Goal: Task Accomplishment & Management: Manage account settings

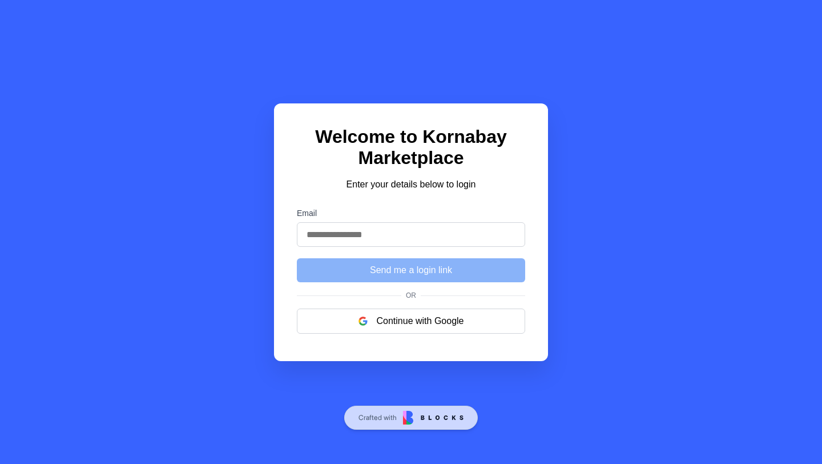
click at [382, 239] on input "Email" at bounding box center [411, 234] width 228 height 25
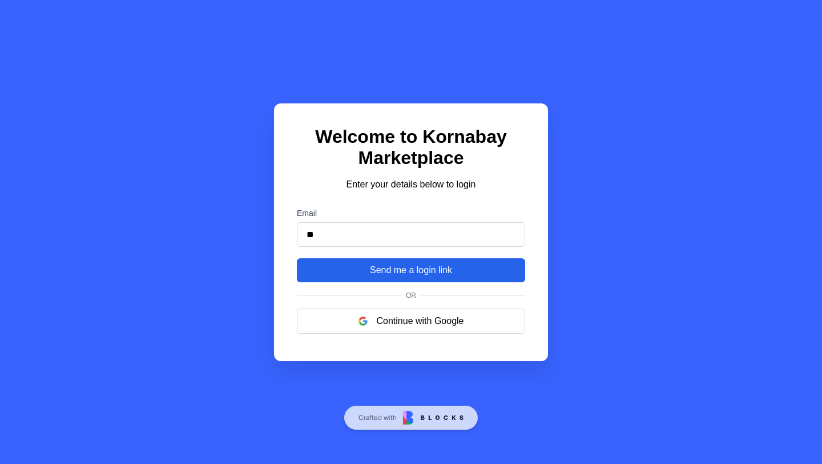
type input "**********"
click at [409, 266] on button "Send me a login link" at bounding box center [411, 270] width 228 height 24
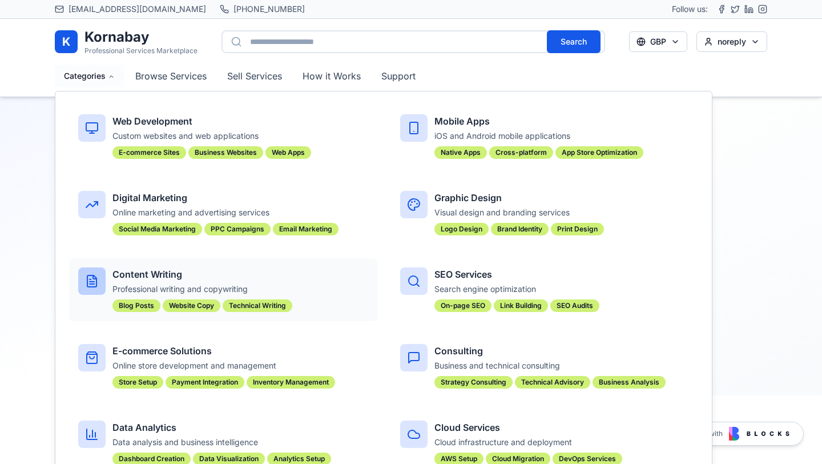
scroll to position [91, 0]
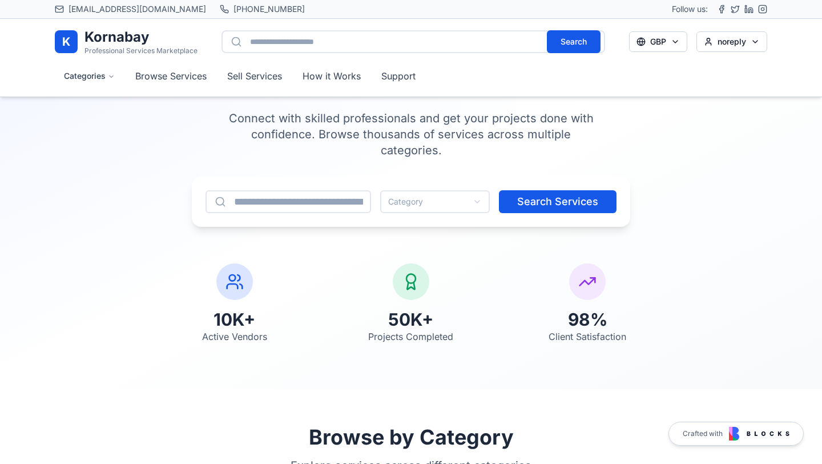
click at [745, 348] on section "Find the Perfect Service Provider Connect with skilled professionals and get yo…" at bounding box center [411, 185] width 822 height 406
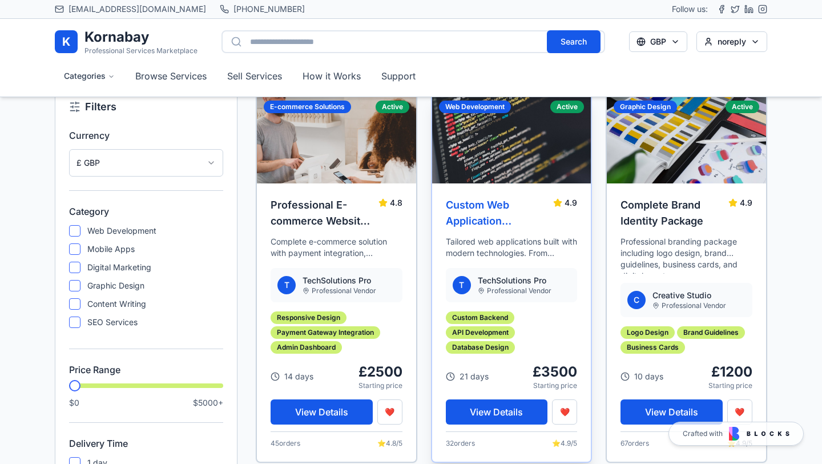
scroll to position [939, 0]
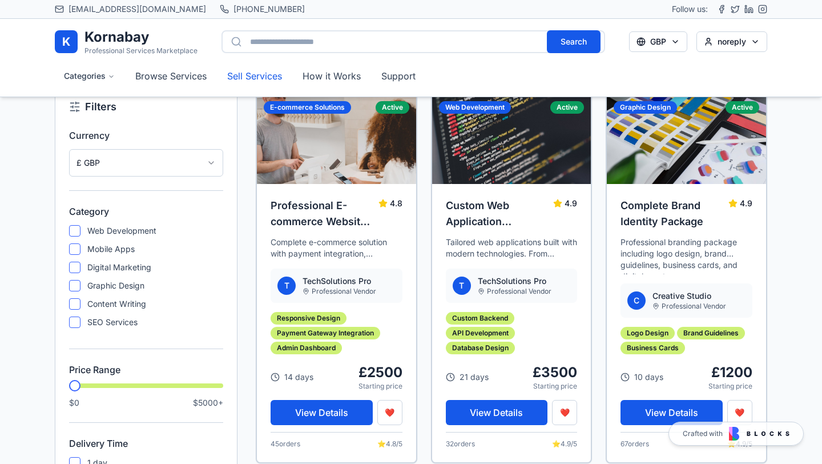
click at [275, 74] on link "Sell Services" at bounding box center [254, 76] width 73 height 21
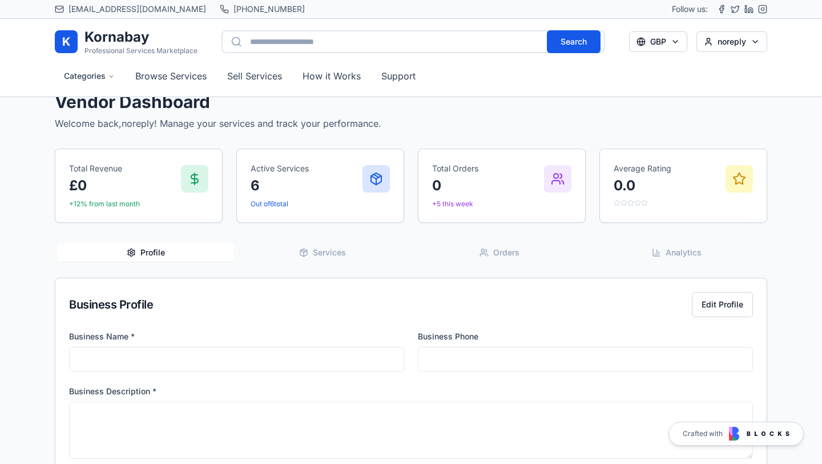
click at [341, 253] on span "Services" at bounding box center [329, 252] width 33 height 11
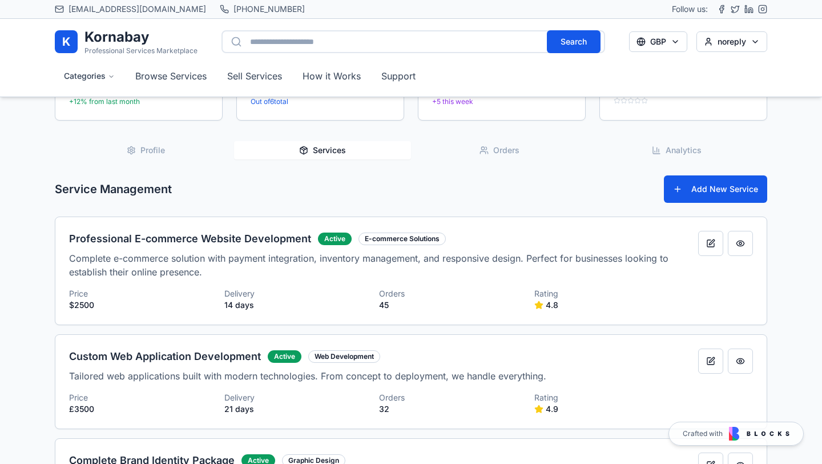
scroll to position [113, 0]
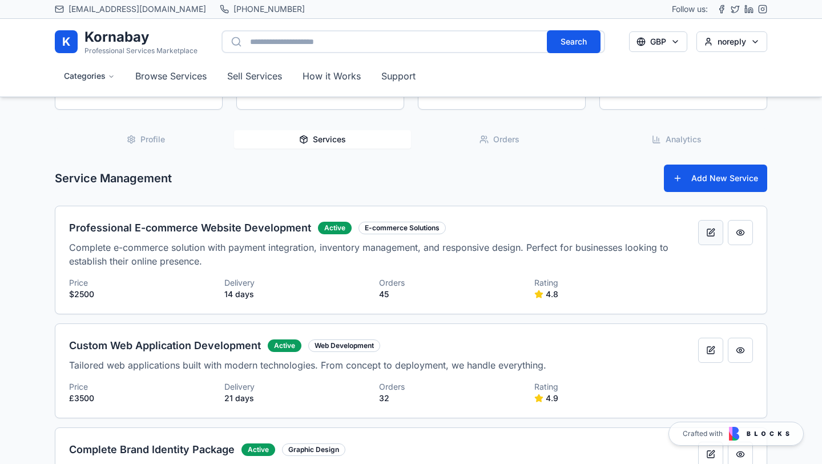
click at [709, 231] on button at bounding box center [710, 232] width 25 height 25
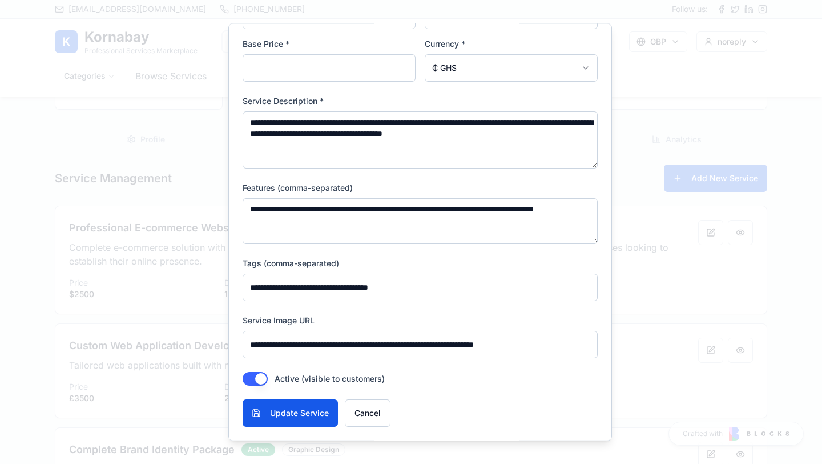
scroll to position [0, 0]
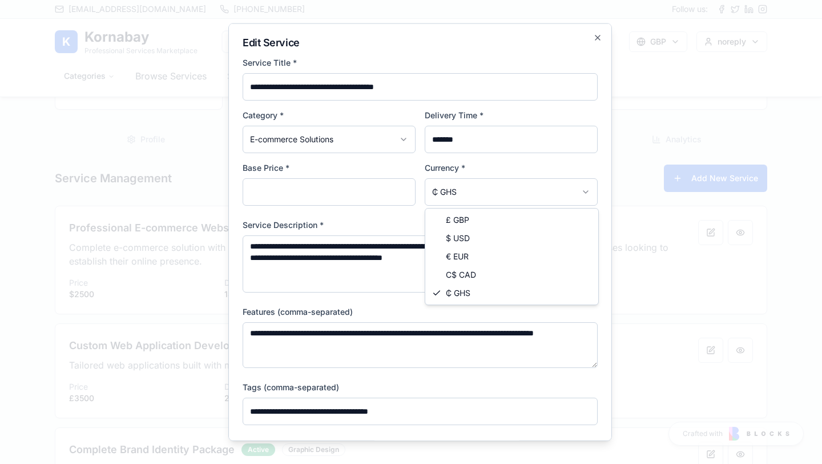
select select "***"
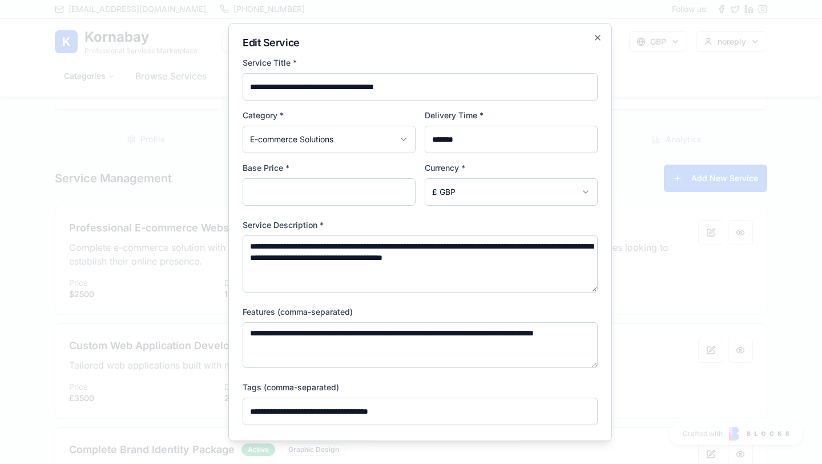
click at [629, 219] on div at bounding box center [411, 232] width 822 height 464
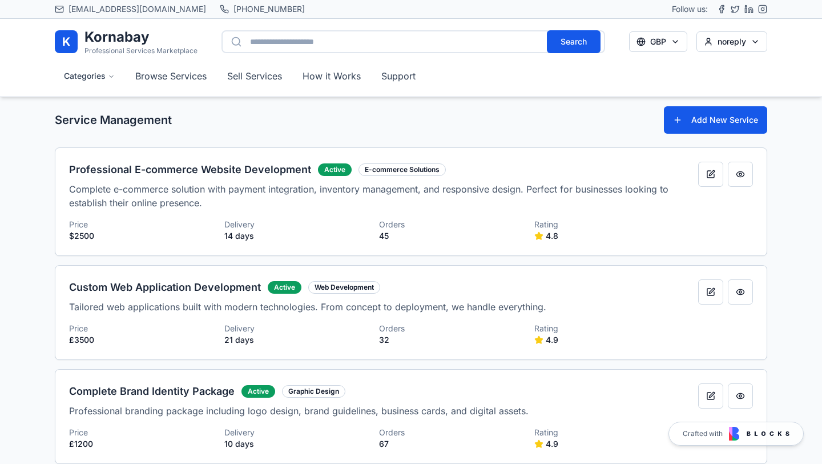
scroll to position [172, 0]
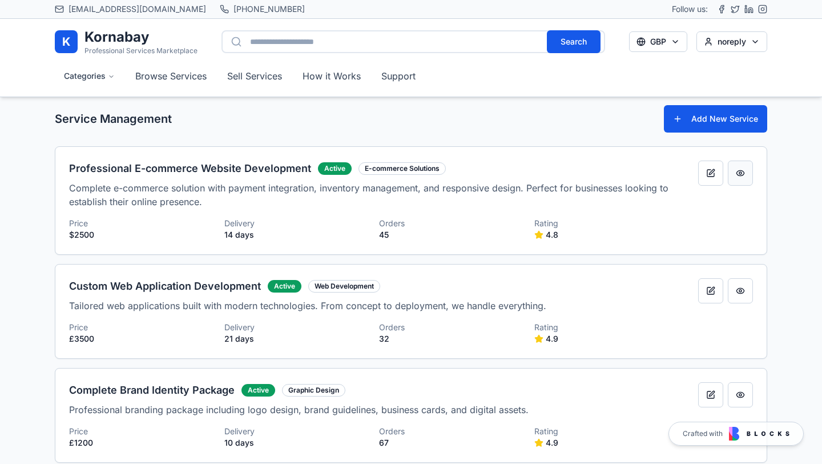
click at [748, 174] on button at bounding box center [740, 172] width 25 height 25
click at [739, 178] on button at bounding box center [740, 172] width 25 height 25
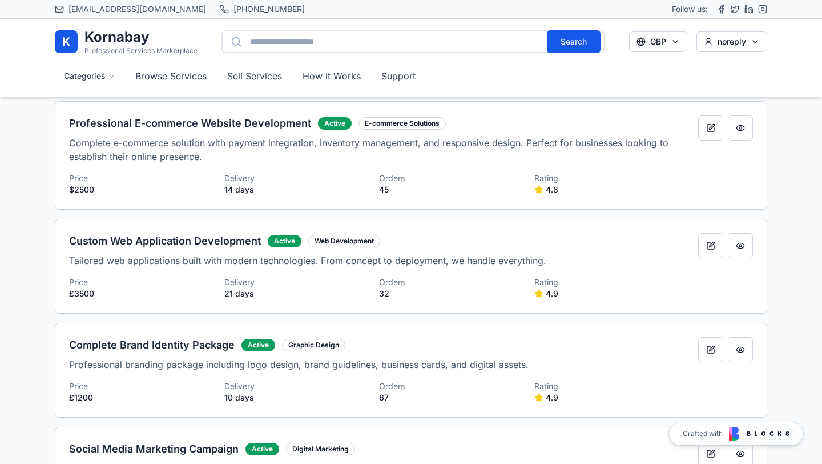
scroll to position [0, 0]
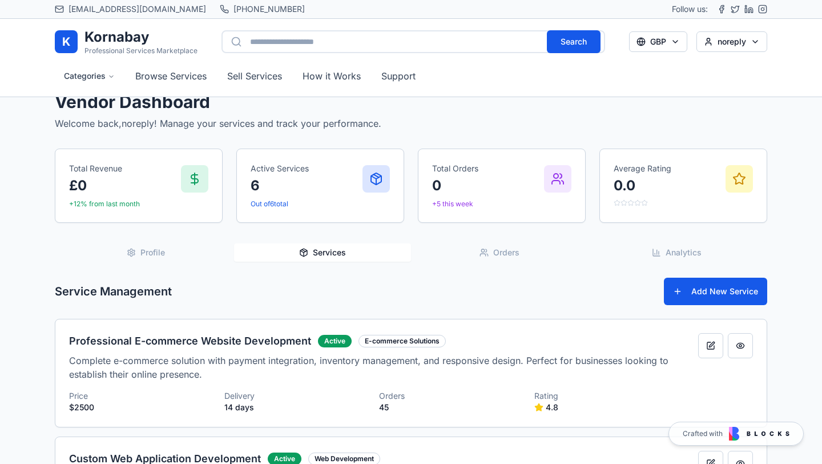
click at [172, 249] on button "Profile" at bounding box center [145, 252] width 177 height 18
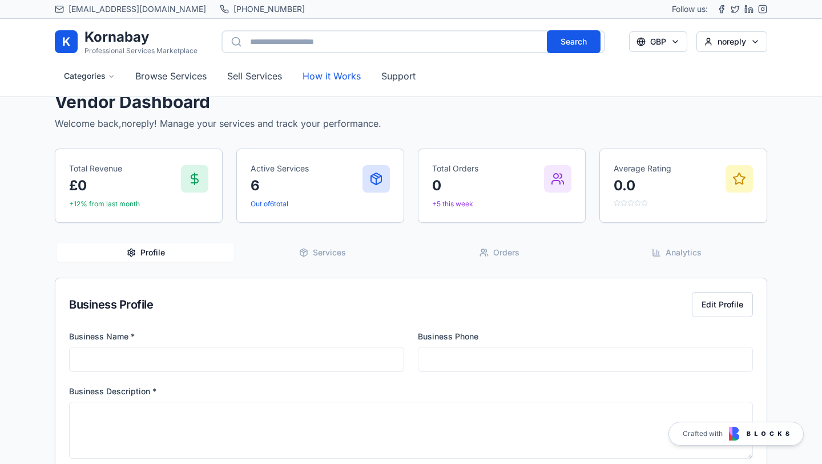
click at [343, 75] on button "How it Works" at bounding box center [331, 76] width 76 height 23
click at [397, 79] on button "Support" at bounding box center [398, 76] width 53 height 23
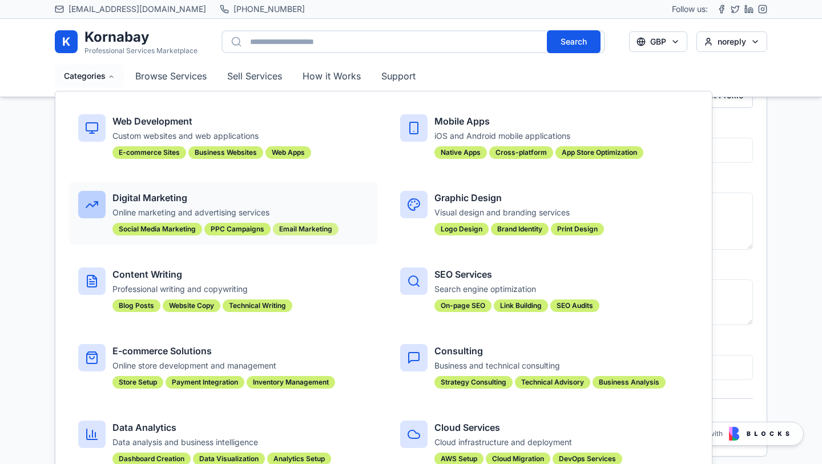
scroll to position [212, 0]
click at [454, 208] on p "Visual design and branding services" at bounding box center [562, 212] width 256 height 11
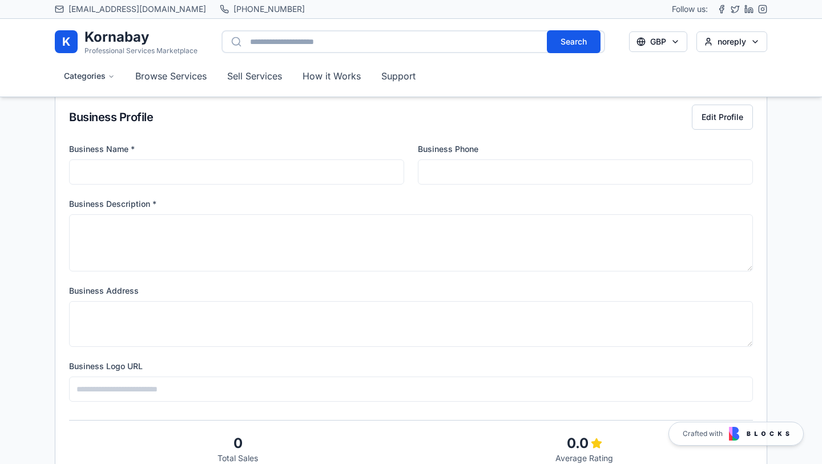
scroll to position [187, 0]
click at [120, 35] on h1 "Kornabay" at bounding box center [140, 37] width 113 height 18
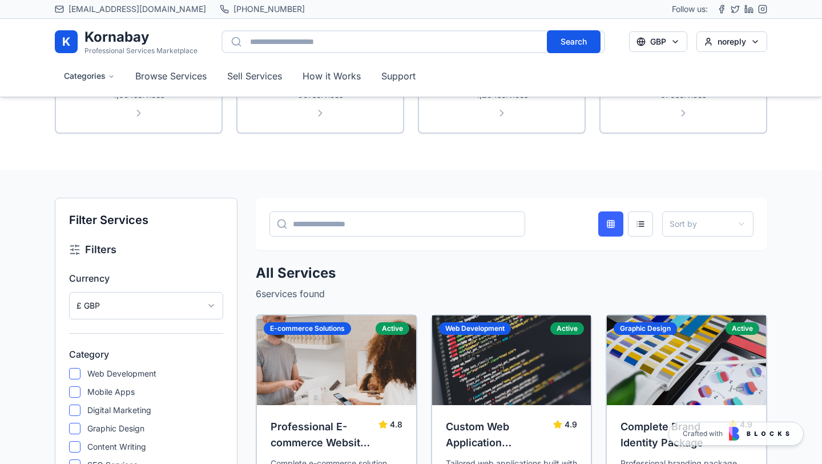
scroll to position [724, 0]
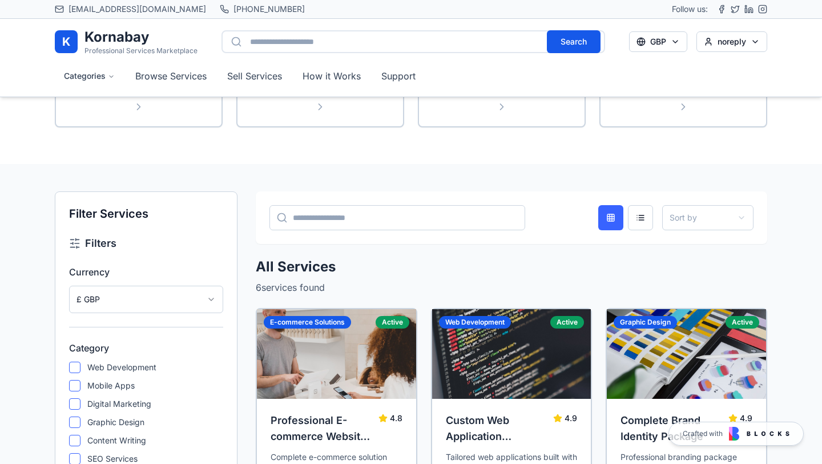
click at [384, 220] on input at bounding box center [397, 217] width 256 height 25
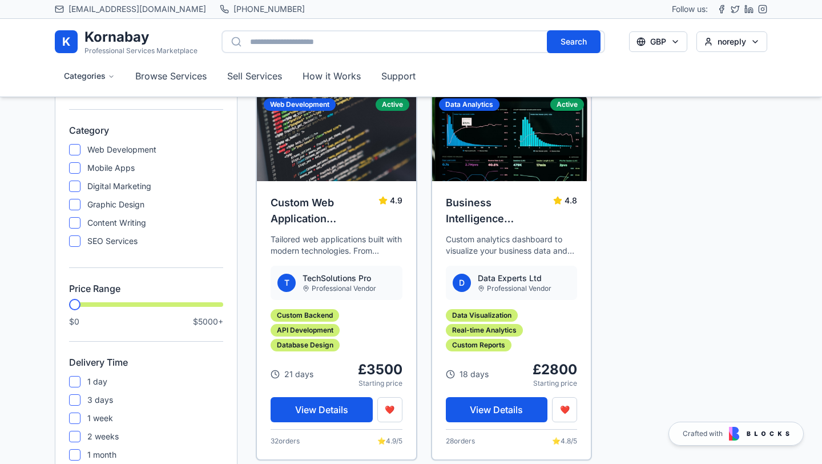
scroll to position [943, 0]
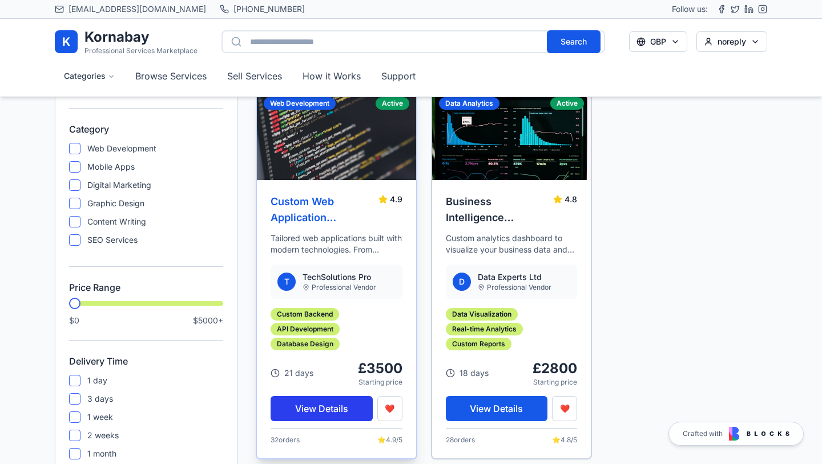
type input "******"
click at [330, 404] on button "View Details" at bounding box center [322, 408] width 102 height 25
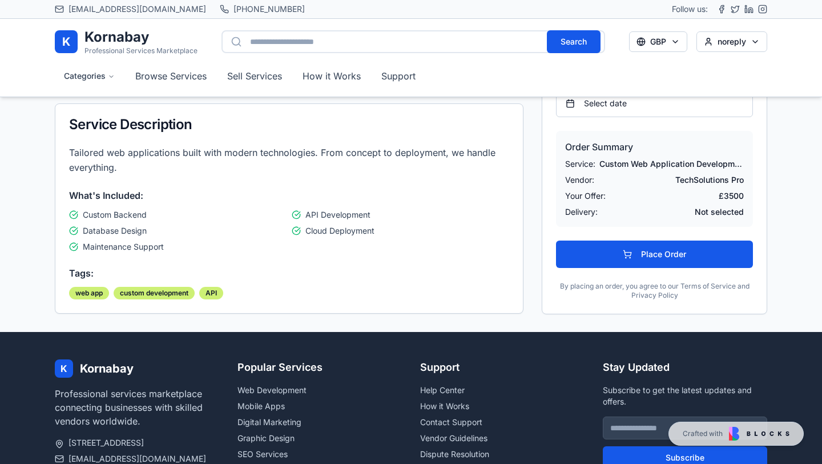
scroll to position [604, 0]
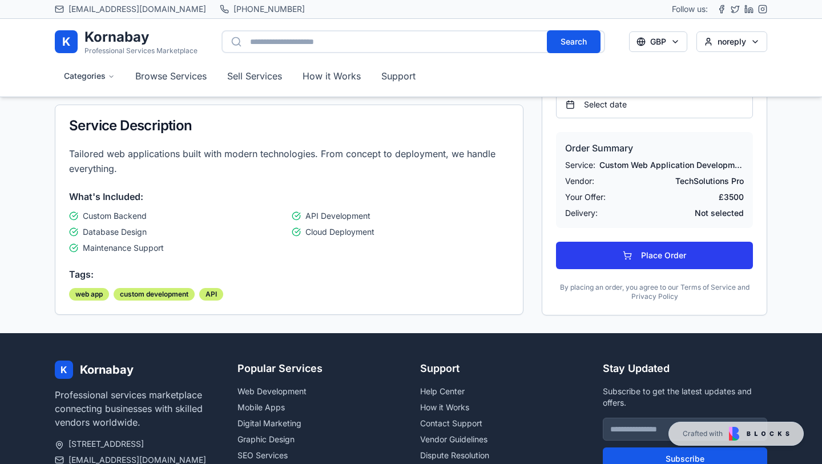
click at [614, 259] on button "Place Order" at bounding box center [654, 254] width 197 height 27
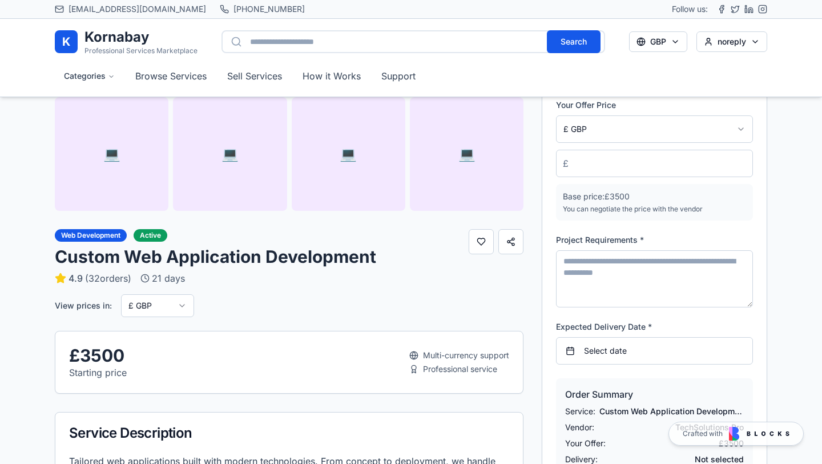
scroll to position [305, 0]
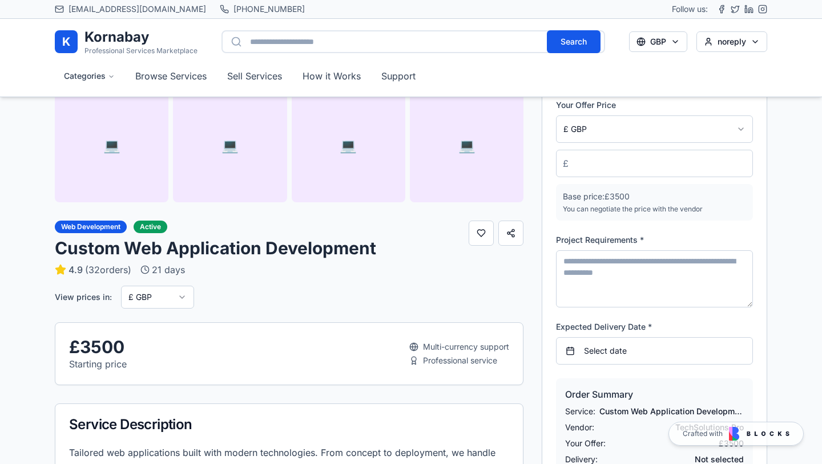
click at [617, 268] on textarea at bounding box center [654, 277] width 197 height 57
type textarea "**********"
click at [610, 339] on button "Select date" at bounding box center [654, 349] width 197 height 27
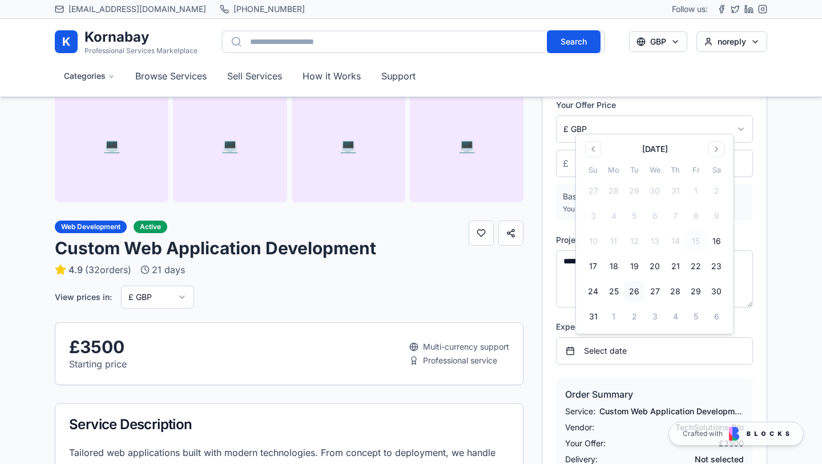
click at [634, 294] on button "26" at bounding box center [634, 291] width 21 height 21
click at [654, 382] on div "Order Summary Service: Custom Web Application Development Vendor: TechSolutions…" at bounding box center [654, 425] width 197 height 96
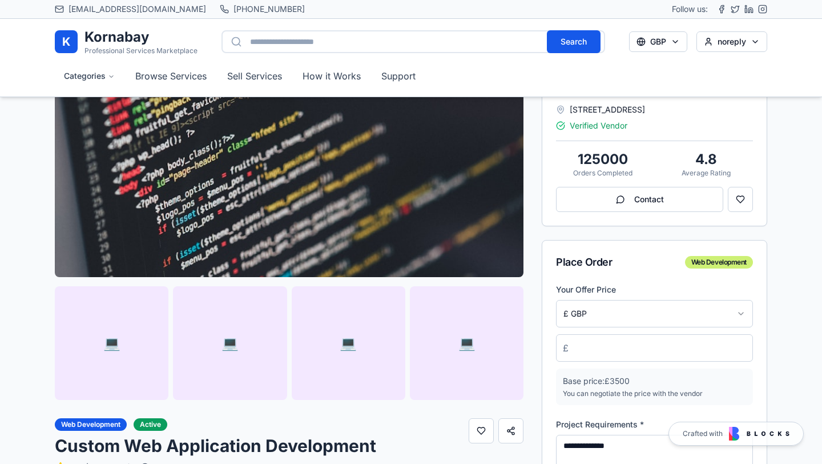
scroll to position [102, 0]
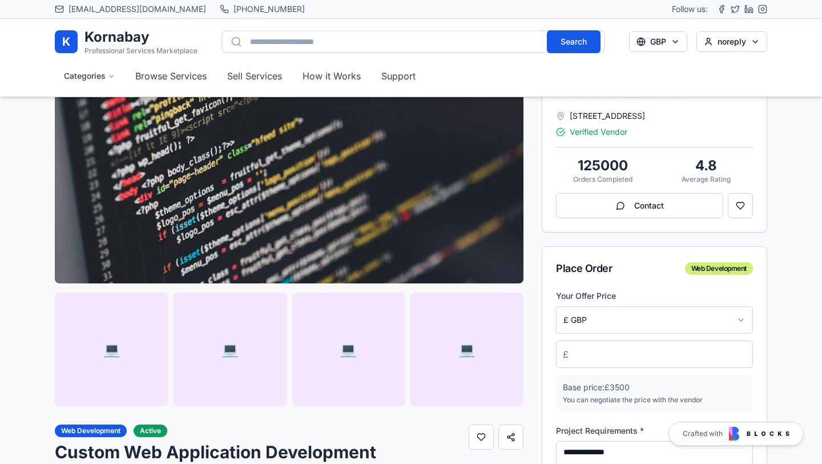
click at [616, 359] on input "****" at bounding box center [654, 353] width 197 height 27
drag, startPoint x: 594, startPoint y: 354, endPoint x: 542, endPoint y: 354, distance: 52.5
type input "****"
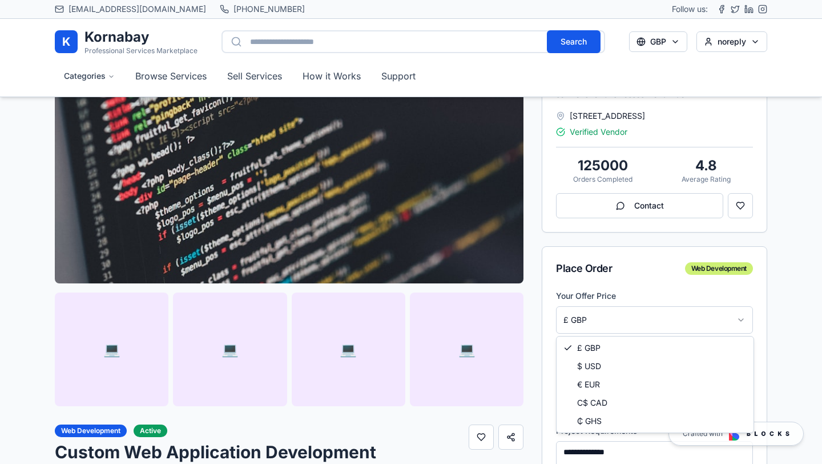
select select "***"
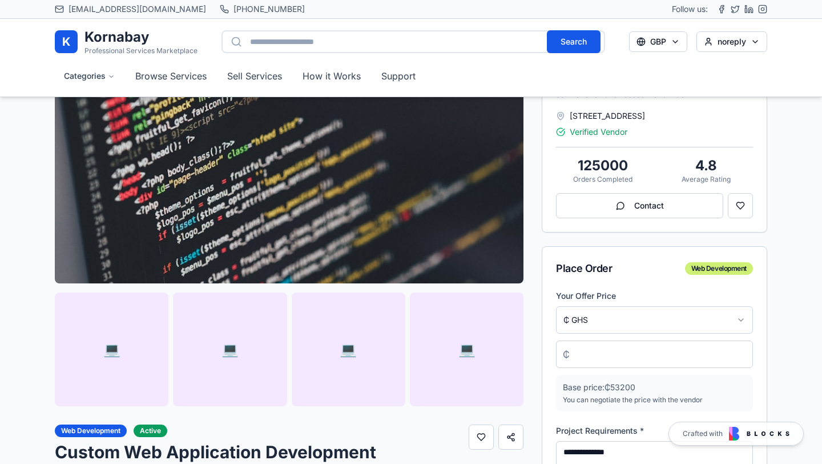
click at [631, 285] on div "Place Order Web Development" at bounding box center [654, 268] width 224 height 43
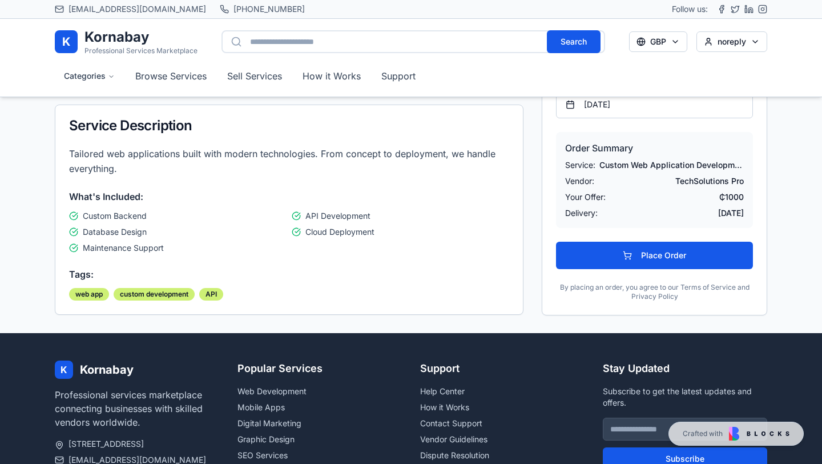
scroll to position [608, 0]
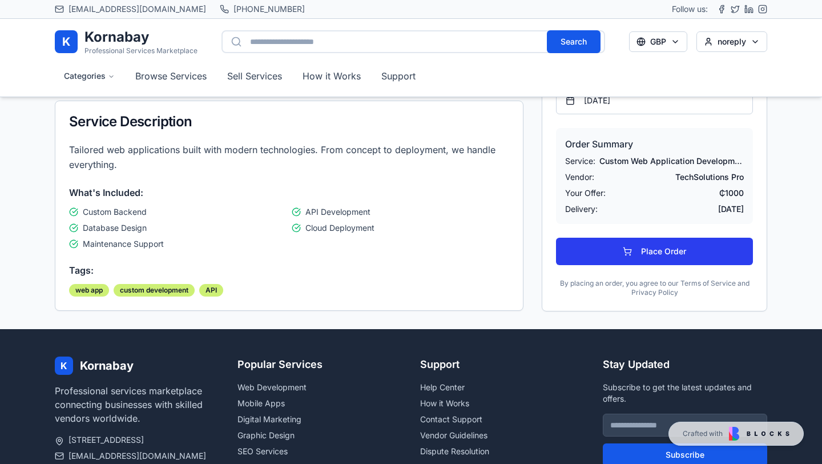
click at [637, 255] on button "Place Order" at bounding box center [654, 250] width 197 height 27
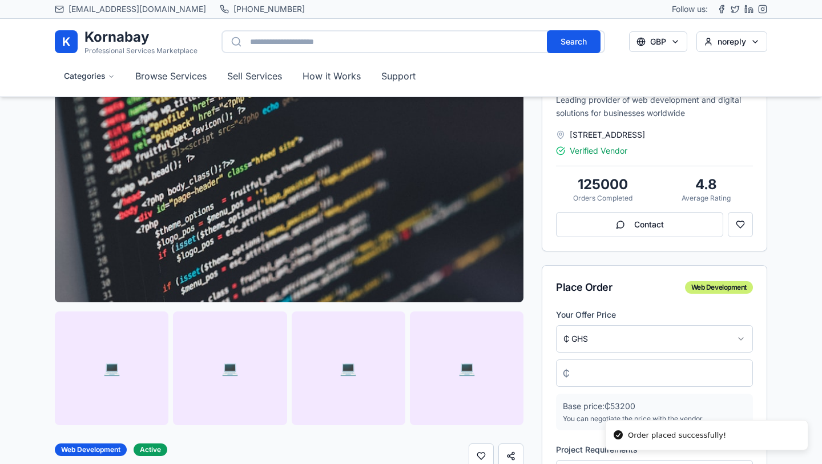
scroll to position [0, 0]
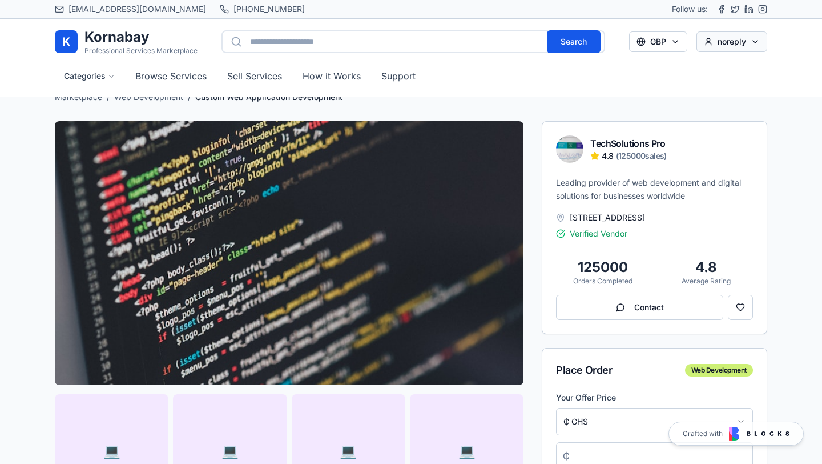
click at [723, 67] on link "Dashboard" at bounding box center [731, 66] width 67 height 18
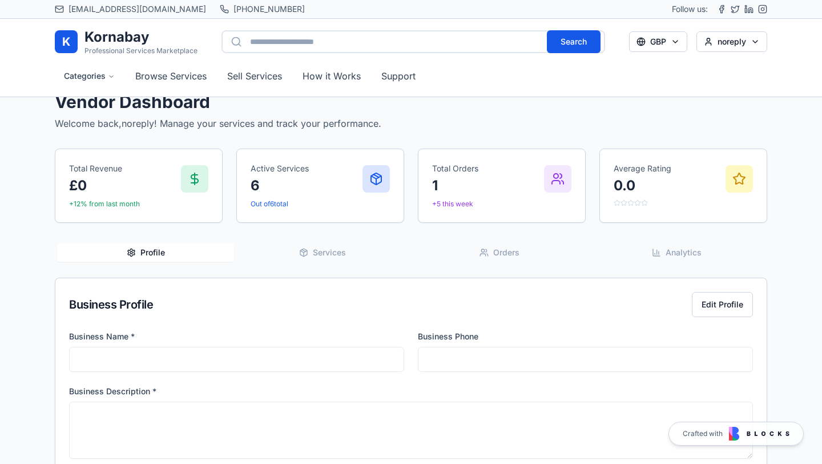
click at [309, 251] on button "Services" at bounding box center [322, 252] width 177 height 18
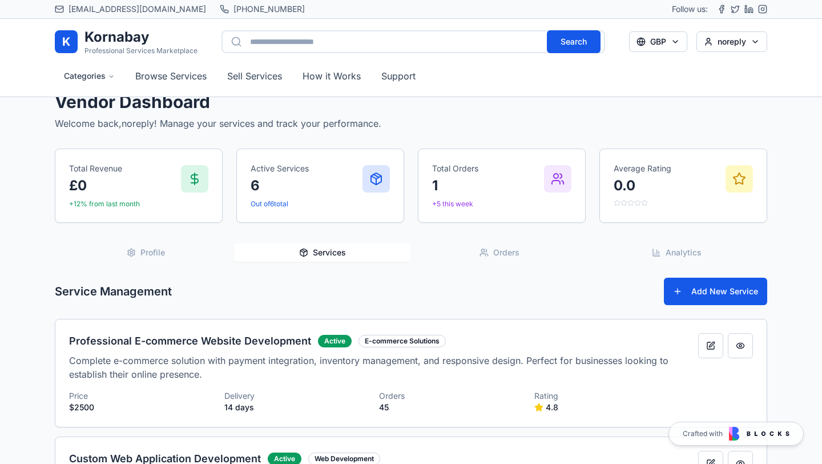
click at [486, 249] on icon "button" at bounding box center [486, 250] width 1 height 3
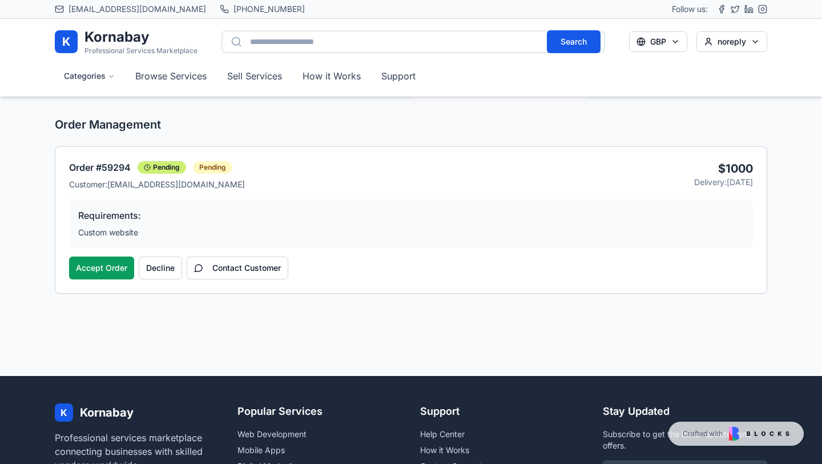
scroll to position [165, 0]
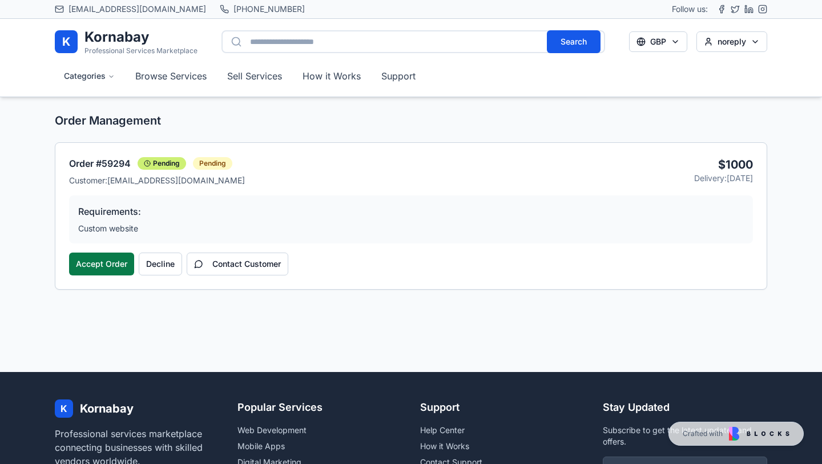
click at [106, 265] on button "Accept Order" at bounding box center [101, 263] width 65 height 23
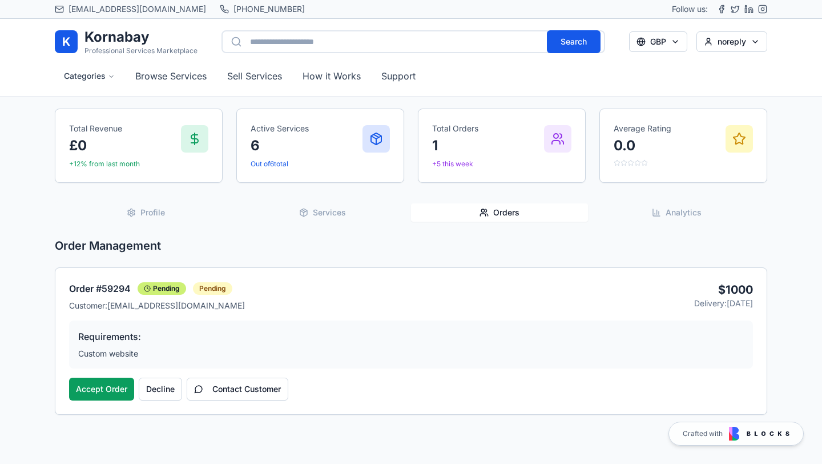
scroll to position [0, 0]
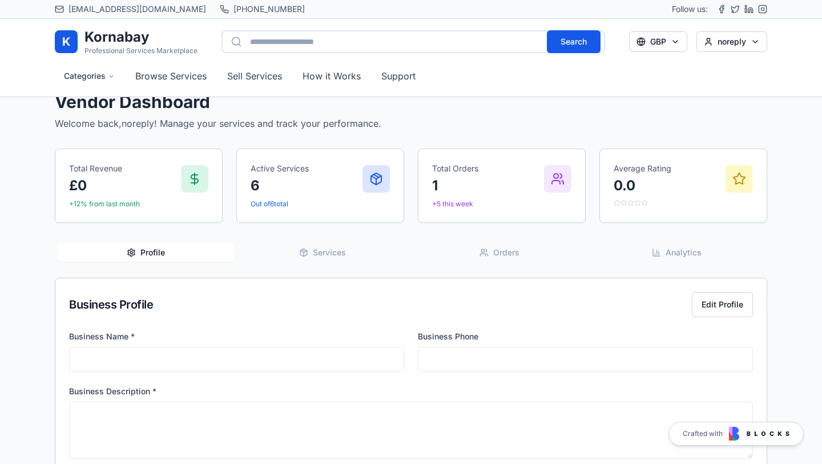
drag, startPoint x: 0, startPoint y: 20, endPoint x: 821, endPoint y: 148, distance: 831.4
click at [0, 0] on div "1434x224 frames : 0 0 / 15 secs" at bounding box center [0, 0] width 0 height 0
click at [0, 0] on icon at bounding box center [0, 0] width 0 height 0
click at [0, 0] on img at bounding box center [0, 0] width 0 height 0
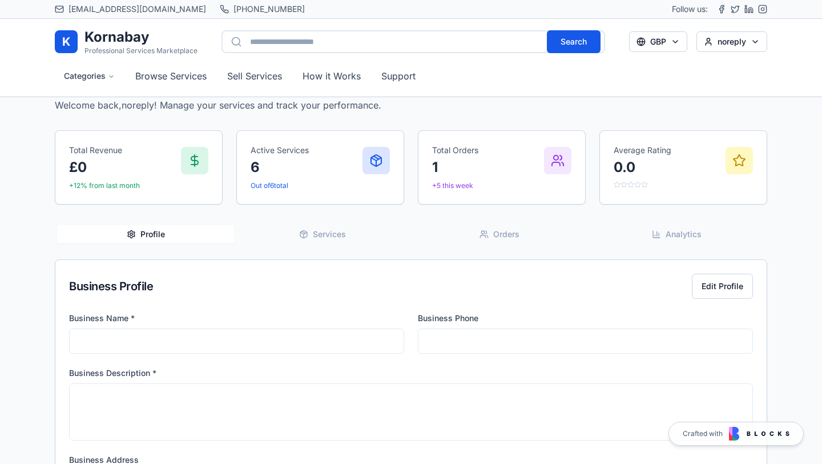
click at [104, 51] on p "Professional Services Marketplace" at bounding box center [140, 50] width 113 height 9
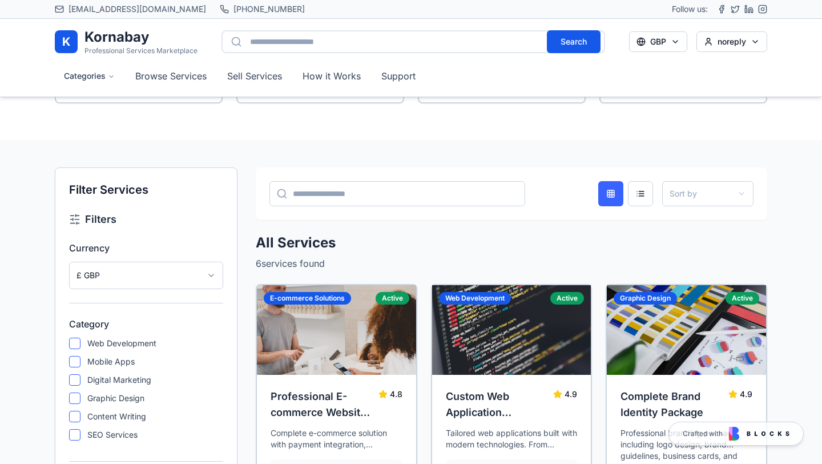
scroll to position [740, 0]
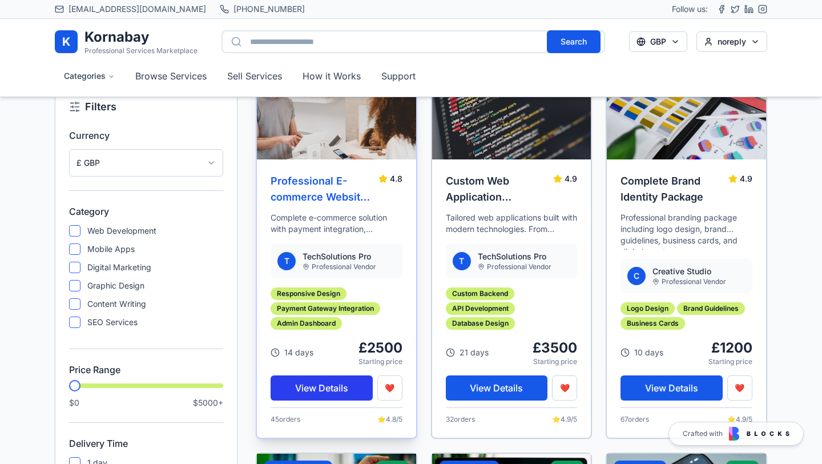
click at [328, 385] on button "View Details" at bounding box center [322, 387] width 102 height 25
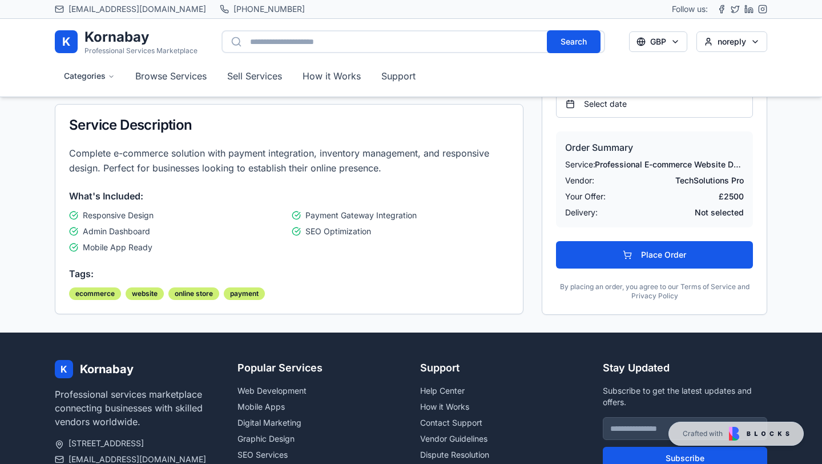
scroll to position [693, 0]
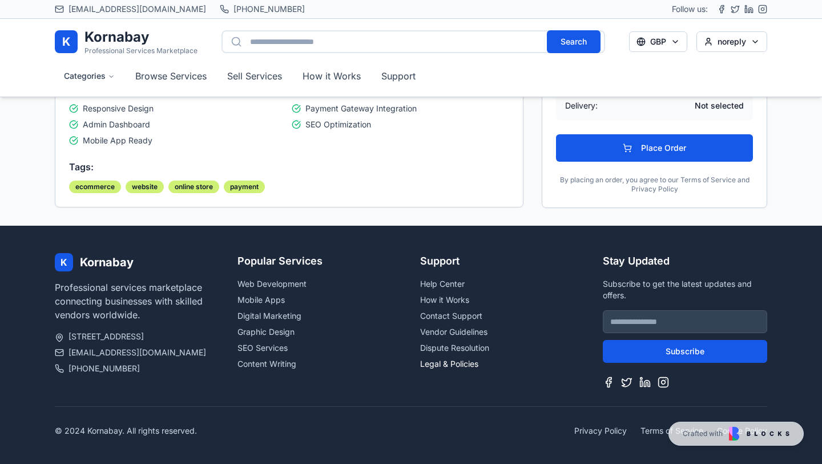
click at [449, 360] on link "Legal & Policies" at bounding box center [449, 363] width 58 height 10
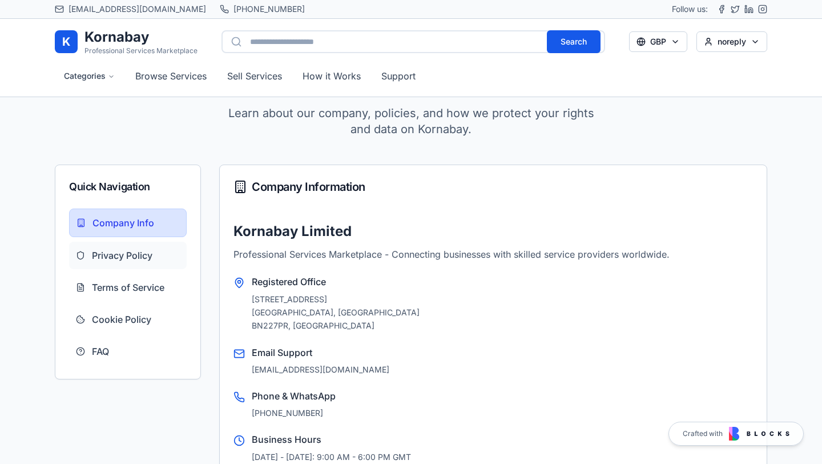
click at [101, 264] on button "Privacy Policy" at bounding box center [128, 254] width 118 height 27
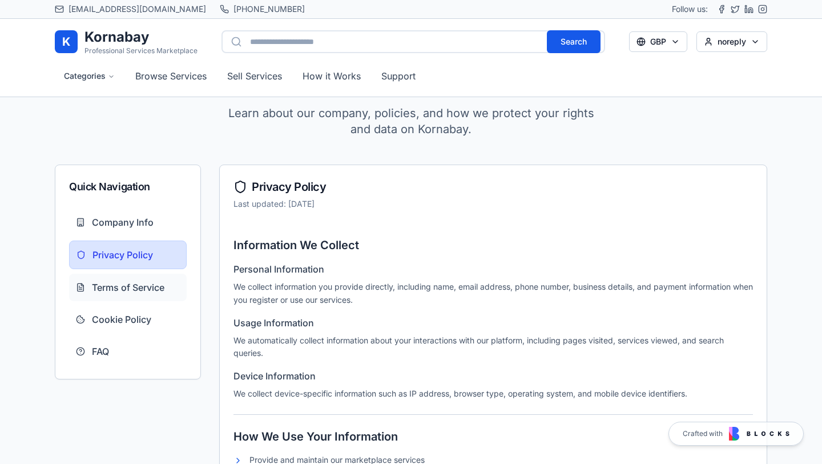
click at [124, 287] on span "Terms of Service" at bounding box center [128, 287] width 72 height 14
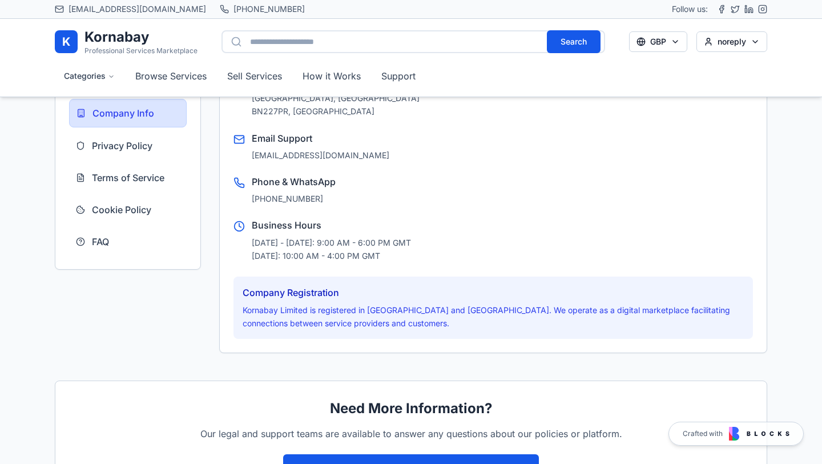
scroll to position [237, 0]
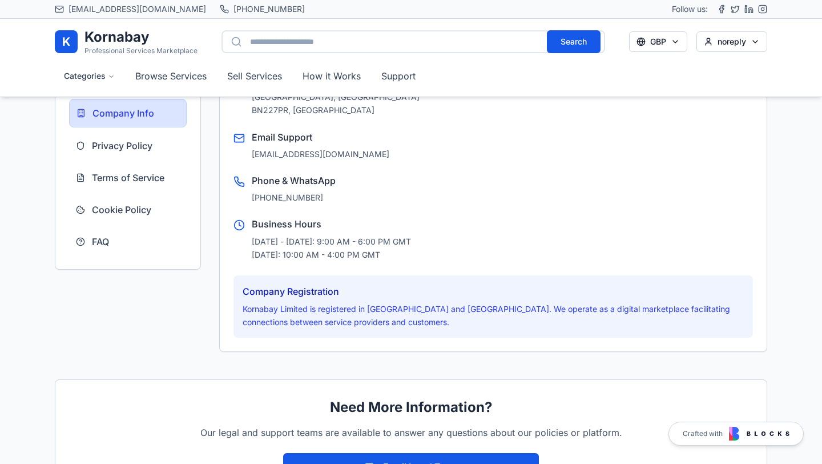
click at [700, 437] on span "Crafted with" at bounding box center [703, 433] width 40 height 9
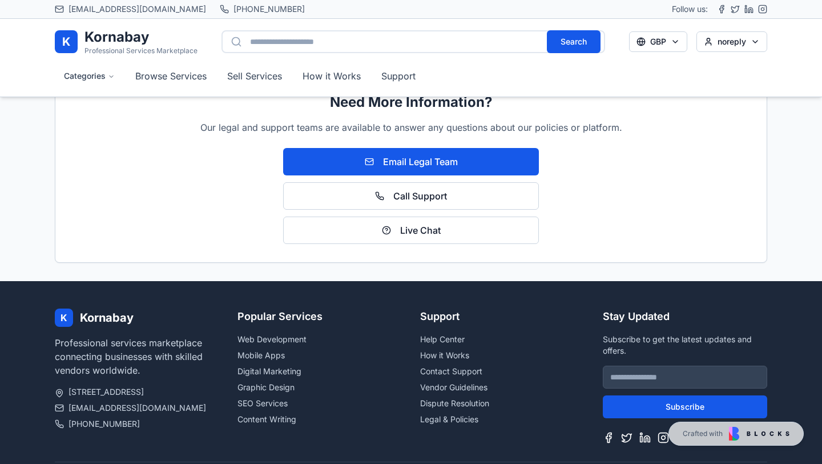
scroll to position [538, 0]
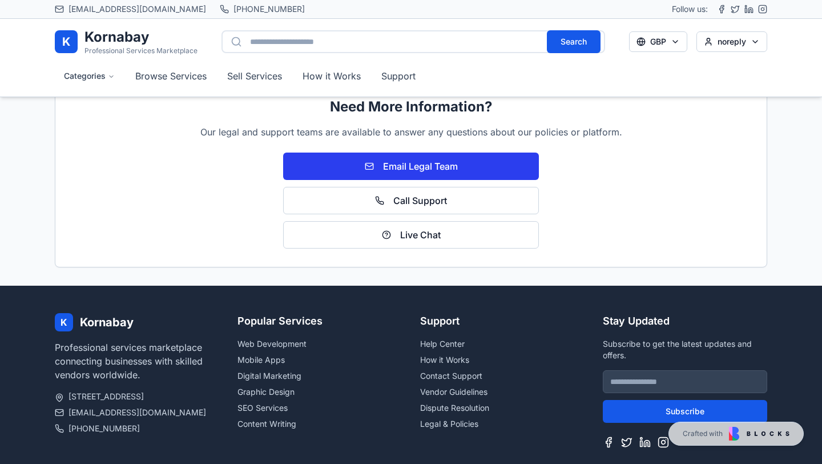
click at [416, 168] on span "Email Legal Team" at bounding box center [420, 166] width 75 height 14
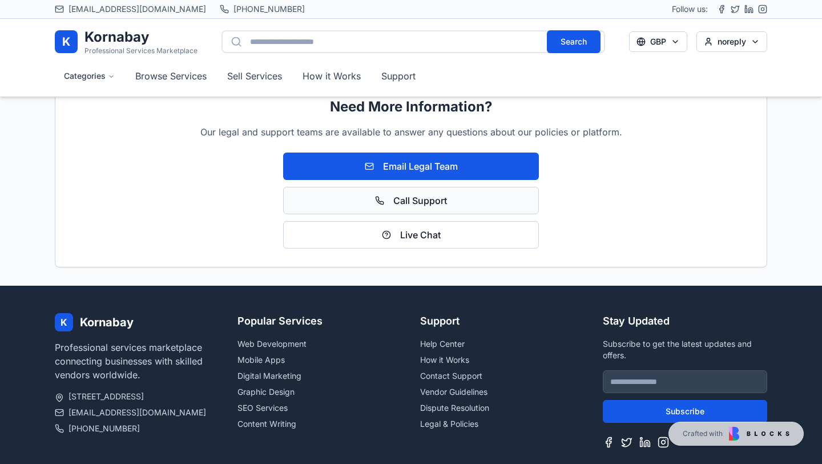
click at [421, 197] on span "Call Support" at bounding box center [420, 201] width 54 height 14
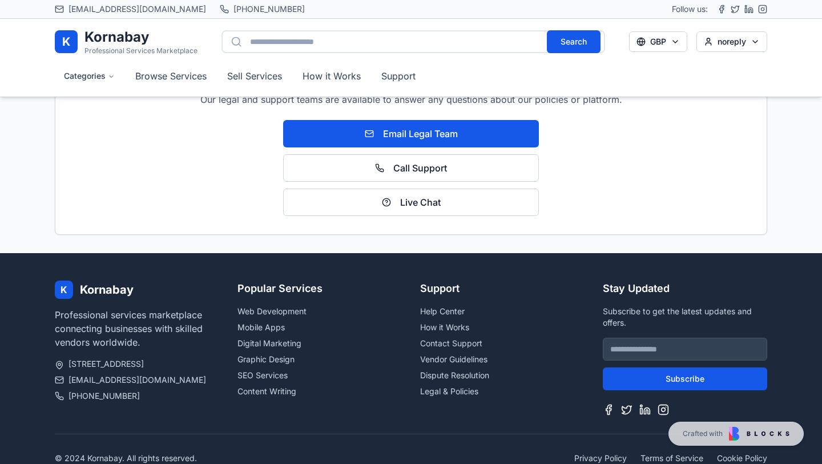
scroll to position [573, 0]
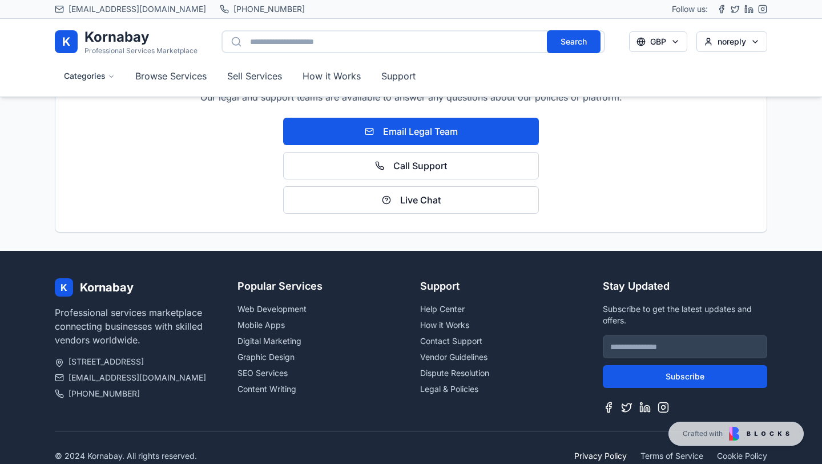
click at [603, 456] on link "Privacy Policy" at bounding box center [600, 455] width 53 height 11
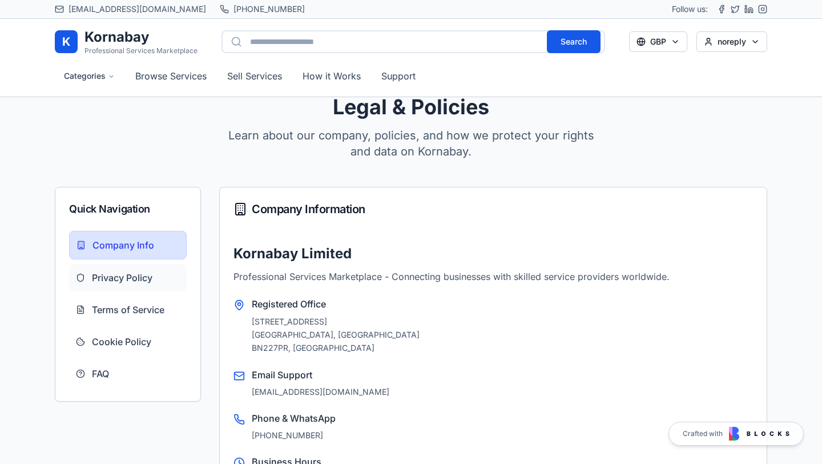
click at [138, 275] on span "Privacy Policy" at bounding box center [122, 278] width 61 height 14
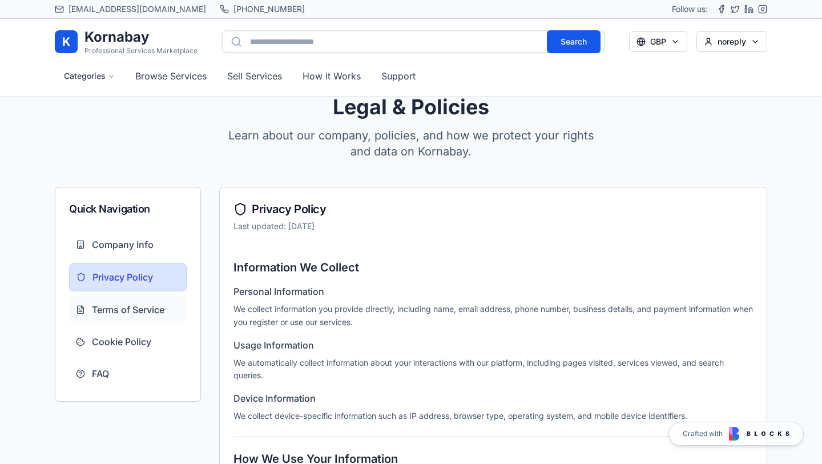
click at [144, 296] on button "Terms of Service" at bounding box center [128, 309] width 118 height 27
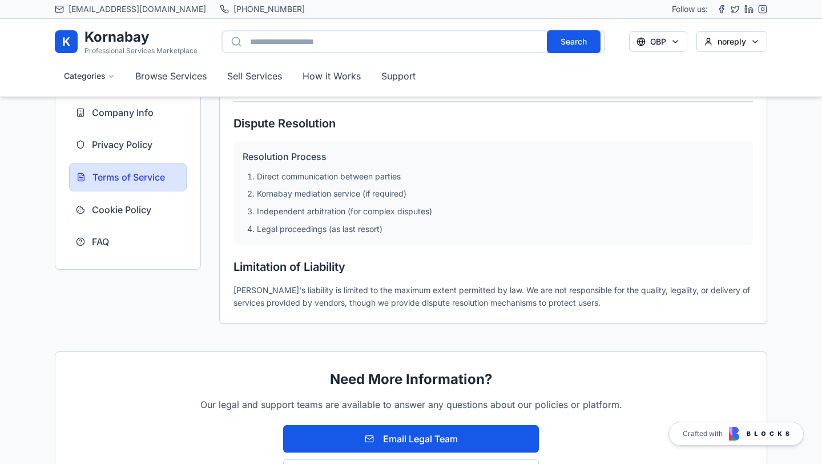
scroll to position [498, 0]
click at [150, 210] on span "Cookie Policy" at bounding box center [121, 210] width 59 height 14
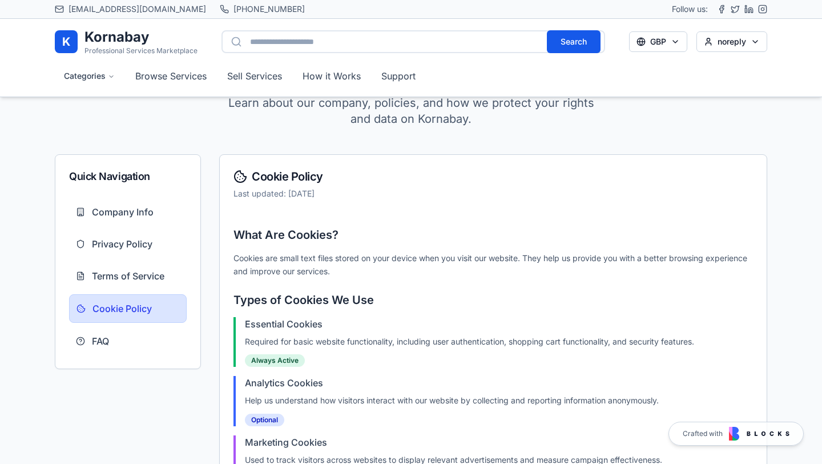
scroll to position [0, 0]
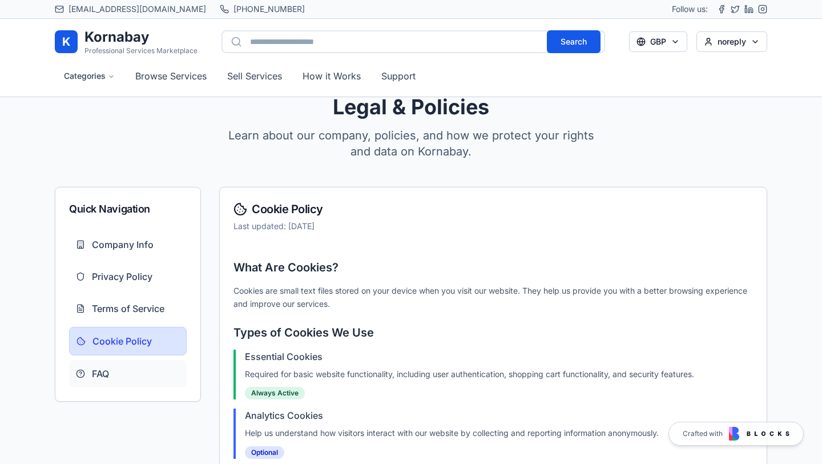
click at [111, 372] on button "FAQ" at bounding box center [128, 373] width 118 height 27
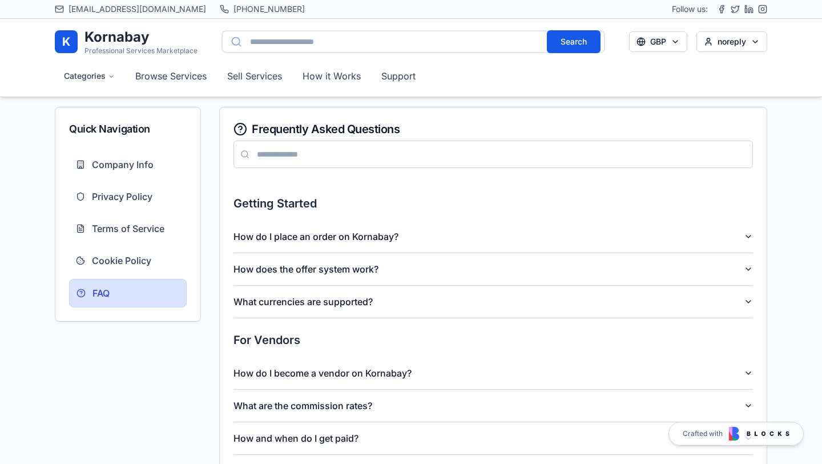
scroll to position [83, 0]
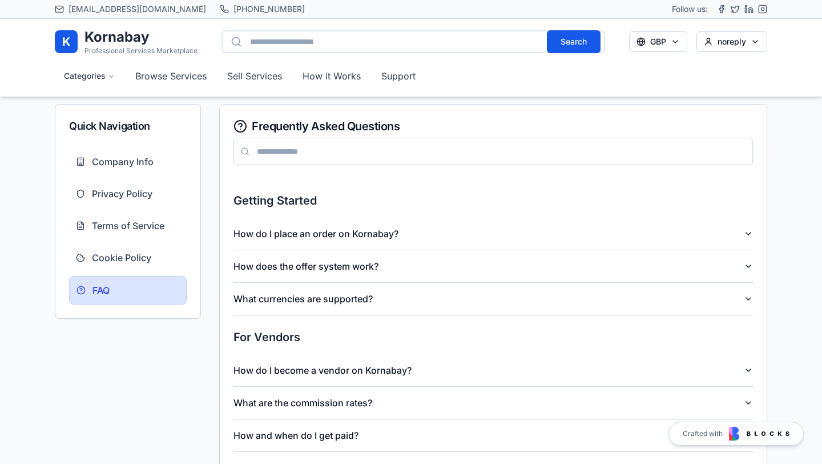
click at [408, 233] on span "How do I place an order on Kornabay?" at bounding box center [320, 234] width 174 height 14
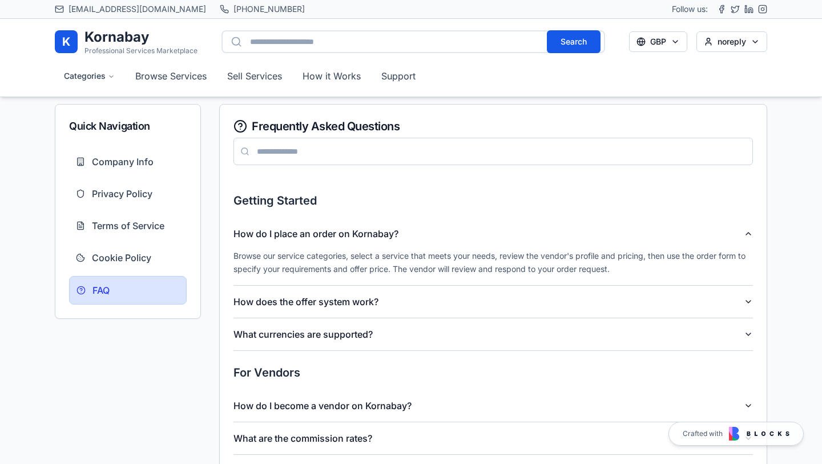
click at [414, 296] on button "How does the offer system work?" at bounding box center [492, 301] width 519 height 32
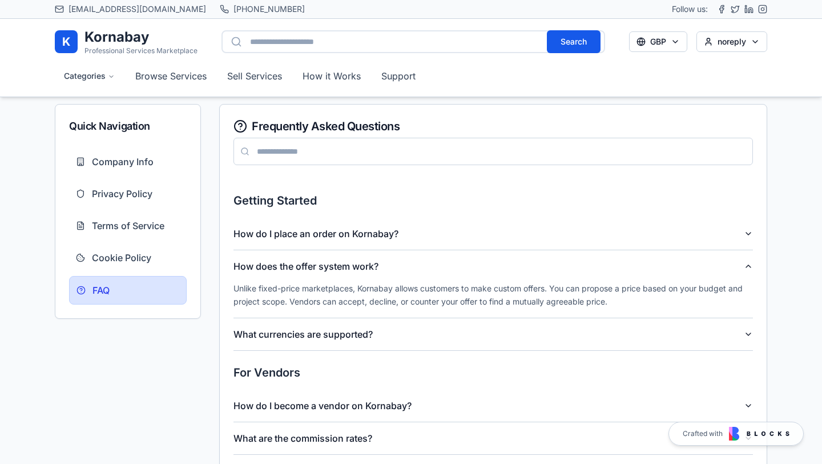
click at [401, 332] on button "What currencies are supported?" at bounding box center [492, 334] width 519 height 32
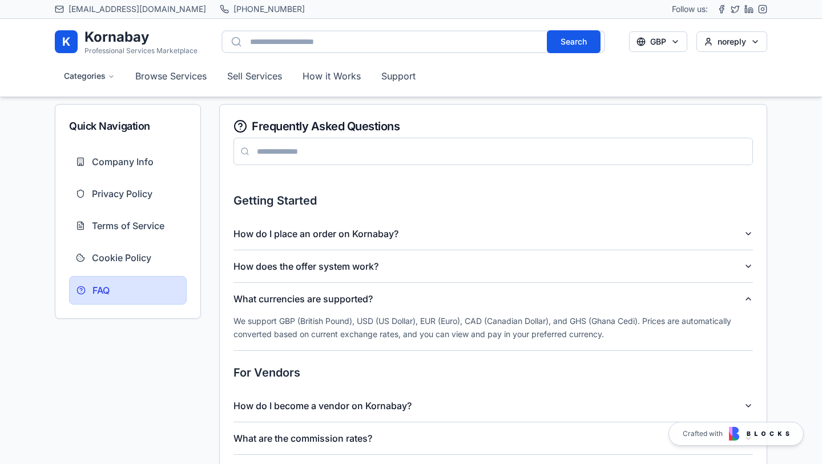
click at [414, 239] on button "How do I place an order on Kornabay?" at bounding box center [492, 233] width 519 height 32
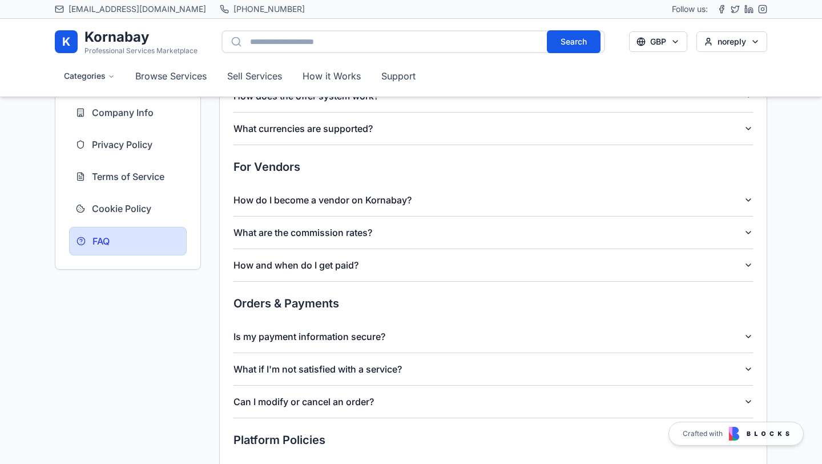
scroll to position [294, 0]
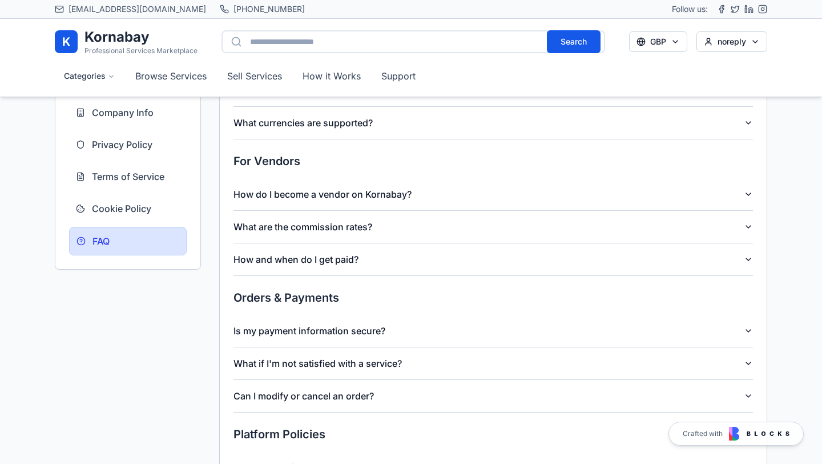
click at [414, 201] on button "How do I become a vendor on Kornabay?" at bounding box center [492, 194] width 519 height 32
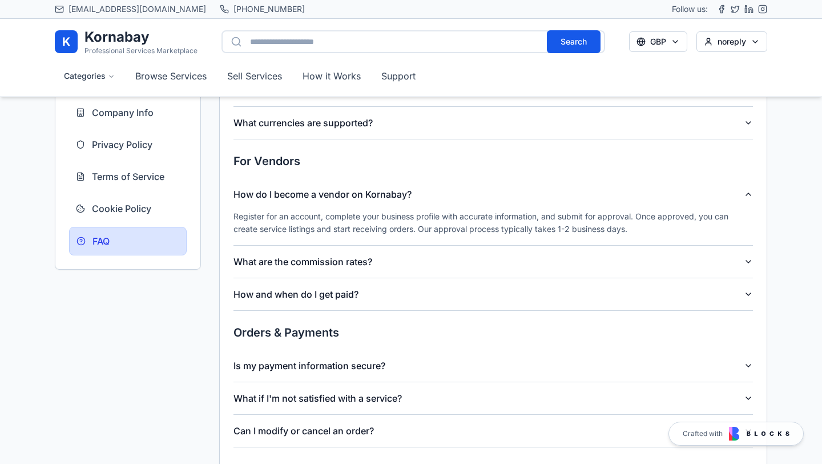
click at [387, 266] on button "What are the commission rates?" at bounding box center [492, 261] width 519 height 32
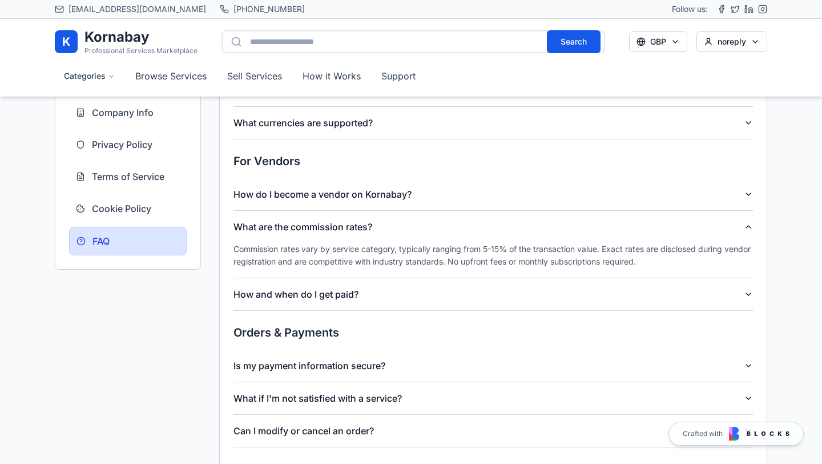
click at [406, 294] on button "How and when do I get paid?" at bounding box center [492, 294] width 519 height 32
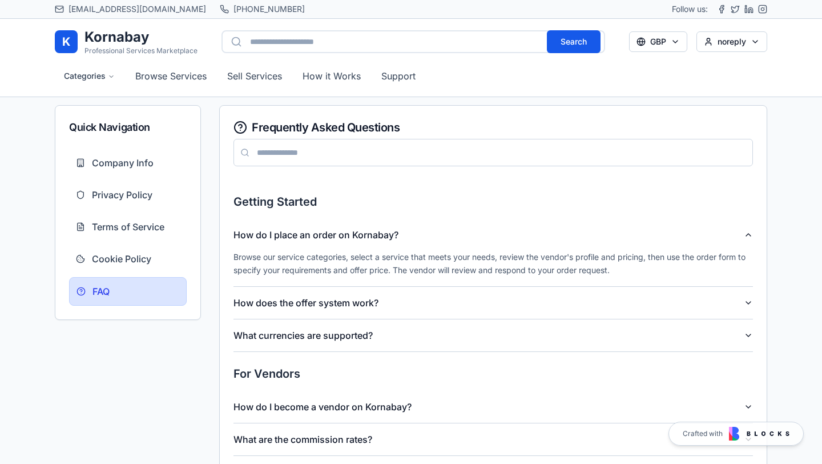
scroll to position [0, 0]
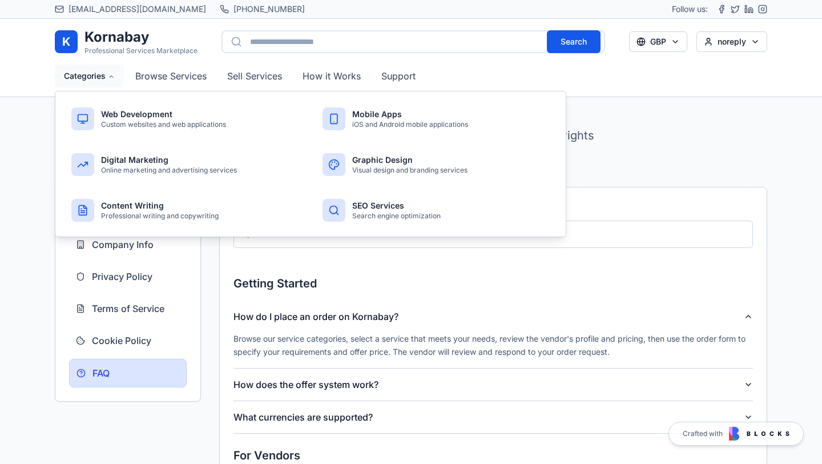
click at [120, 72] on button "Categories" at bounding box center [89, 76] width 69 height 23
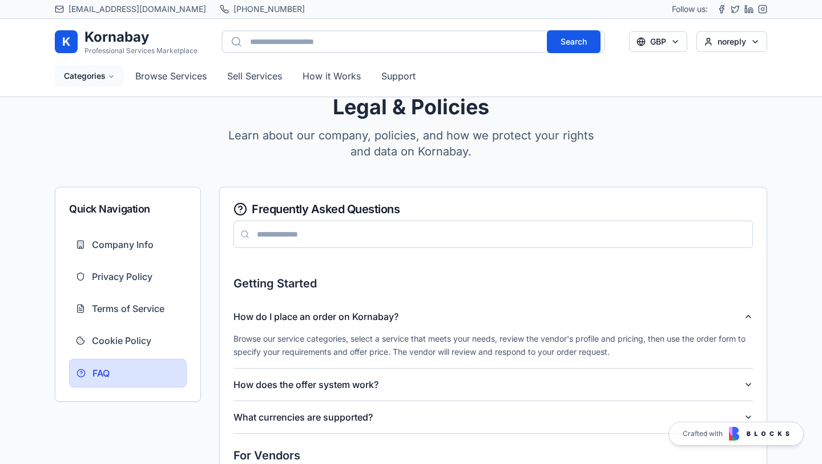
click at [120, 72] on button "Categories" at bounding box center [89, 76] width 69 height 23
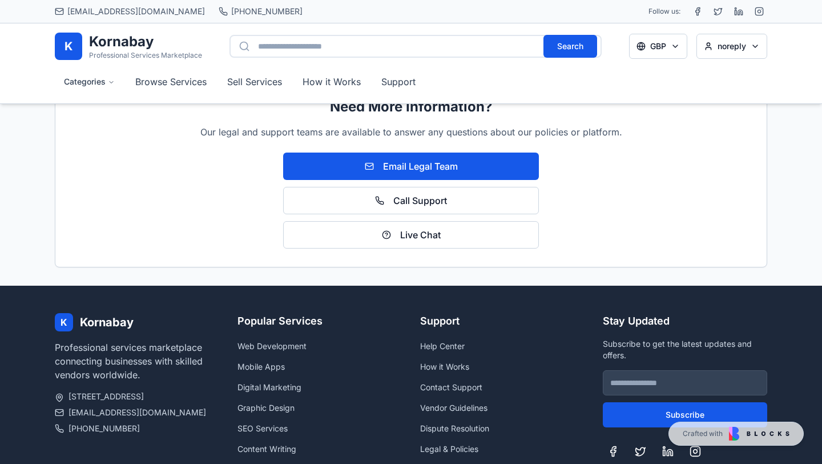
scroll to position [630, 0]
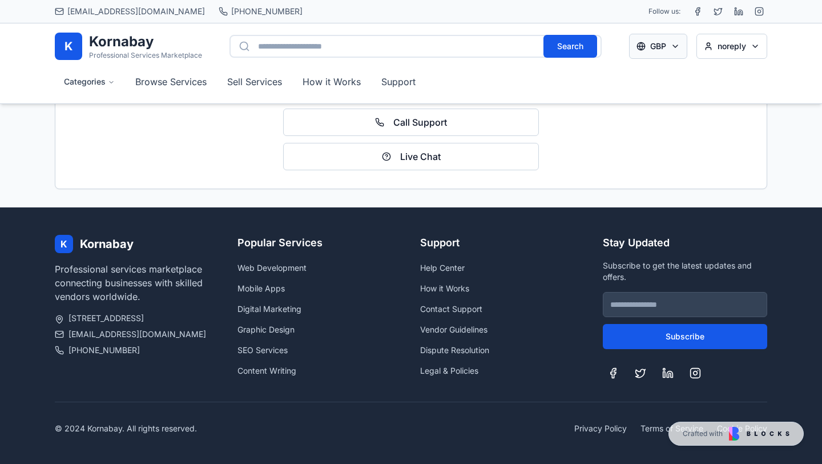
click at [644, 169] on div "₵ [GEOGRAPHIC_DATA] Cedi" at bounding box center [641, 176] width 83 height 25
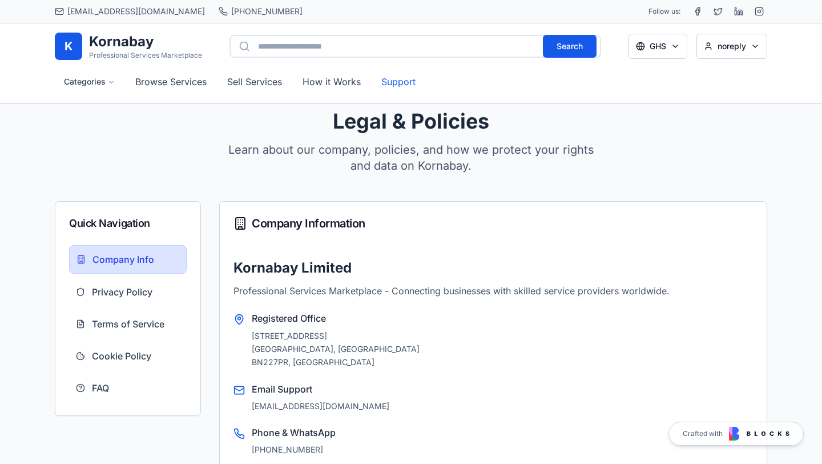
click at [390, 79] on button "Support" at bounding box center [398, 81] width 53 height 25
click at [31, 128] on div "Legal & Policies Learn about our company, policies, and how we protect your rig…" at bounding box center [411, 464] width 822 height 746
click at [118, 54] on p "Professional Services Marketplace" at bounding box center [145, 55] width 113 height 9
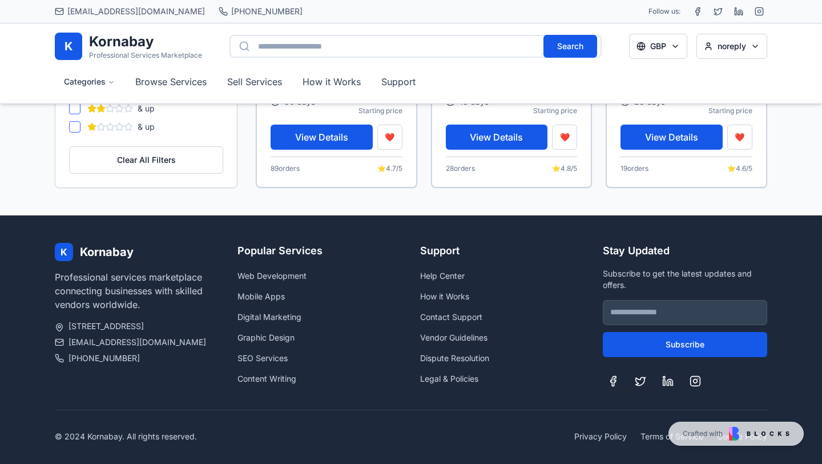
scroll to position [1624, 0]
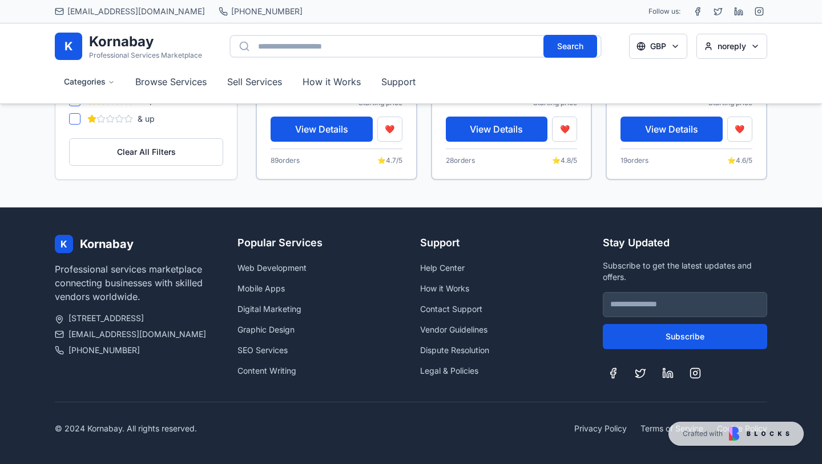
drag, startPoint x: 2, startPoint y: 206, endPoint x: 821, endPoint y: 452, distance: 855.9
click at [0, 0] on div "1431x431 frames : 0 0 / 15 secs" at bounding box center [0, 0] width 0 height 0
click at [0, 0] on icon at bounding box center [0, 0] width 0 height 0
click at [0, 0] on img at bounding box center [0, 0] width 0 height 0
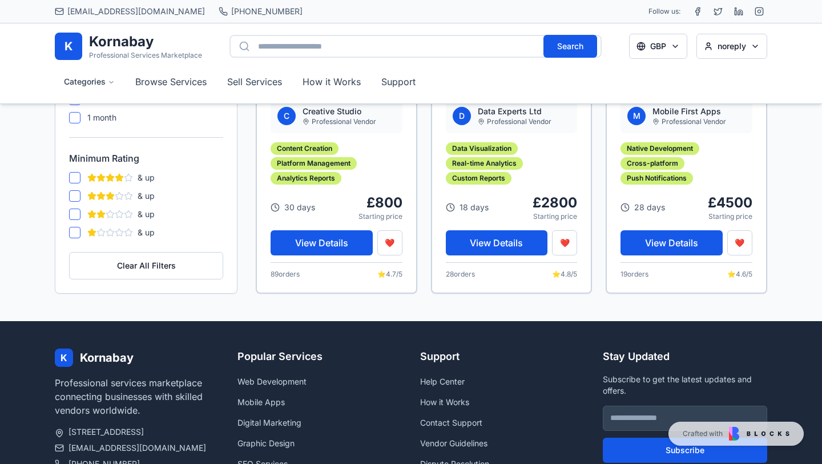
scroll to position [1624, 0]
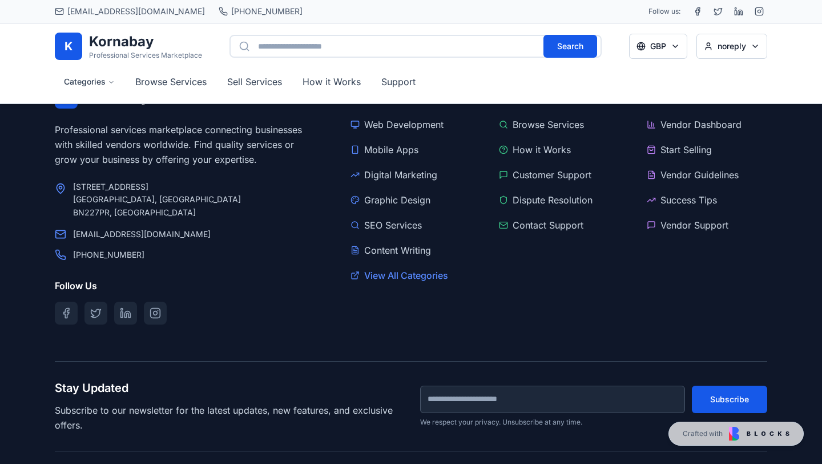
scroll to position [1808, 0]
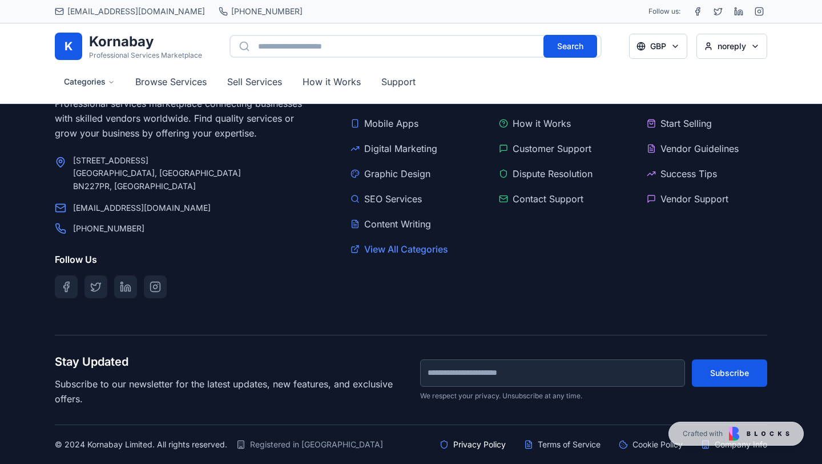
click at [462, 442] on link "Privacy Policy" at bounding box center [473, 443] width 66 height 11
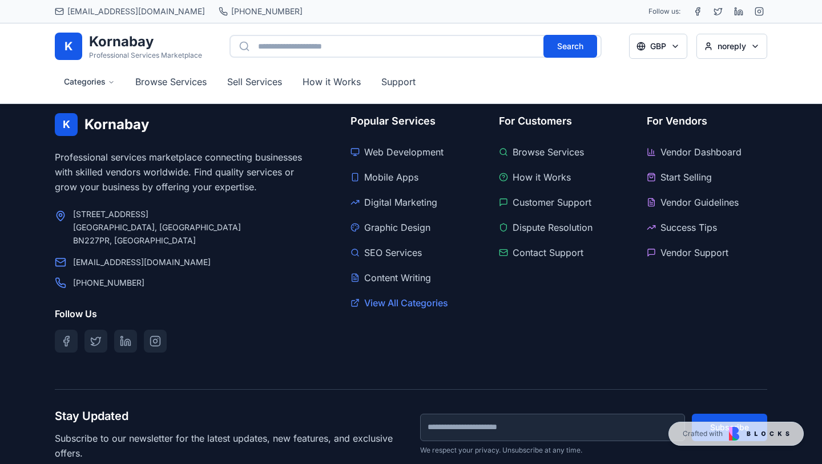
scroll to position [760, 0]
click at [392, 175] on link "Mobile Apps" at bounding box center [411, 178] width 120 height 18
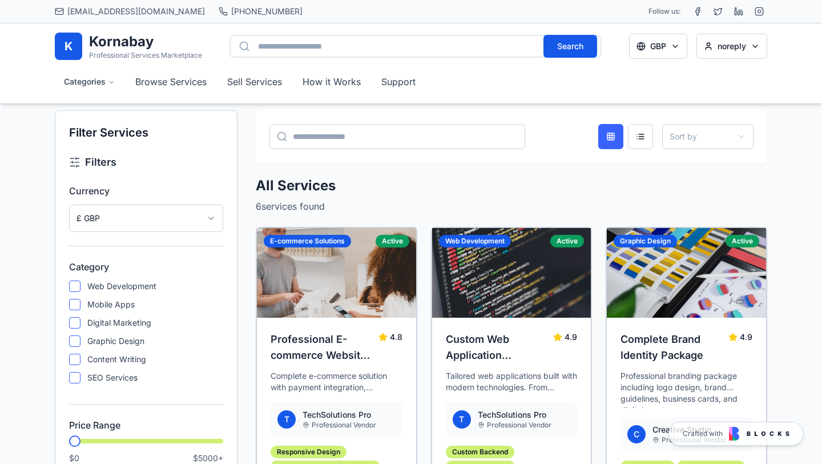
scroll to position [818, 0]
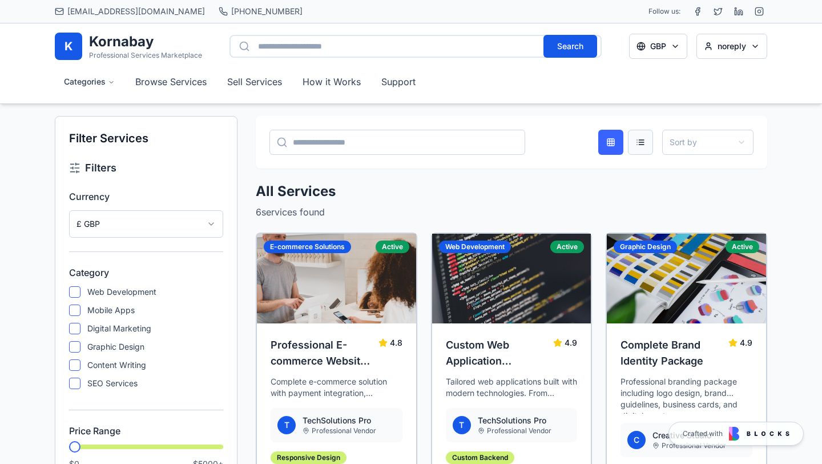
click at [641, 142] on button at bounding box center [640, 142] width 25 height 25
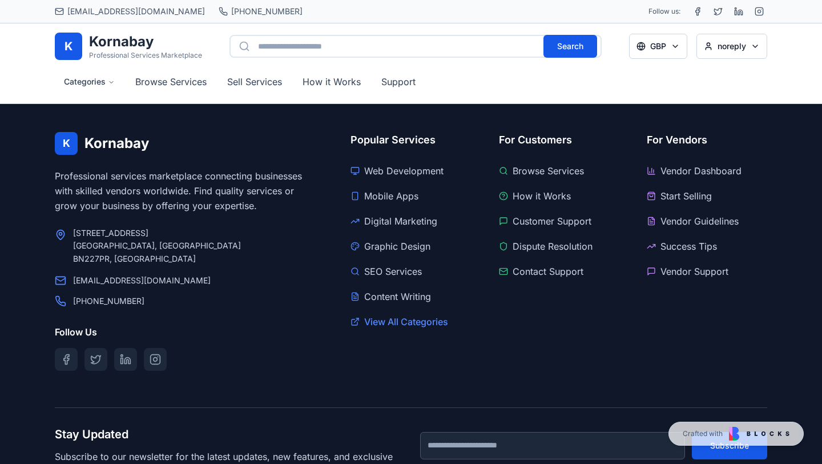
scroll to position [4120, 0]
click at [711, 221] on link "Vendor Guidelines" at bounding box center [707, 221] width 120 height 18
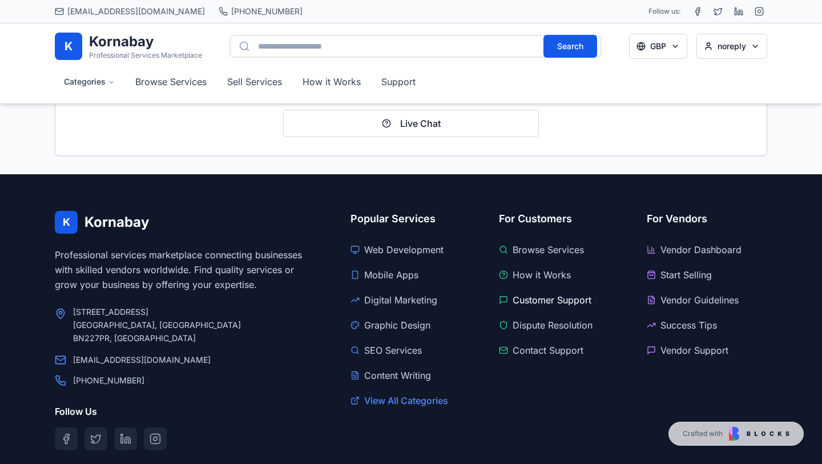
scroll to position [660, 0]
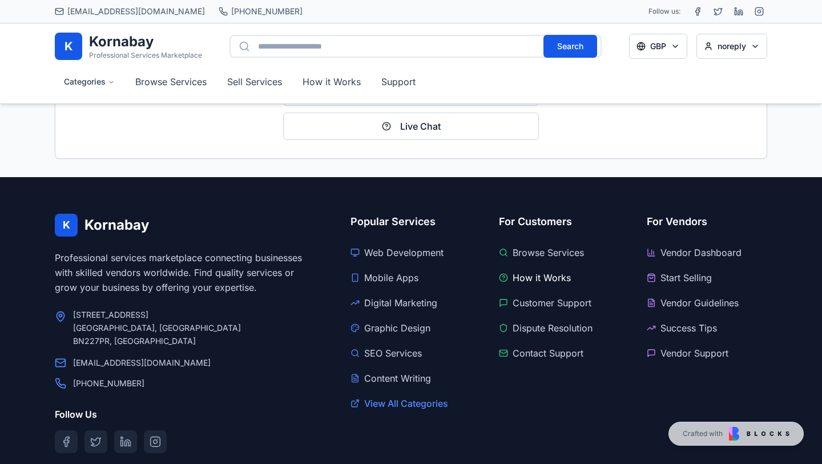
click at [545, 277] on link "How it Works" at bounding box center [559, 277] width 120 height 18
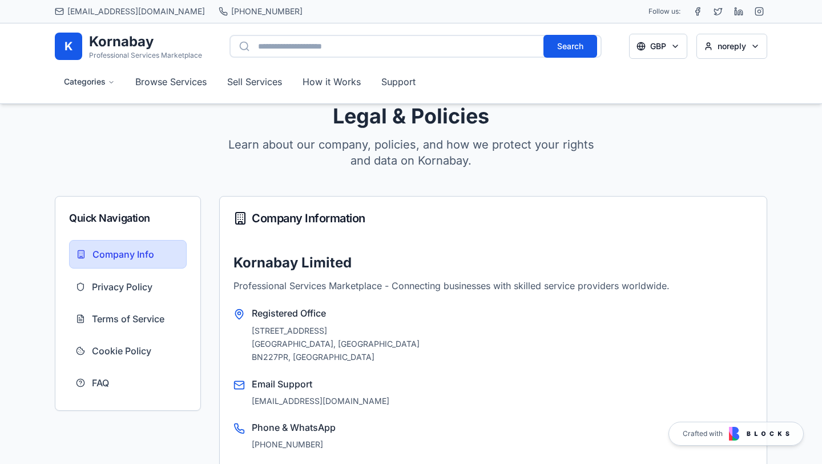
scroll to position [0, 0]
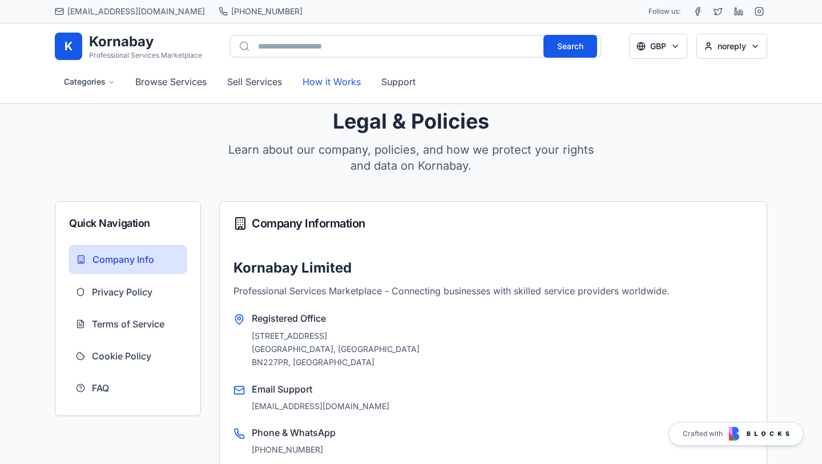
click at [329, 73] on button "How it Works" at bounding box center [331, 81] width 76 height 25
click at [261, 81] on link "Sell Services" at bounding box center [254, 81] width 73 height 25
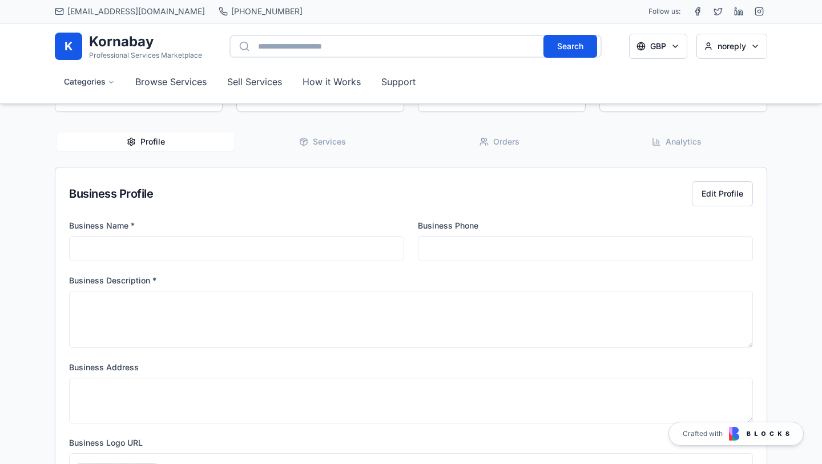
scroll to position [133, 0]
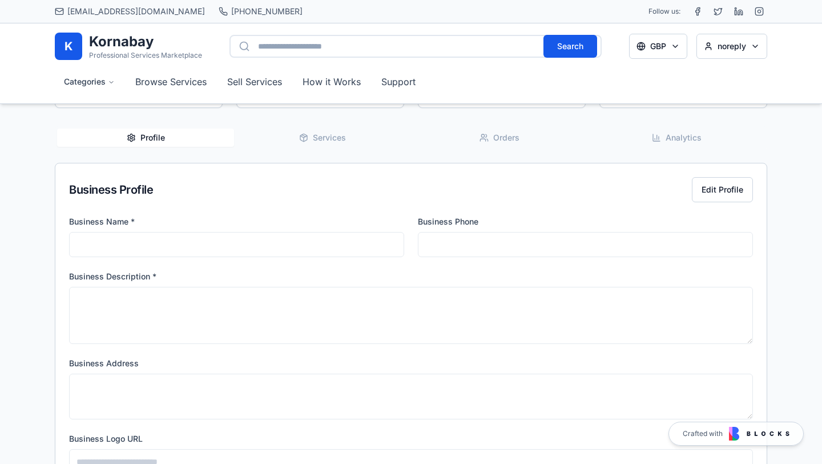
click at [299, 136] on icon "button" at bounding box center [303, 137] width 9 height 9
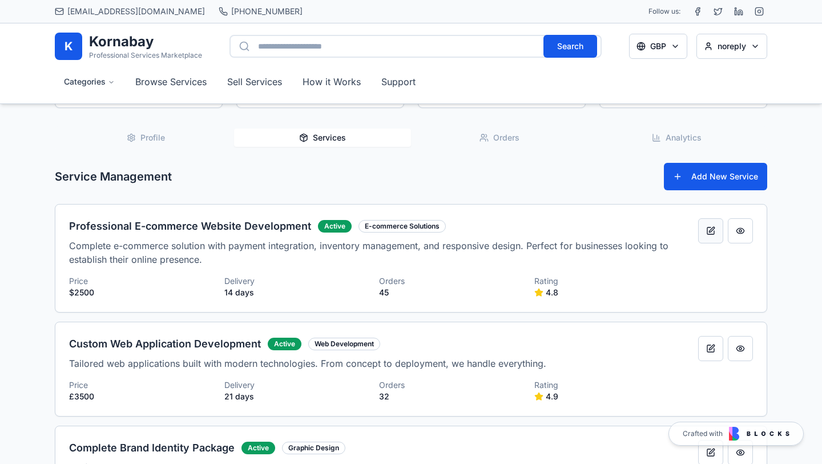
click at [715, 234] on button at bounding box center [710, 230] width 25 height 25
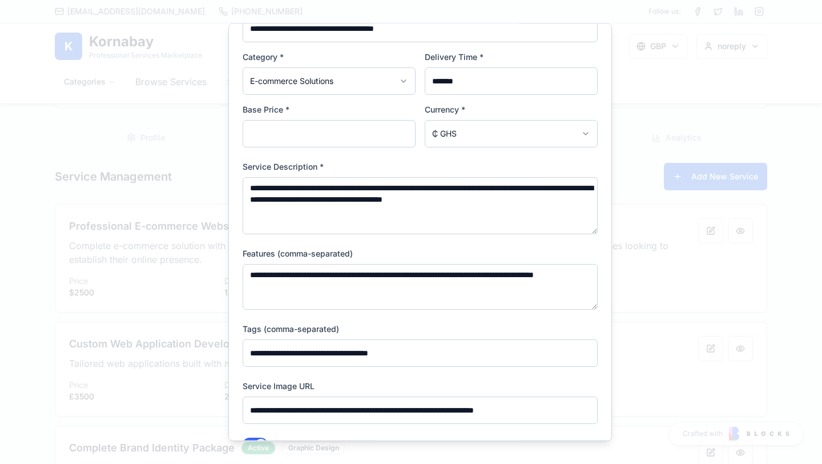
scroll to position [0, 0]
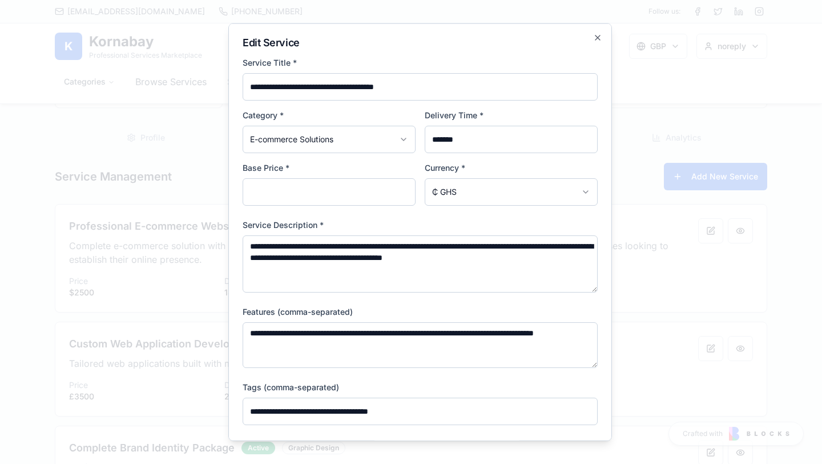
click at [313, 198] on input "****" at bounding box center [329, 191] width 173 height 27
click at [404, 190] on input "****" at bounding box center [329, 191] width 173 height 27
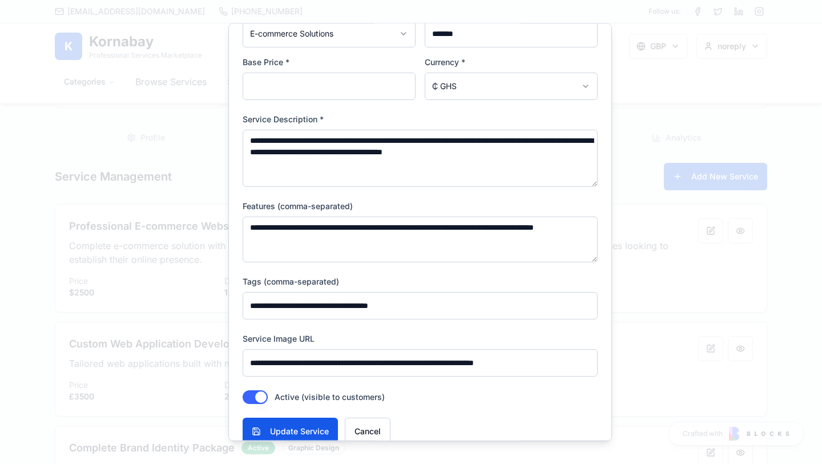
scroll to position [124, 0]
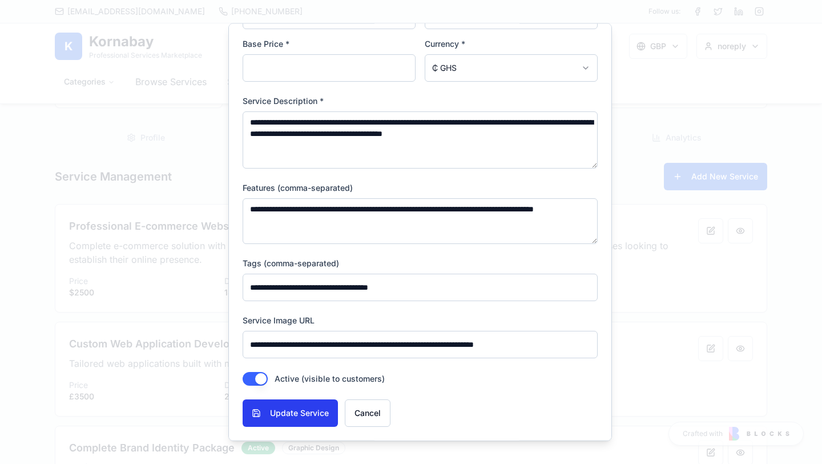
type input "****"
click at [300, 408] on button "Update Service" at bounding box center [290, 412] width 95 height 27
select select
select select "***"
type input "*"
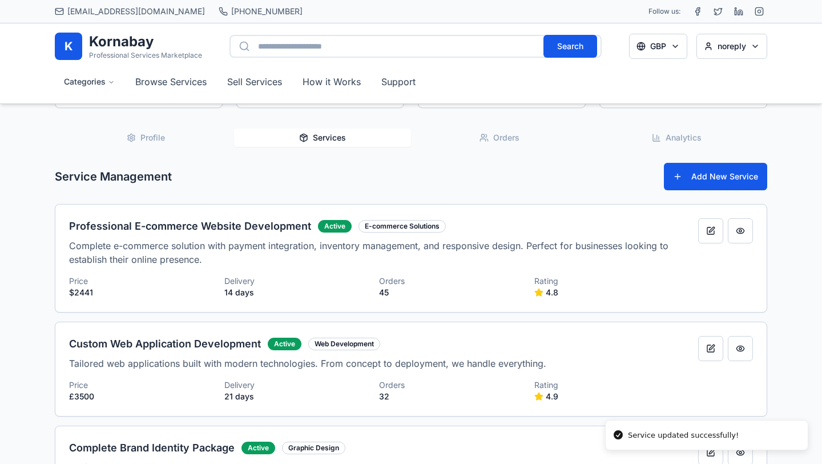
click at [358, 271] on div "Professional E-commerce Website Development Active E-commerce Solutions Complet…" at bounding box center [374, 258] width 611 height 80
click at [739, 233] on button at bounding box center [740, 230] width 25 height 25
click at [712, 231] on button at bounding box center [710, 230] width 25 height 25
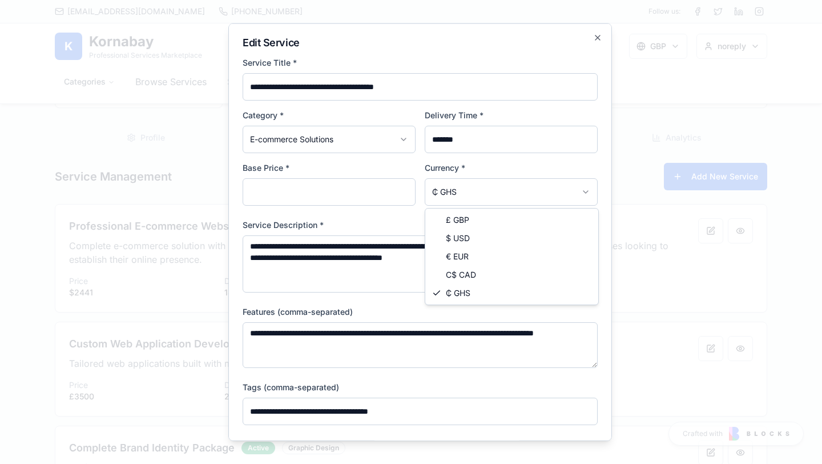
select select "***"
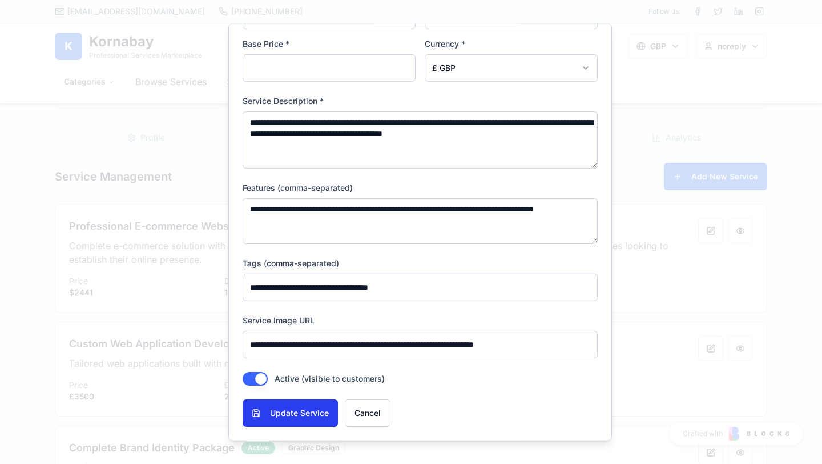
click at [319, 406] on button "Update Service" at bounding box center [290, 412] width 95 height 27
select select
type input "*"
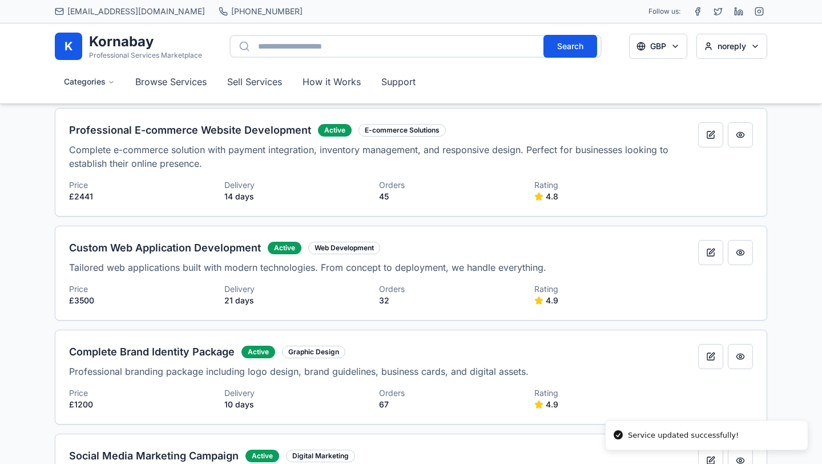
scroll to position [243, 0]
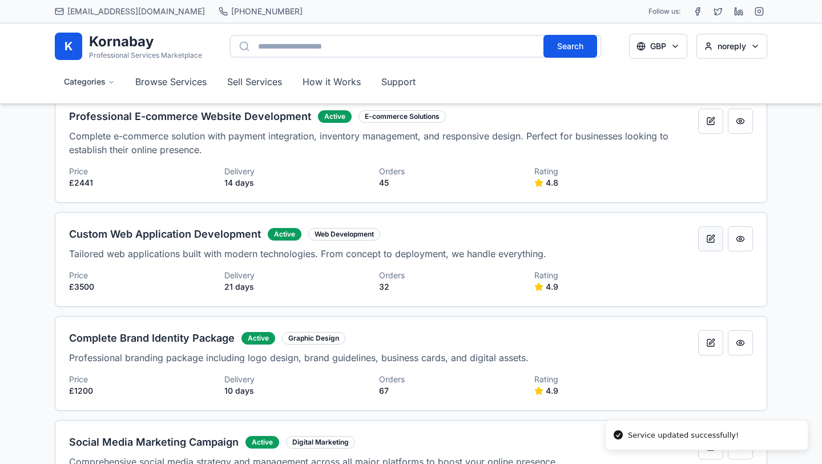
click at [710, 234] on button at bounding box center [710, 238] width 25 height 25
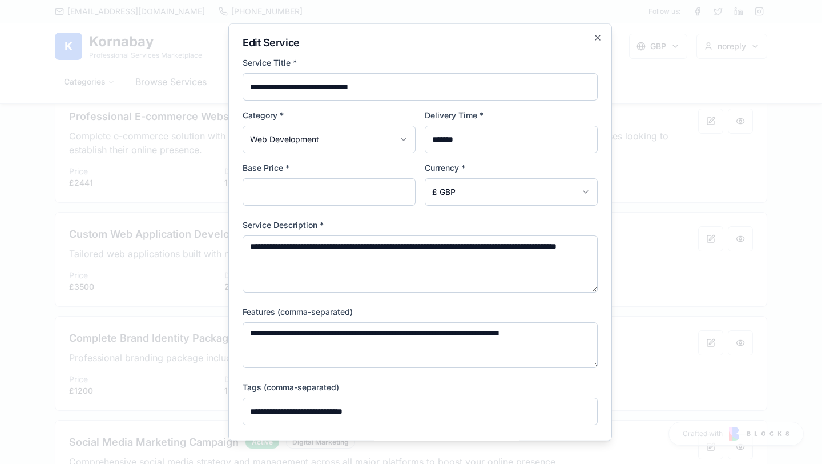
click at [481, 196] on body "support@tinkatop.com Email +44 (0) 7379284867 Phone Follow us: K Kornabay Profe…" at bounding box center [411, 469] width 822 height 1424
select select "***"
click at [404, 191] on input "****" at bounding box center [329, 191] width 173 height 27
type input "****"
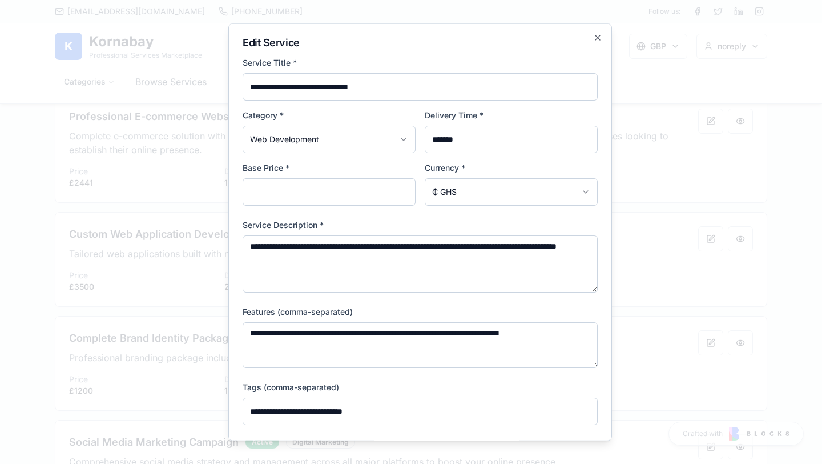
click at [404, 191] on input "****" at bounding box center [329, 191] width 173 height 27
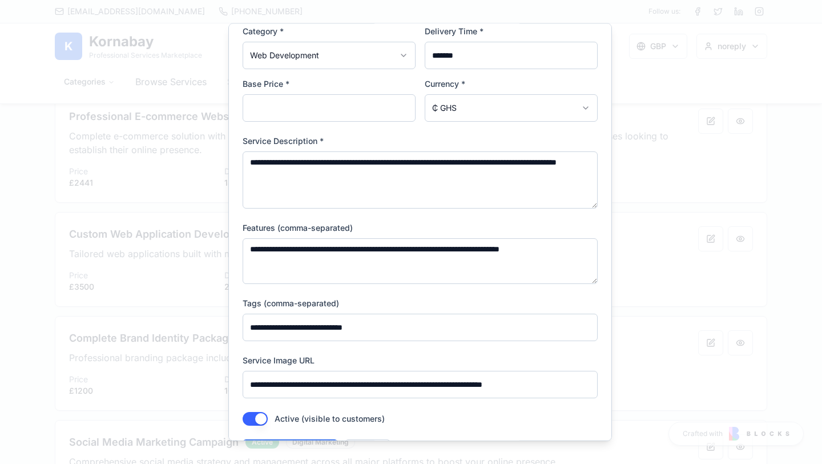
scroll to position [124, 0]
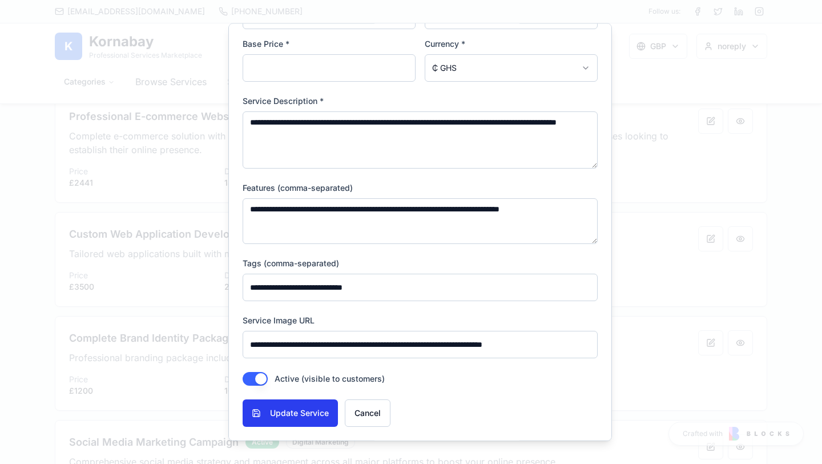
click at [288, 414] on button "Update Service" at bounding box center [290, 412] width 95 height 27
select select
select select "***"
type input "*"
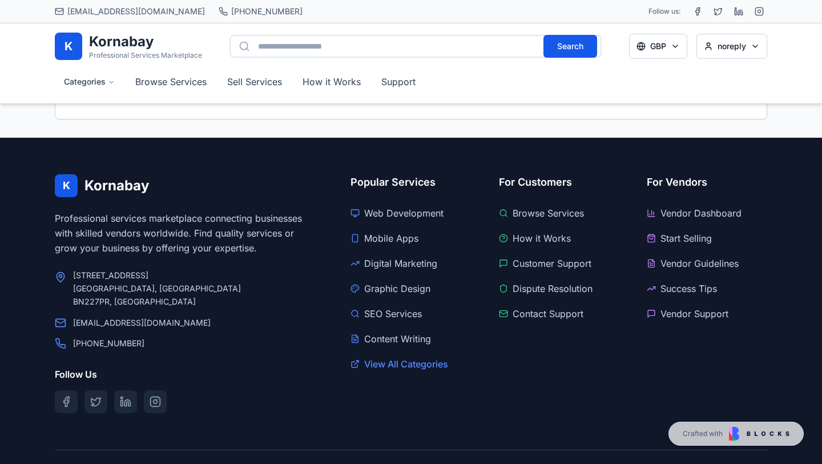
scroll to position [846, 0]
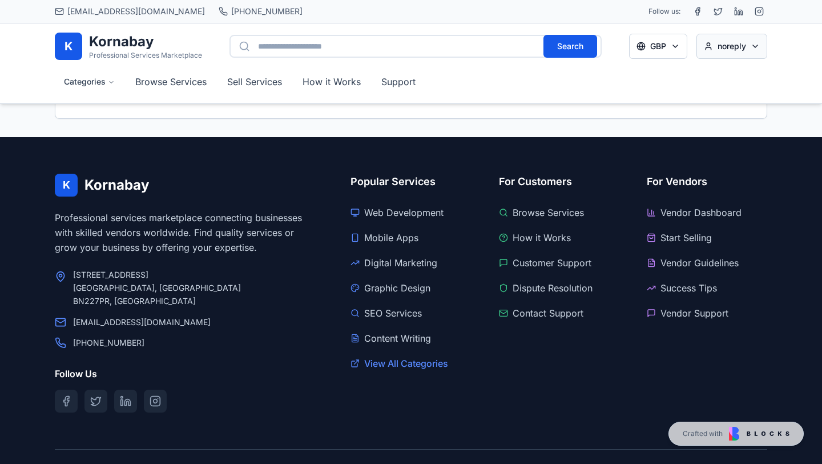
click at [733, 92] on div "My Orders" at bounding box center [730, 101] width 67 height 25
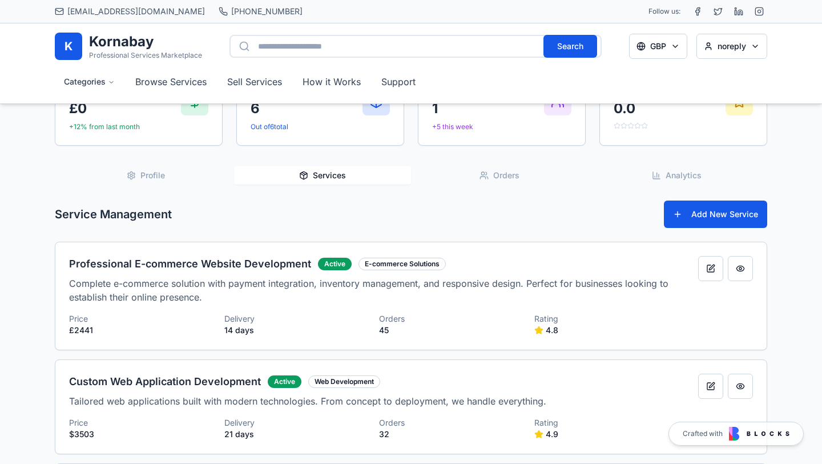
scroll to position [91, 0]
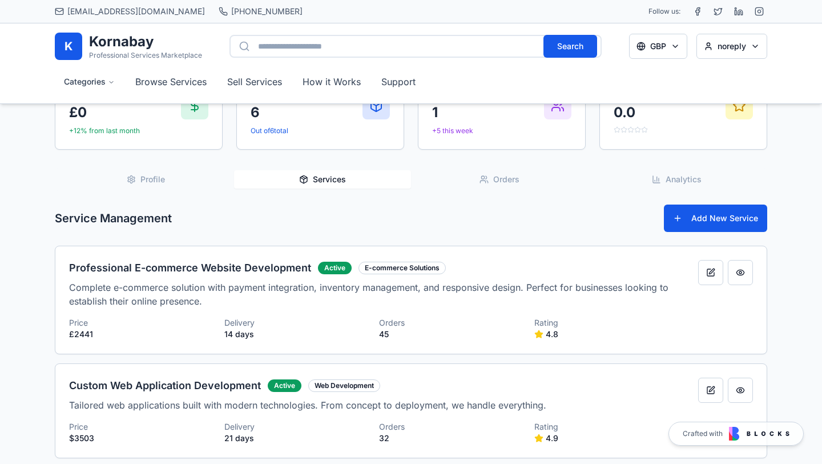
click at [469, 186] on button "Orders" at bounding box center [499, 179] width 177 height 18
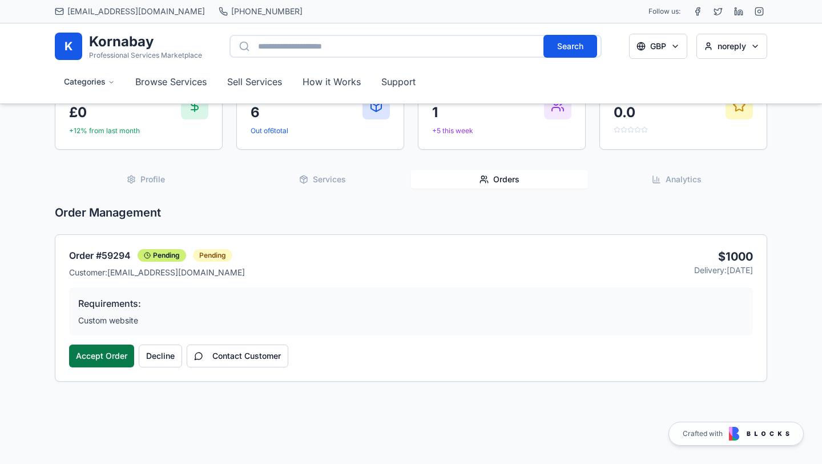
click at [108, 355] on button "Accept Order" at bounding box center [101, 355] width 65 height 23
click at [173, 358] on button "Decline" at bounding box center [160, 355] width 43 height 23
click at [245, 356] on button "Contact Customer" at bounding box center [238, 355] width 102 height 23
click at [627, 178] on button "Analytics" at bounding box center [676, 179] width 177 height 18
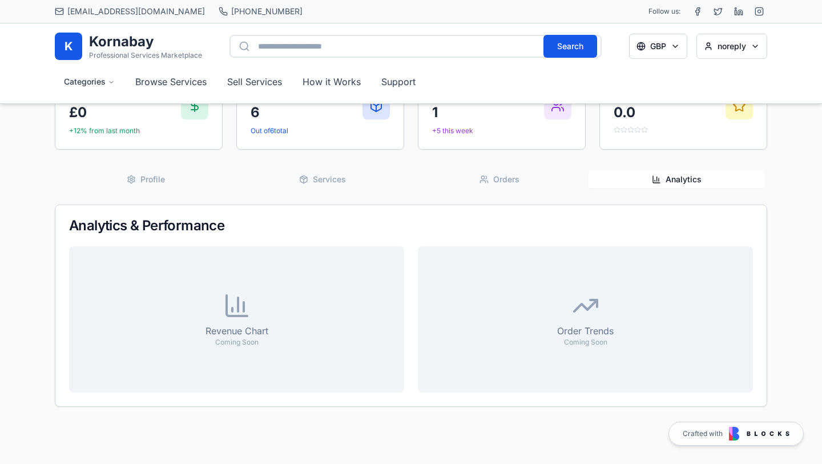
click at [507, 178] on span "Orders" at bounding box center [506, 179] width 26 height 11
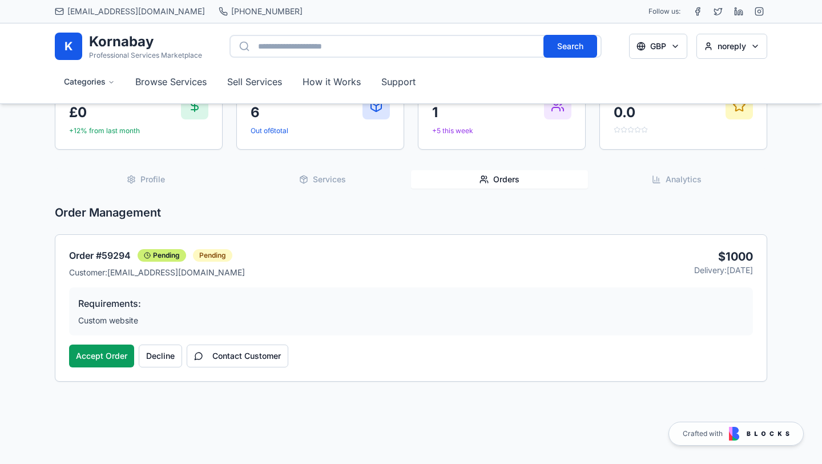
click at [333, 183] on span "Services" at bounding box center [329, 179] width 33 height 11
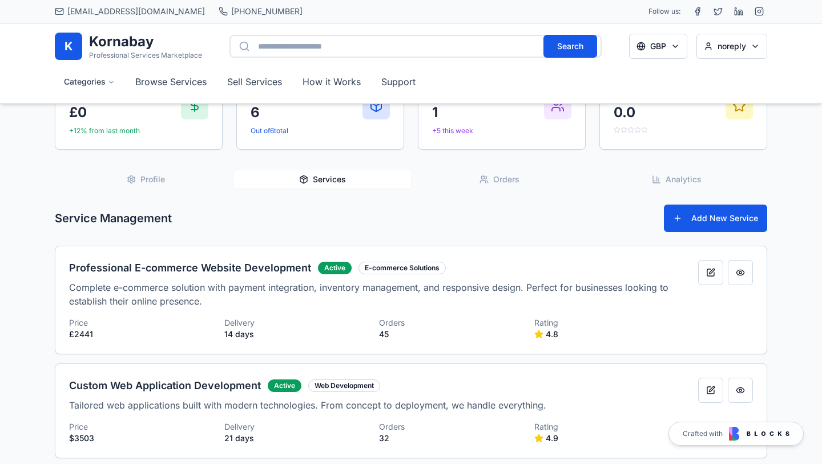
click at [136, 181] on button "Profile" at bounding box center [145, 179] width 177 height 18
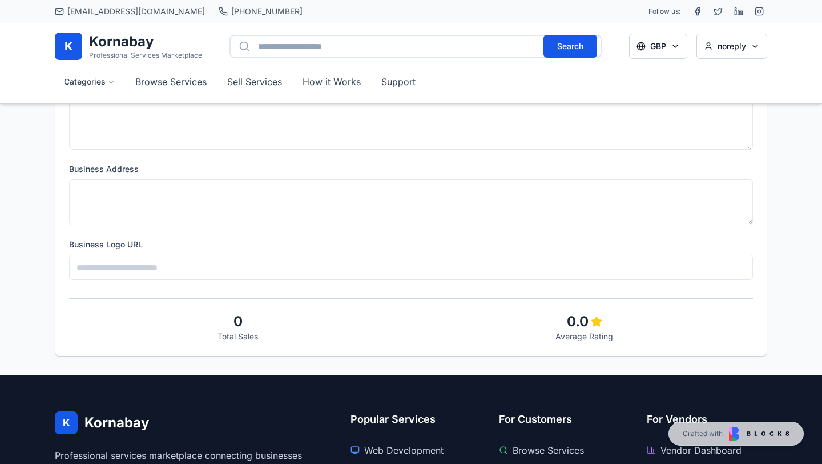
scroll to position [0, 0]
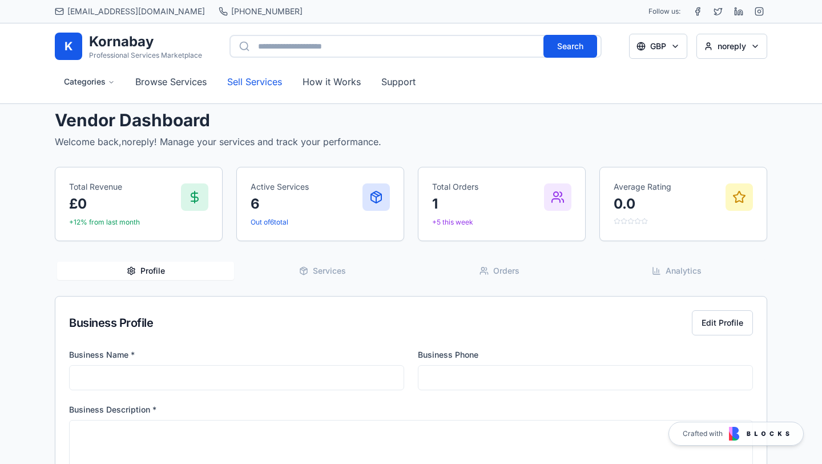
click at [264, 76] on link "Sell Services" at bounding box center [254, 81] width 73 height 25
click at [122, 40] on h1 "Kornabay" at bounding box center [145, 42] width 113 height 18
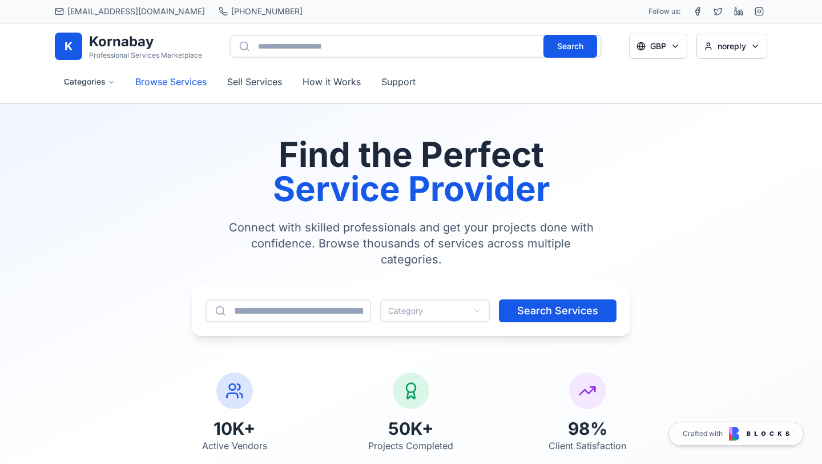
click at [184, 88] on link "Browse Services" at bounding box center [171, 81] width 90 height 25
click at [254, 82] on link "Sell Services" at bounding box center [254, 81] width 73 height 25
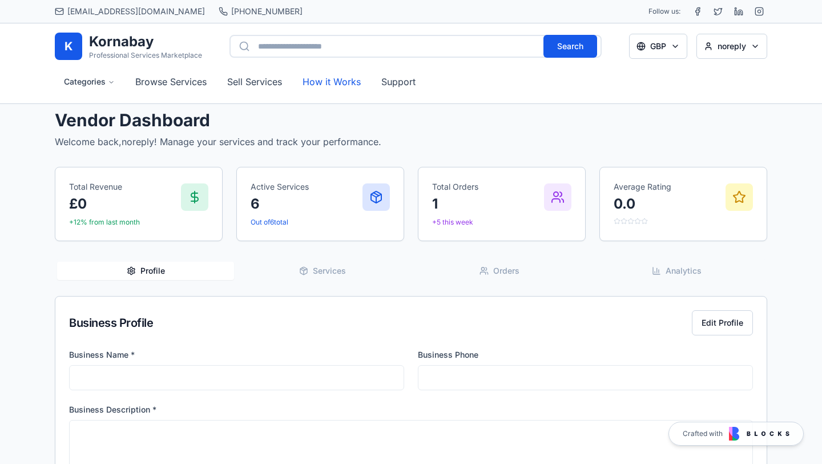
click at [322, 79] on button "How it Works" at bounding box center [331, 81] width 76 height 25
click at [397, 84] on button "Support" at bounding box center [398, 81] width 53 height 25
click at [254, 79] on link "Sell Services" at bounding box center [254, 81] width 73 height 25
click at [168, 73] on link "Browse Services" at bounding box center [171, 81] width 90 height 25
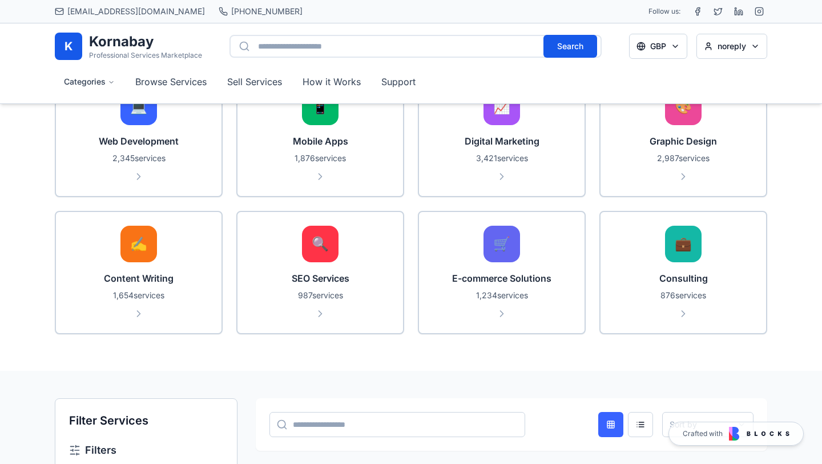
scroll to position [538, 0]
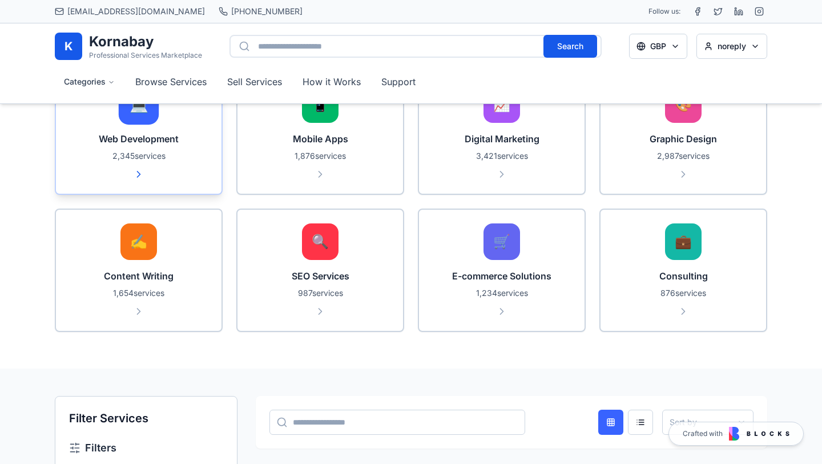
click at [142, 151] on p "2,345 services" at bounding box center [139, 155] width 138 height 11
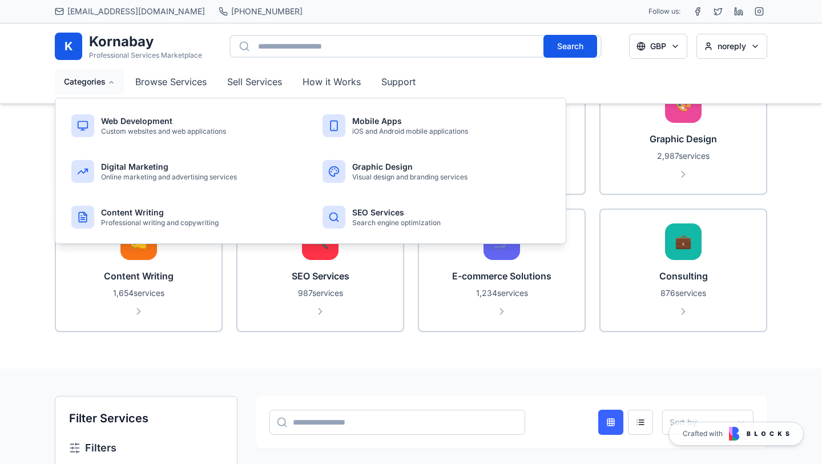
click at [92, 85] on button "Categories" at bounding box center [89, 81] width 69 height 25
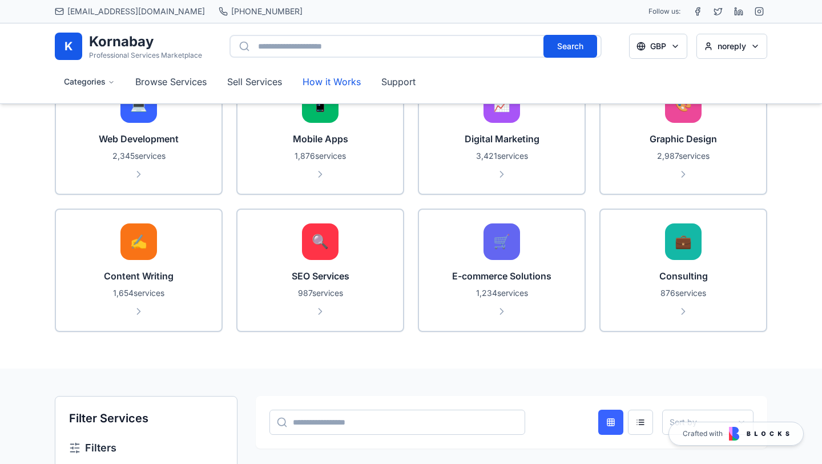
click at [335, 80] on button "How it Works" at bounding box center [331, 81] width 76 height 25
click at [404, 81] on button "Support" at bounding box center [398, 81] width 53 height 25
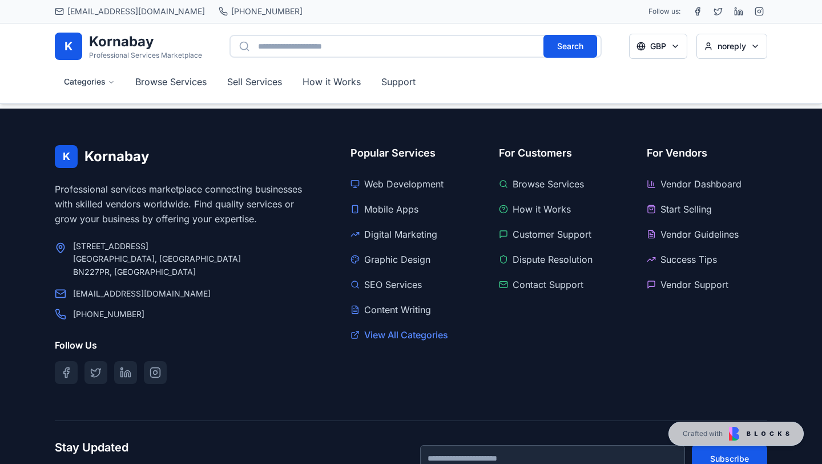
scroll to position [1808, 0]
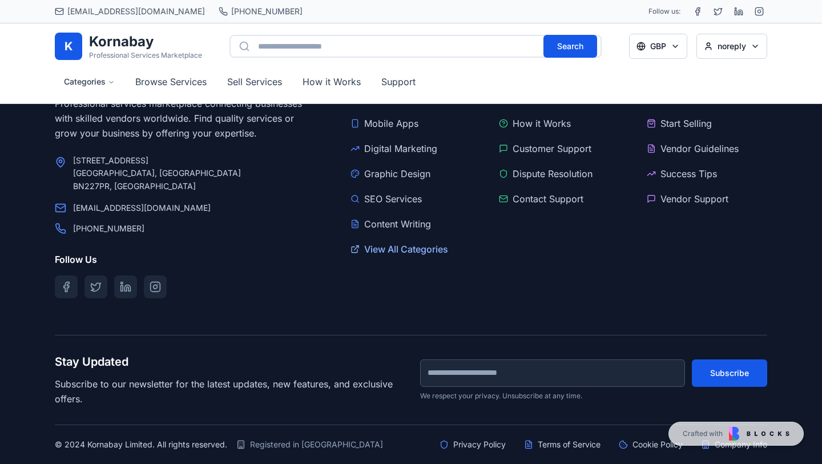
click at [406, 250] on link "View All Categories" at bounding box center [411, 249] width 120 height 18
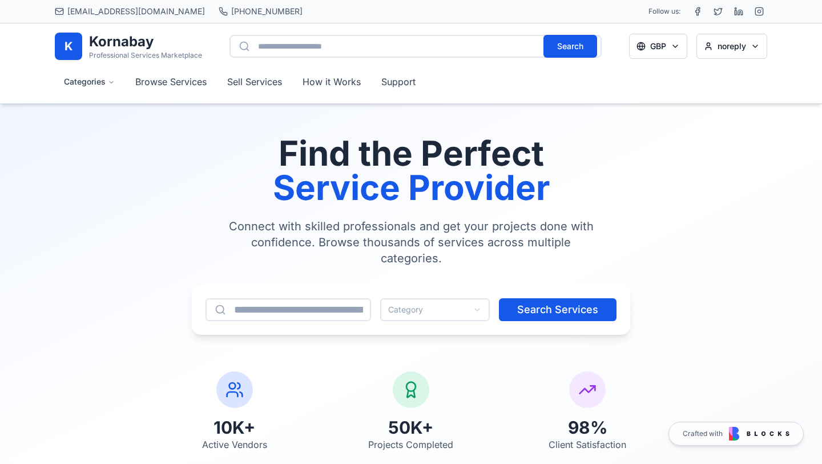
scroll to position [0, 0]
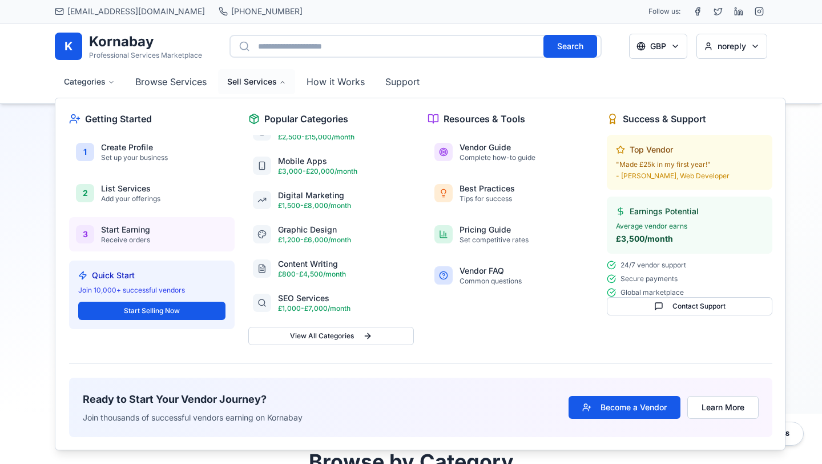
scroll to position [86, 0]
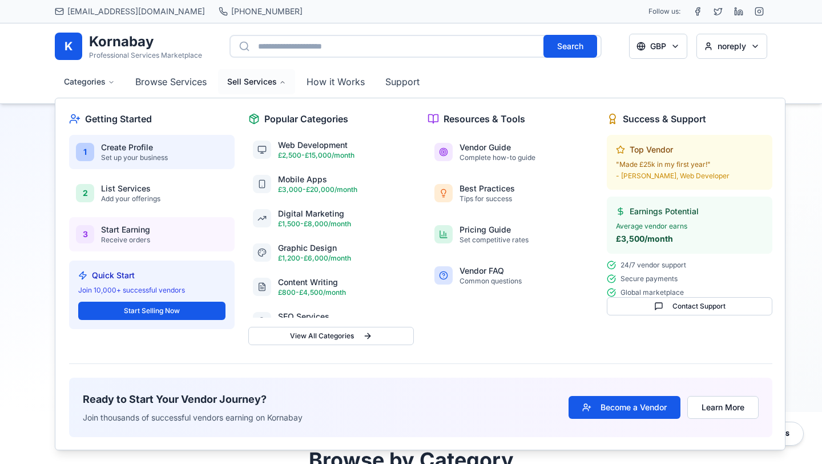
click at [144, 151] on h4 "Create Profile" at bounding box center [134, 147] width 67 height 11
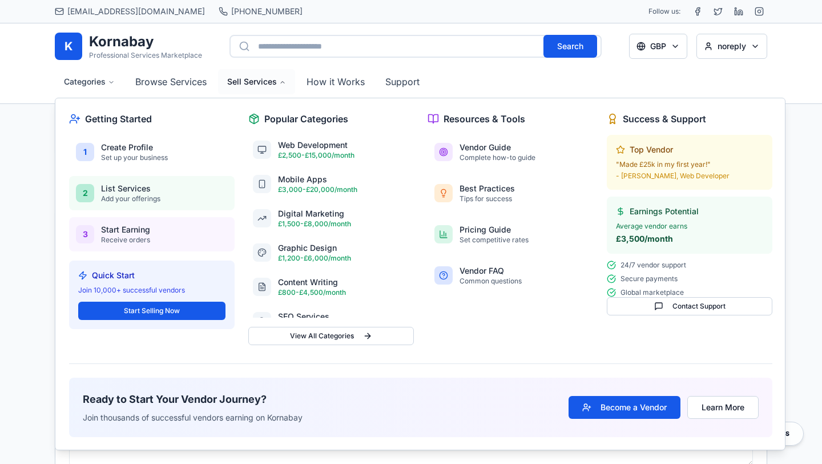
click at [143, 192] on h4 "List Services" at bounding box center [130, 188] width 59 height 11
click at [151, 243] on div "3 Start Earning Receive orders" at bounding box center [152, 234] width 166 height 34
click at [148, 232] on h4 "Start Earning" at bounding box center [125, 229] width 49 height 11
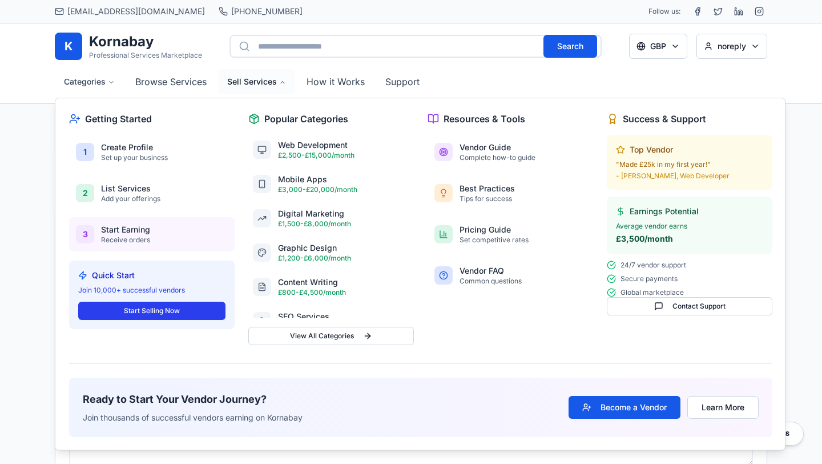
click at [181, 311] on button "Start Selling Now" at bounding box center [151, 310] width 147 height 18
click at [336, 153] on p "£2,500-£15,000/month" at bounding box center [343, 155] width 131 height 9
click at [617, 413] on button "Become a Vendor" at bounding box center [625, 407] width 112 height 23
click at [615, 409] on button "Become a Vendor" at bounding box center [625, 407] width 112 height 23
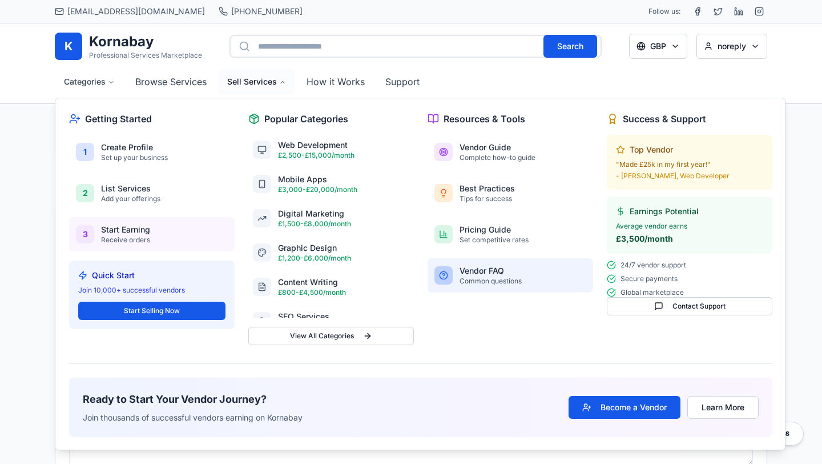
click at [488, 262] on div "Vendor FAQ Common questions" at bounding box center [511, 275] width 166 height 34
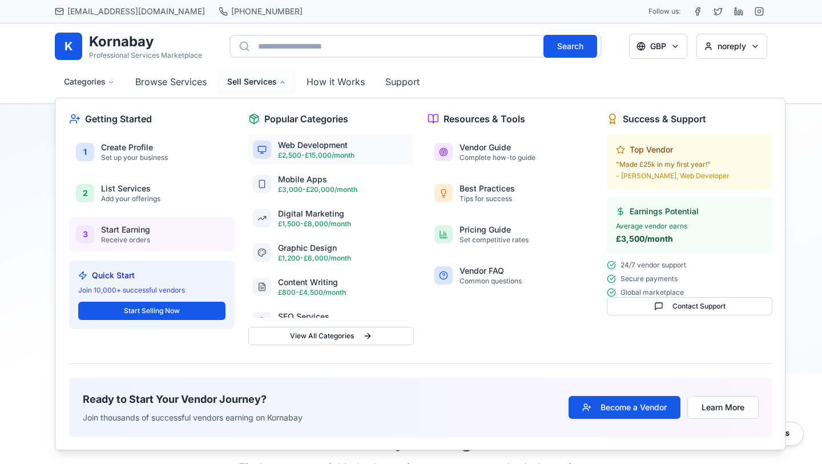
click at [308, 151] on p "£2,500-£15,000/month" at bounding box center [343, 155] width 131 height 9
click at [471, 228] on h4 "Pricing Guide" at bounding box center [494, 229] width 69 height 11
click at [651, 410] on button "Become a Vendor" at bounding box center [625, 407] width 112 height 23
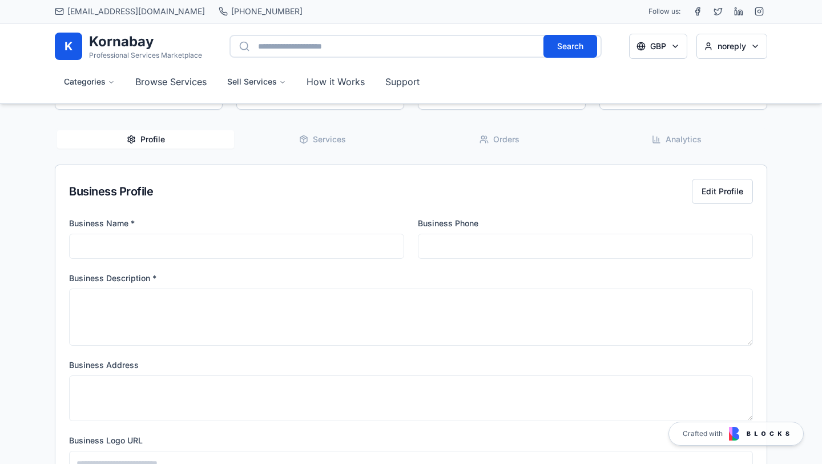
scroll to position [130, 0]
click at [319, 143] on span "Services" at bounding box center [329, 140] width 33 height 11
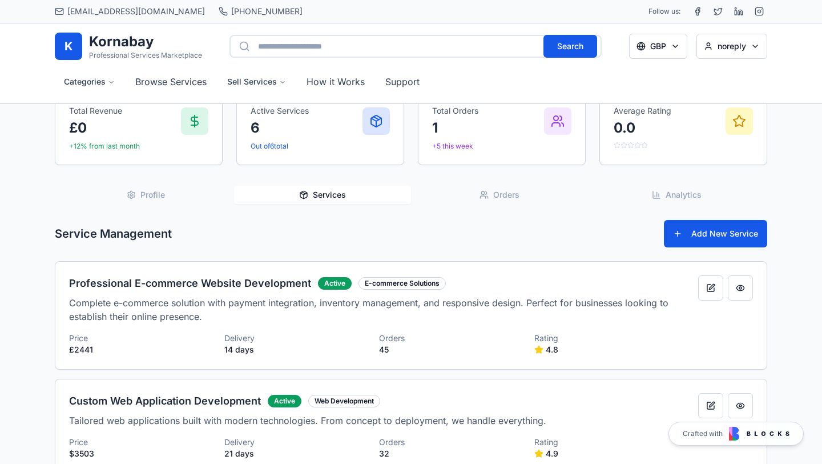
scroll to position [0, 0]
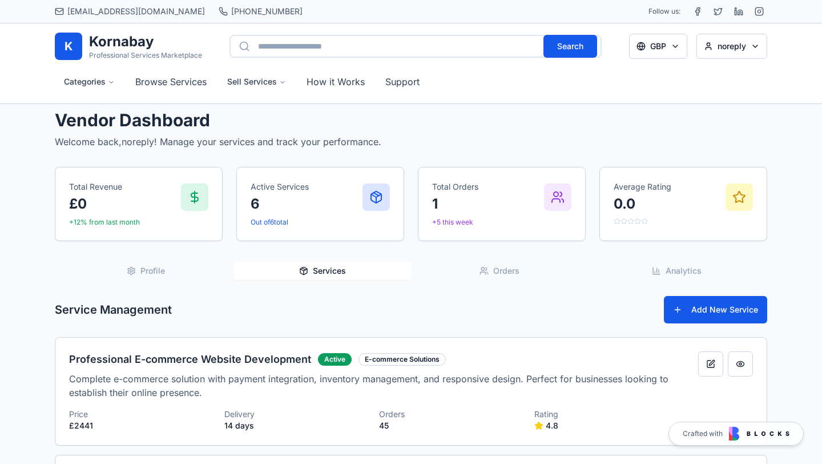
click at [132, 47] on h1 "Kornabay" at bounding box center [145, 42] width 113 height 18
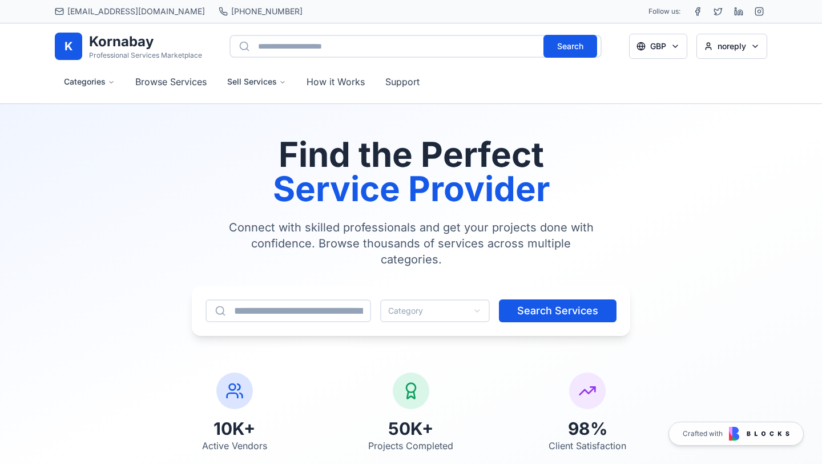
click at [132, 47] on h1 "Kornabay" at bounding box center [145, 42] width 113 height 18
click at [337, 302] on input at bounding box center [289, 310] width 166 height 23
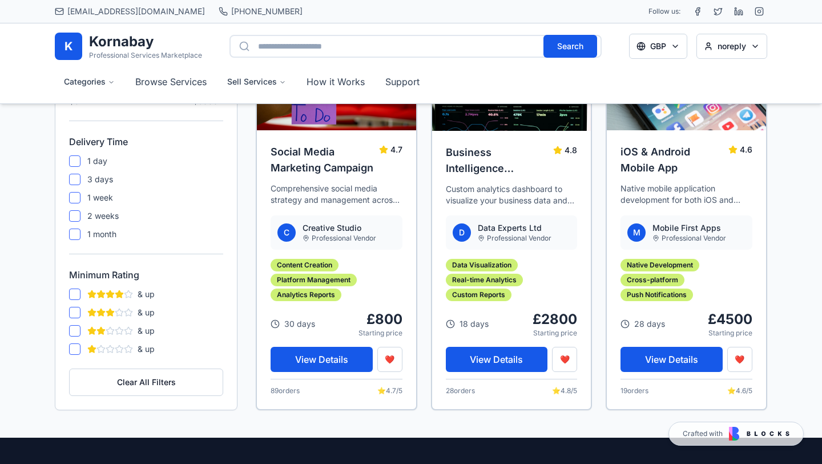
scroll to position [1397, 0]
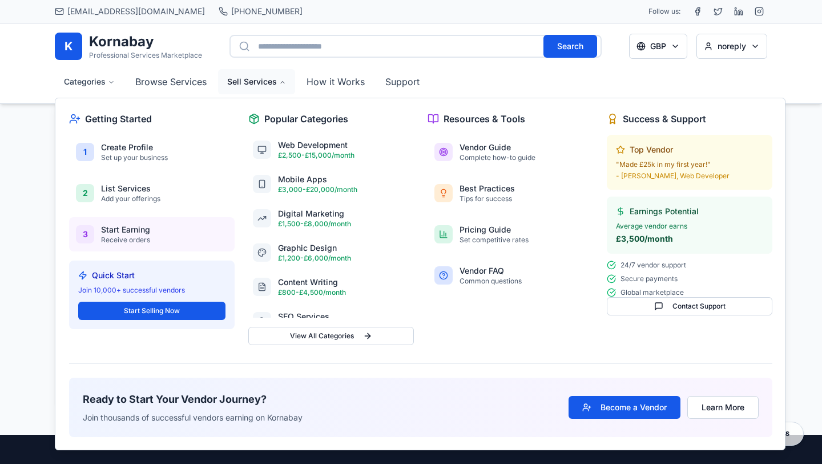
click at [257, 84] on button "Sell Services" at bounding box center [256, 81] width 77 height 25
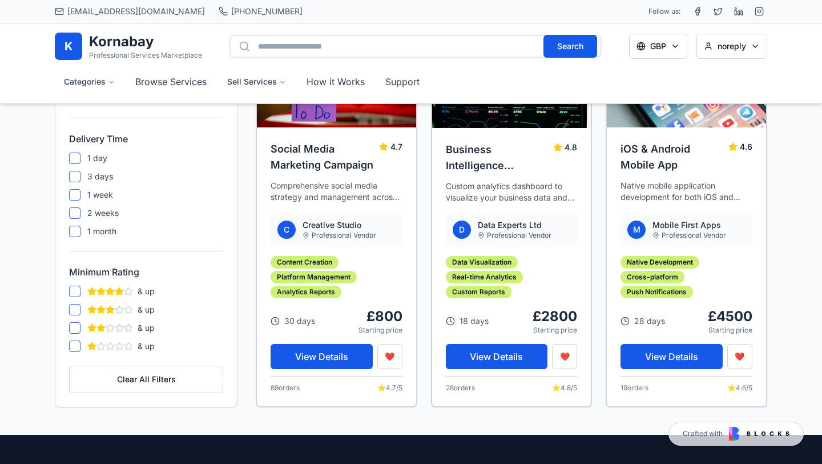
click at [116, 48] on h1 "Kornabay" at bounding box center [145, 42] width 113 height 18
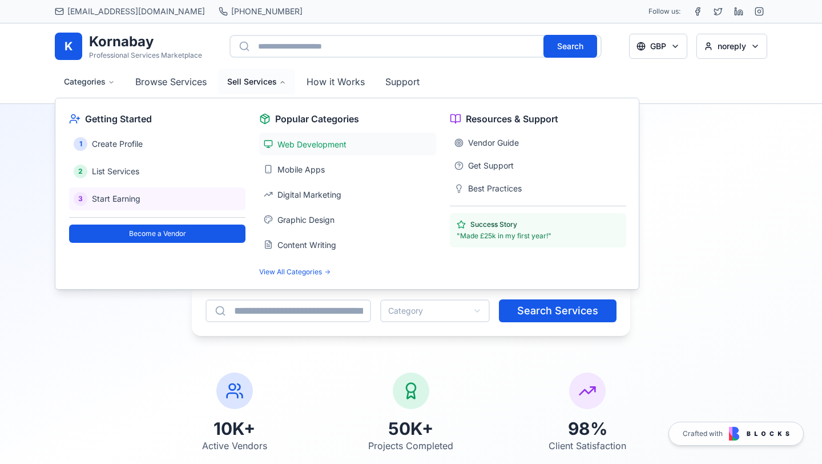
click at [288, 143] on span "Web Development" at bounding box center [311, 144] width 69 height 10
click at [294, 170] on span "Mobile Apps" at bounding box center [300, 169] width 47 height 10
click at [301, 198] on span "Digital Marketing" at bounding box center [309, 195] width 64 height 10
click at [493, 144] on span "Vendor Guide" at bounding box center [493, 142] width 51 height 11
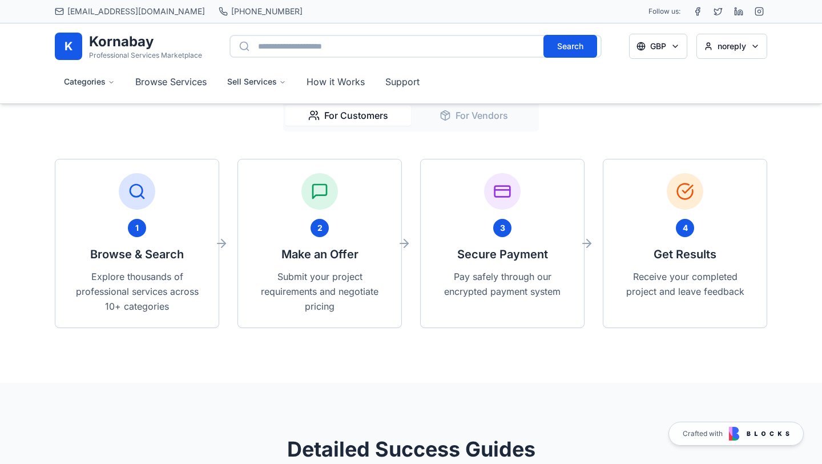
scroll to position [374, 0]
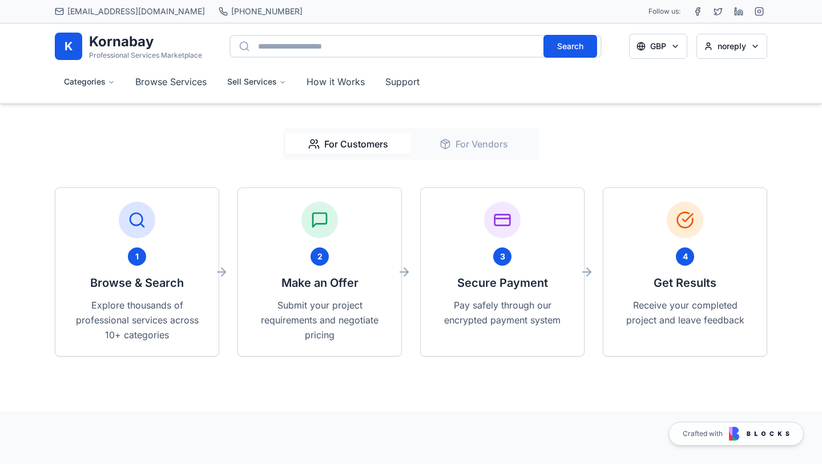
click at [484, 145] on button "For Vendors" at bounding box center [474, 144] width 126 height 21
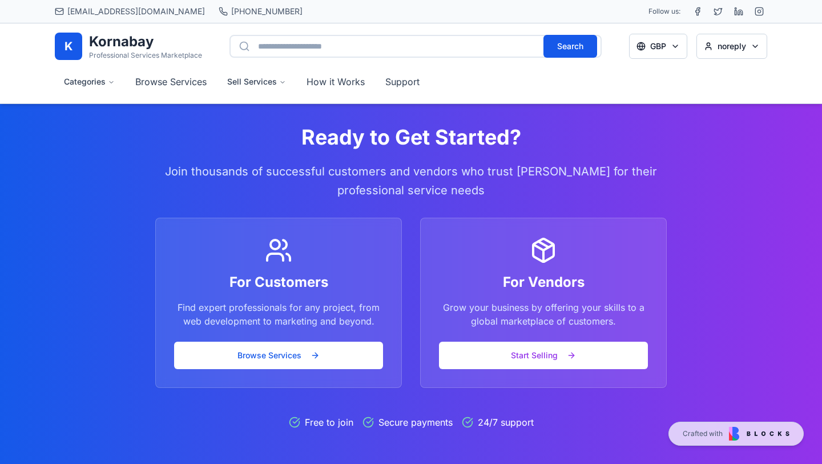
scroll to position [2571, 0]
click at [522, 350] on button "Start Selling" at bounding box center [543, 354] width 209 height 27
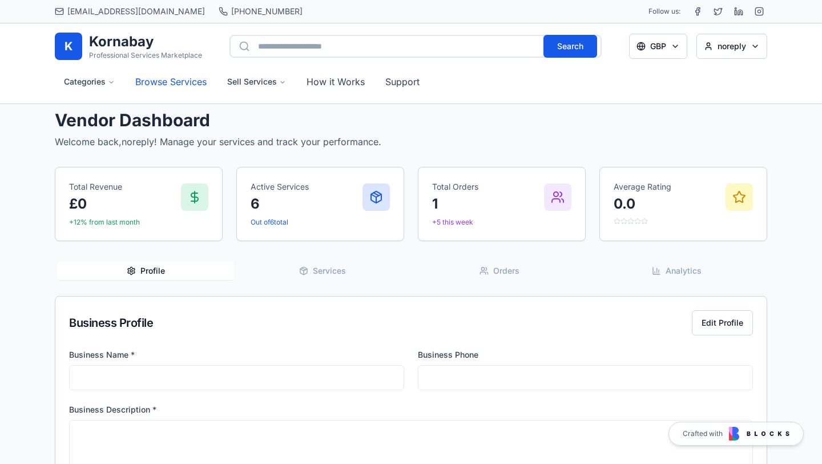
click at [200, 84] on link "Browse Services" at bounding box center [171, 81] width 90 height 25
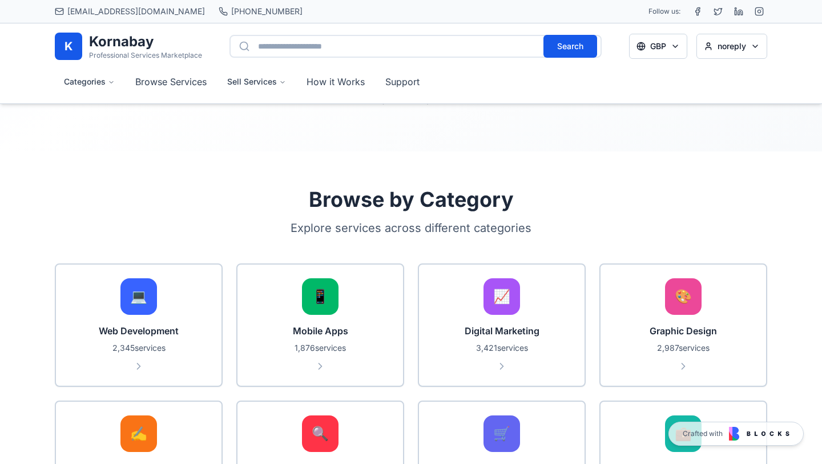
scroll to position [443, 0]
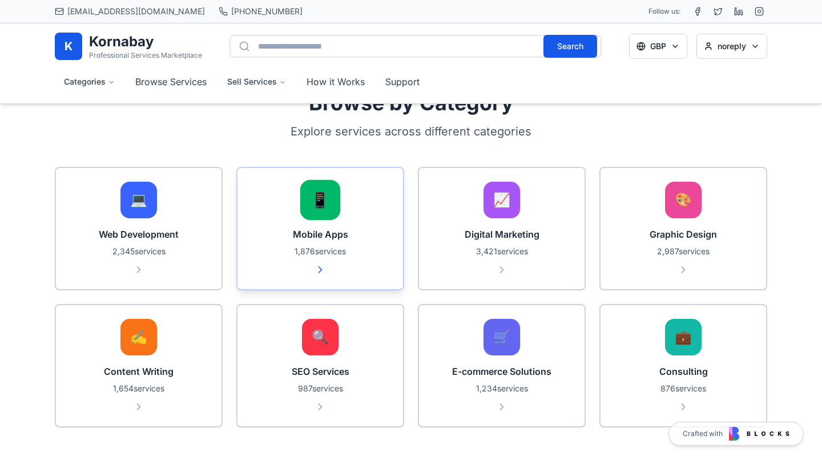
click at [320, 267] on icon at bounding box center [320, 269] width 11 height 11
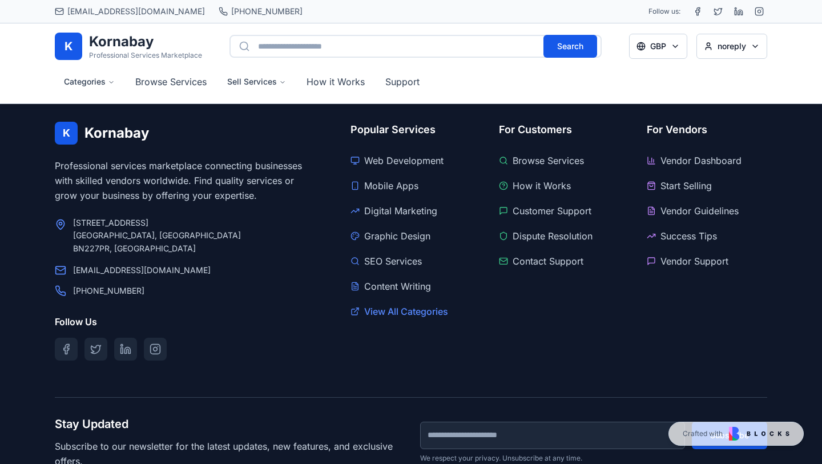
scroll to position [1761, 0]
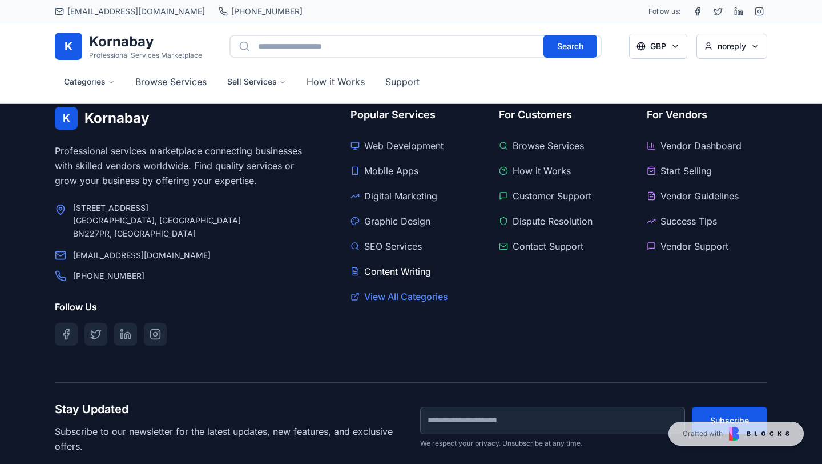
click at [407, 276] on link "Content Writing" at bounding box center [411, 271] width 120 height 18
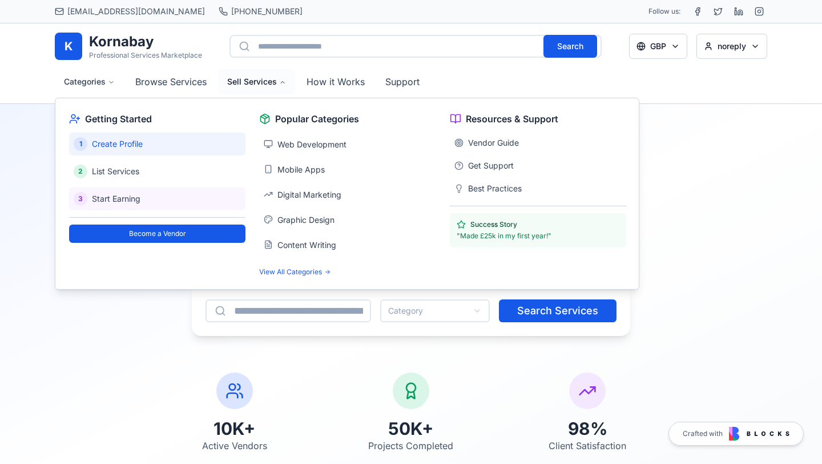
click at [100, 142] on span "Create Profile" at bounding box center [117, 143] width 51 height 11
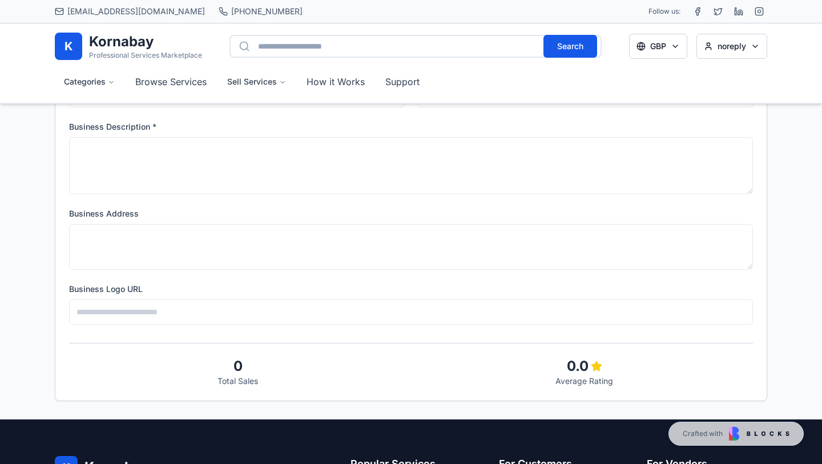
scroll to position [285, 0]
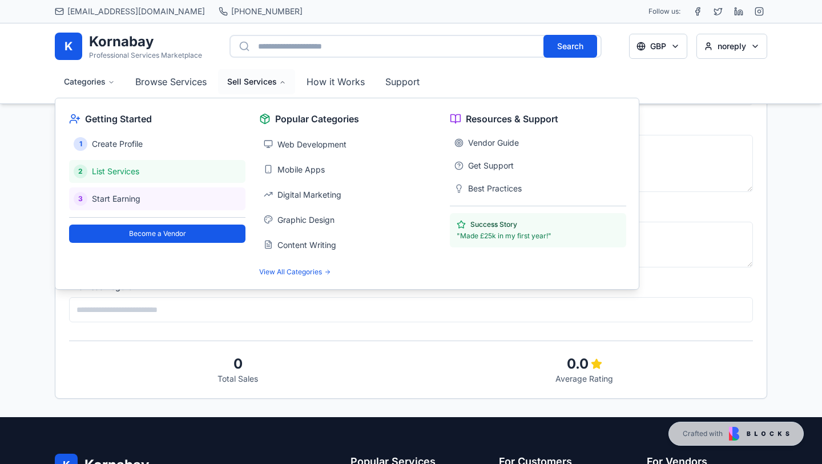
click at [115, 171] on span "List Services" at bounding box center [115, 171] width 47 height 11
click at [104, 173] on span "List Services" at bounding box center [115, 171] width 47 height 11
click at [111, 199] on span "Start Earning" at bounding box center [116, 198] width 49 height 11
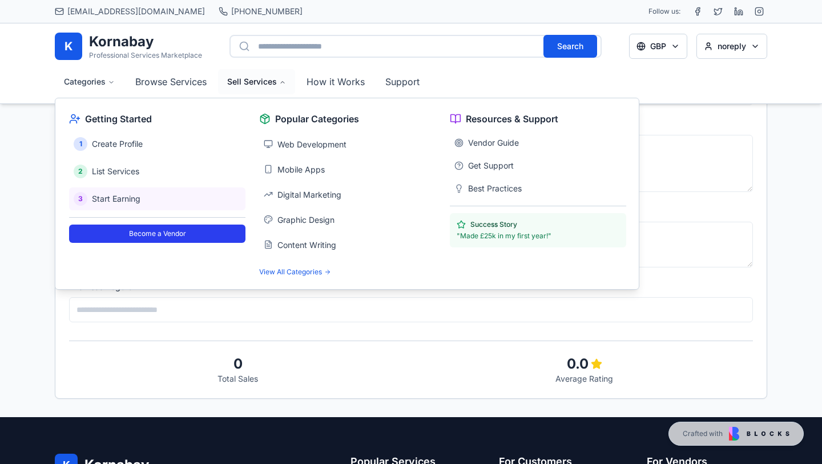
click at [142, 235] on button "Become a Vendor" at bounding box center [157, 233] width 176 height 18
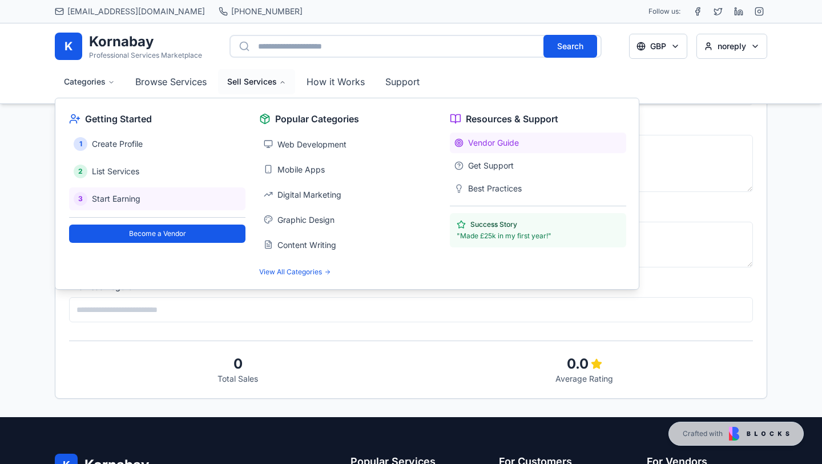
click at [501, 140] on span "Vendor Guide" at bounding box center [493, 142] width 51 height 11
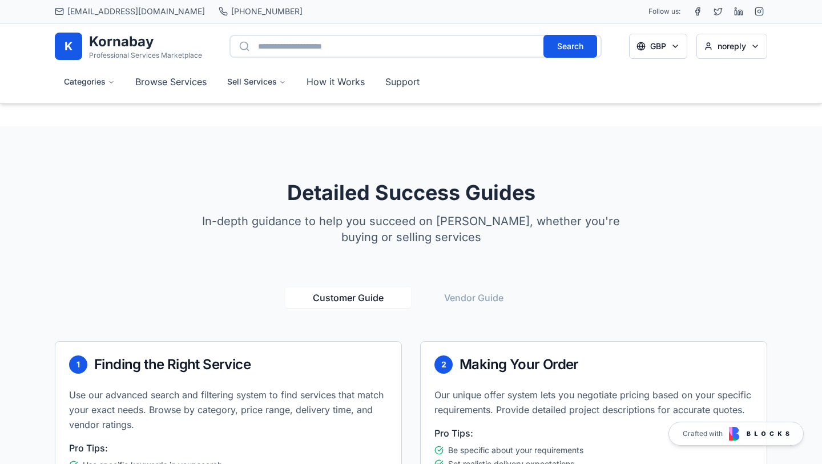
scroll to position [848, 0]
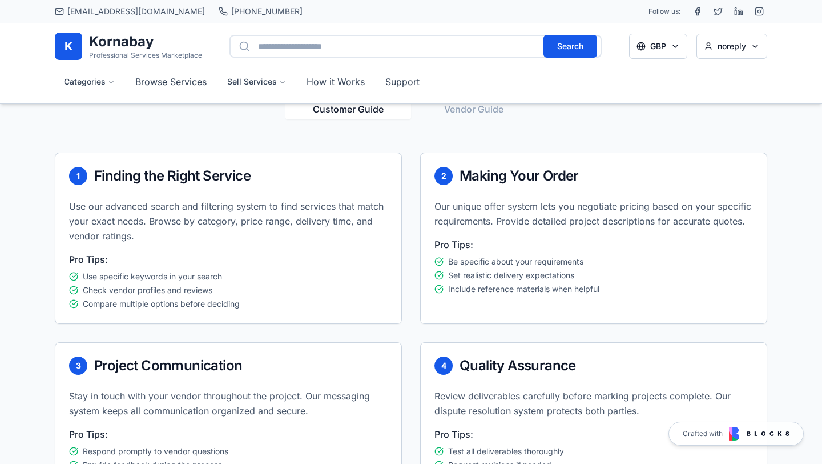
click at [467, 111] on button "Vendor Guide" at bounding box center [474, 109] width 126 height 21
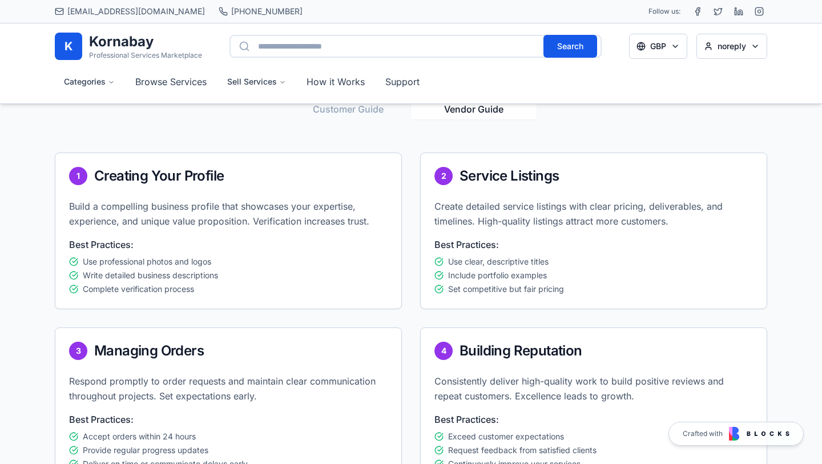
click at [384, 111] on button "Customer Guide" at bounding box center [348, 109] width 126 height 21
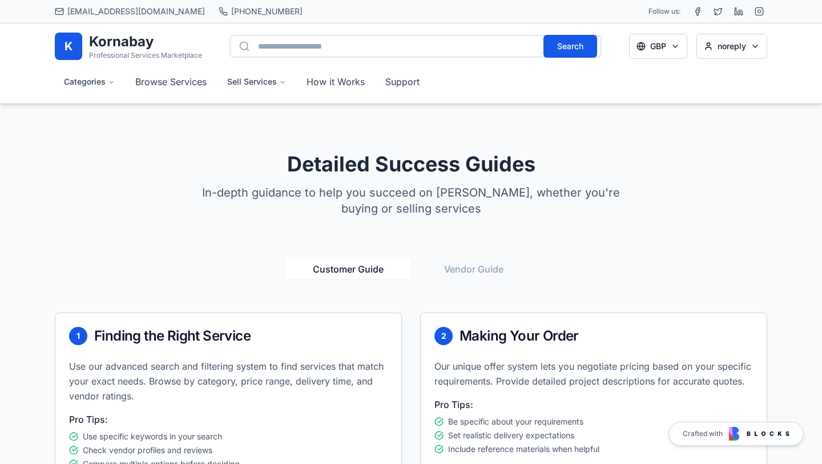
scroll to position [692, 0]
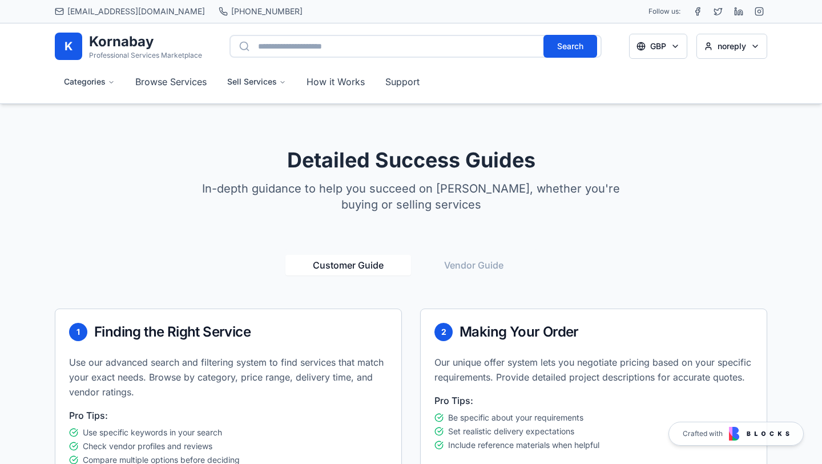
click at [462, 263] on button "Vendor Guide" at bounding box center [474, 265] width 126 height 21
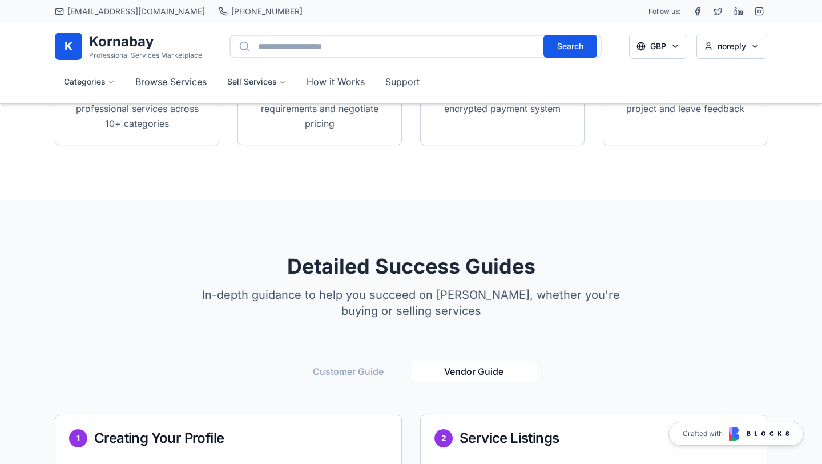
scroll to position [0, 0]
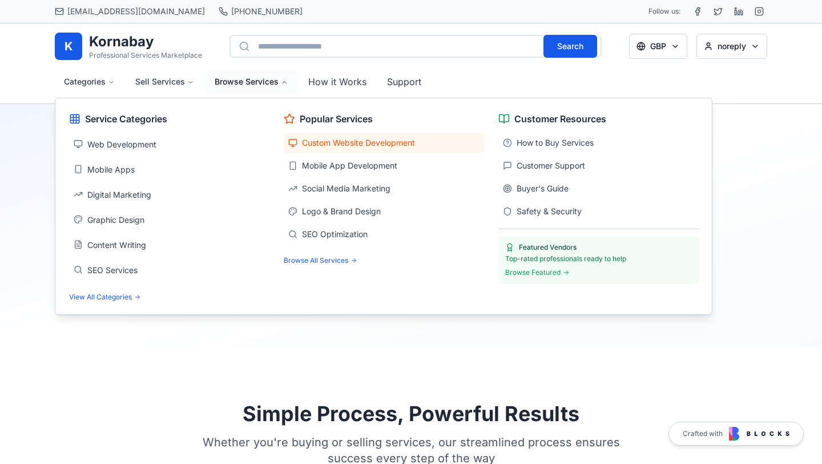
click at [336, 143] on span "Custom Website Development" at bounding box center [358, 142] width 113 height 11
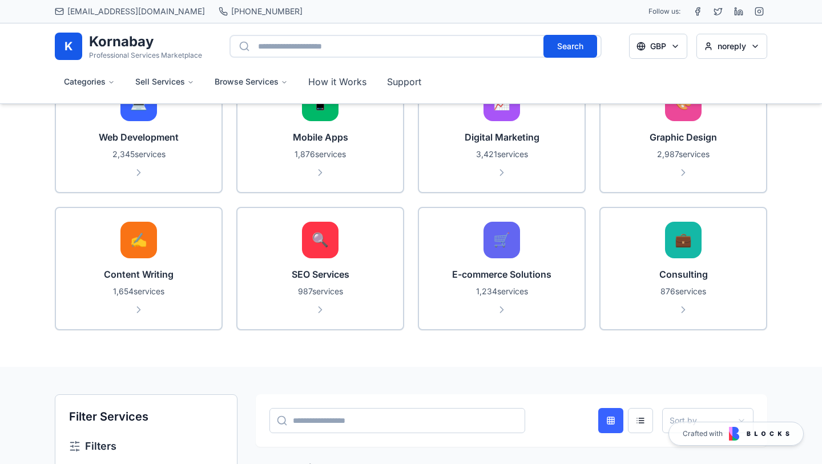
scroll to position [545, 0]
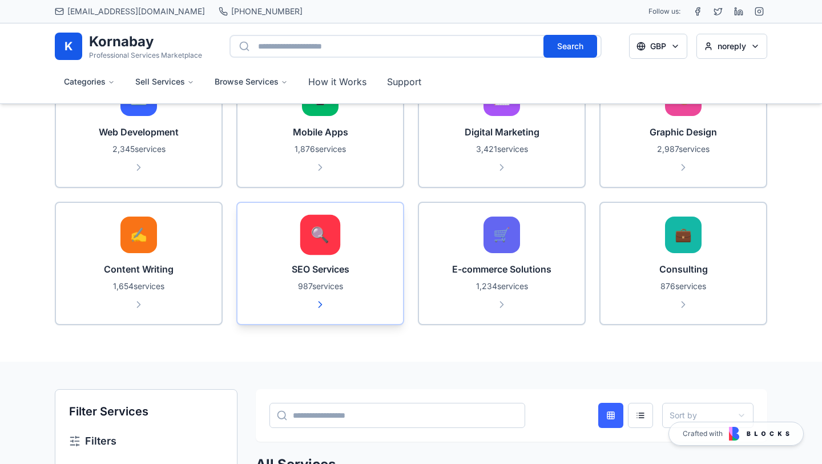
click at [307, 251] on div "🔍" at bounding box center [320, 235] width 40 height 40
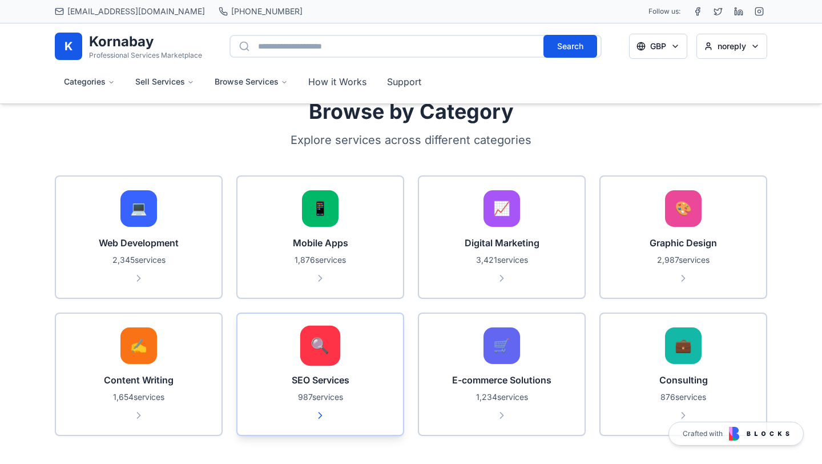
scroll to position [440, 0]
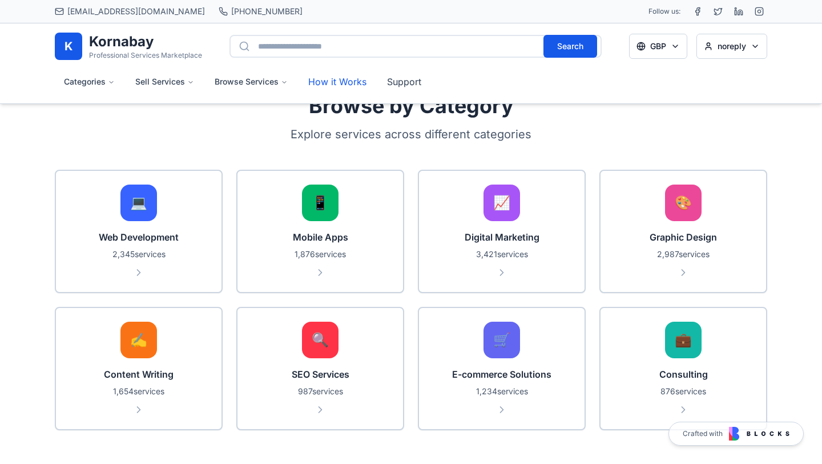
click at [345, 77] on link "How it Works" at bounding box center [337, 81] width 76 height 25
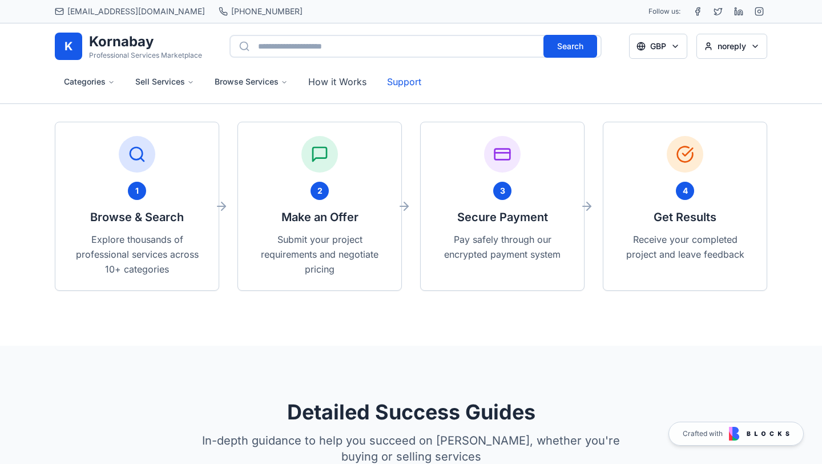
click at [401, 84] on link "Support" at bounding box center [404, 81] width 53 height 25
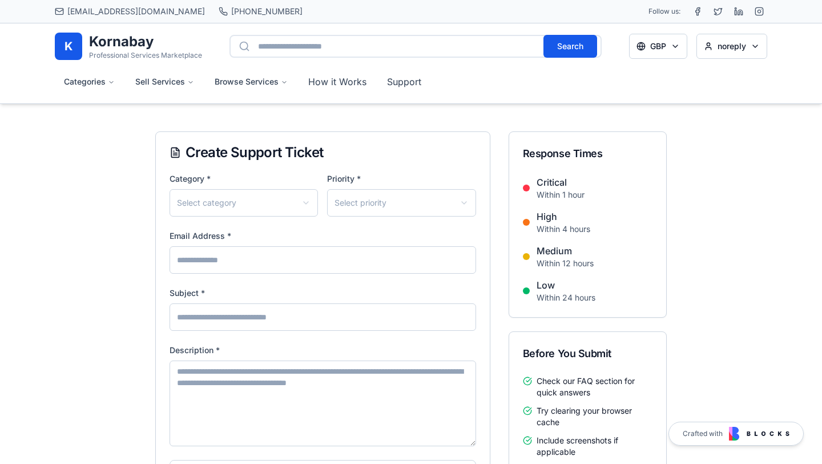
scroll to position [1520, 0]
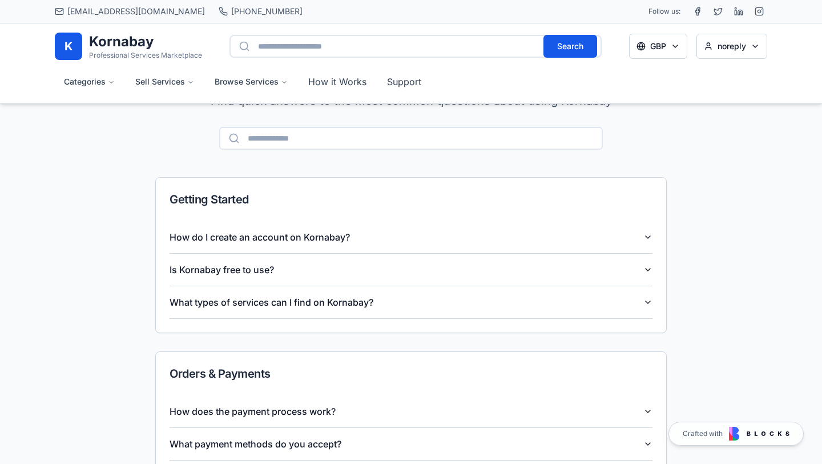
scroll to position [2218, 0]
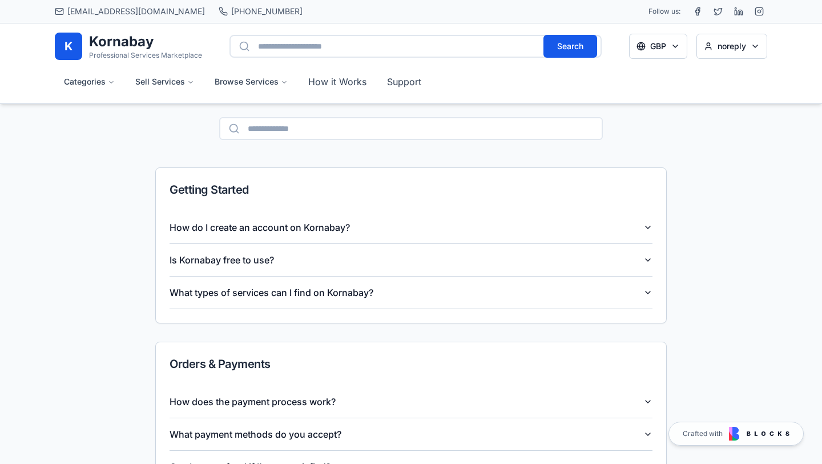
click at [488, 211] on button "How do I create an account on Kornabay?" at bounding box center [411, 227] width 483 height 32
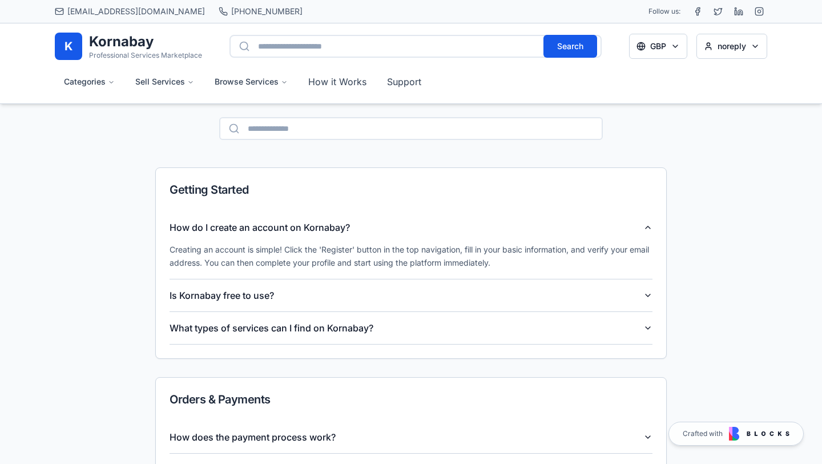
click at [370, 281] on button "Is Kornabay free to use?" at bounding box center [411, 295] width 483 height 32
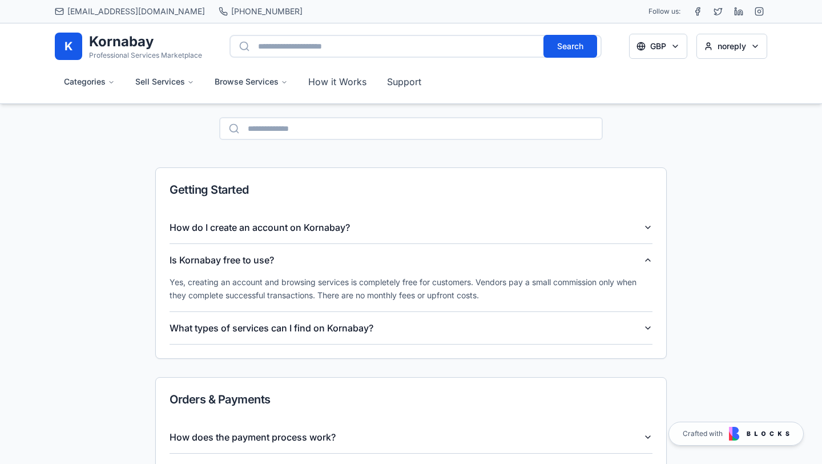
click at [387, 312] on button "What types of services can I find on Kornabay?" at bounding box center [411, 328] width 483 height 32
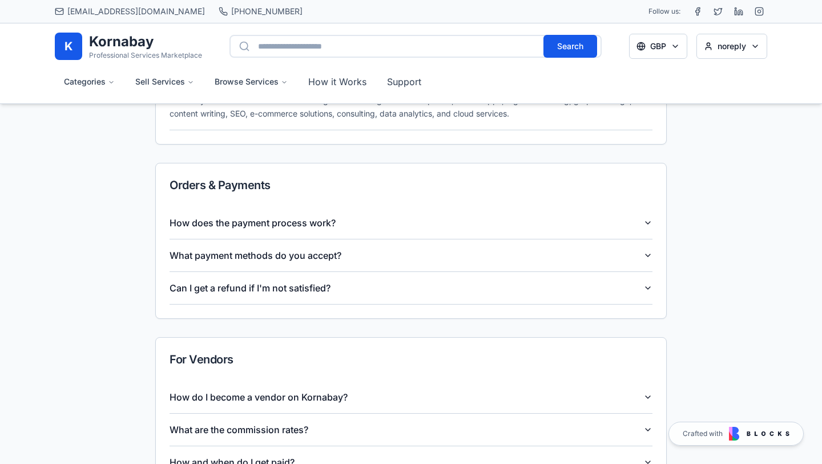
scroll to position [2446, 0]
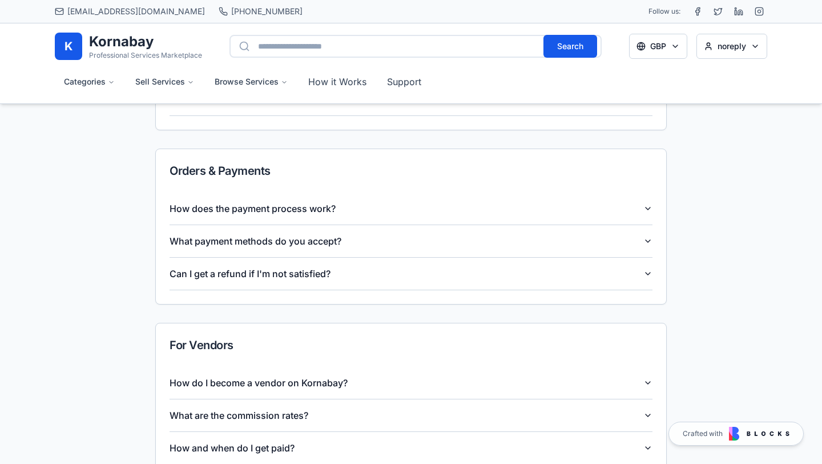
click at [383, 225] on button "What payment methods do you accept?" at bounding box center [411, 241] width 483 height 32
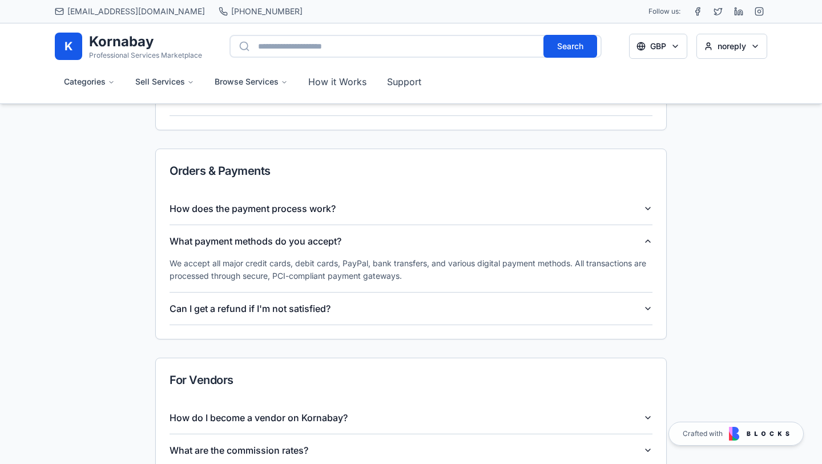
click at [385, 200] on button "How does the payment process work?" at bounding box center [411, 208] width 483 height 32
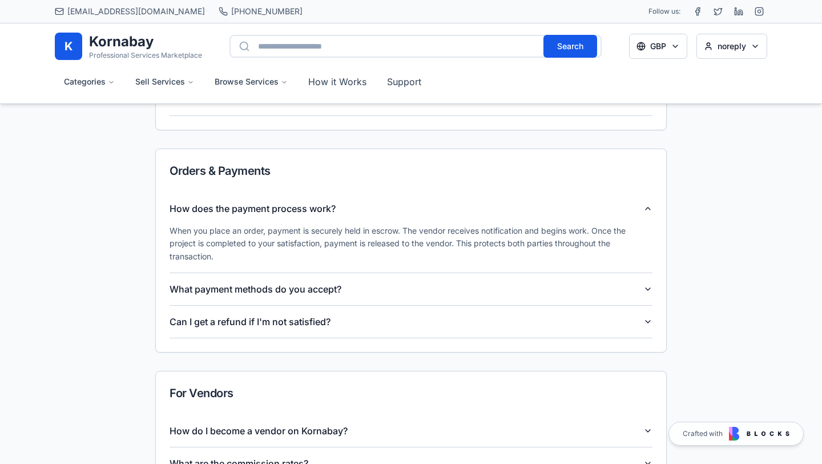
click at [378, 308] on button "Can I get a refund if I'm not satisfied?" at bounding box center [411, 321] width 483 height 32
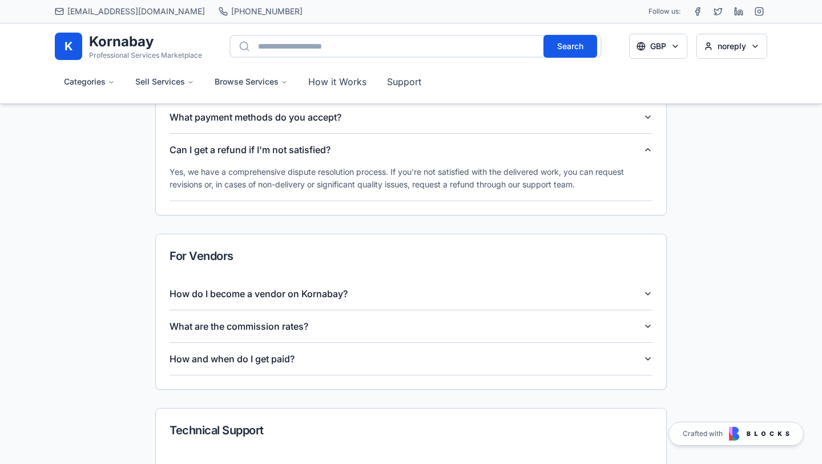
scroll to position [2571, 0]
click at [378, 277] on button "How do I become a vendor on Kornabay?" at bounding box center [411, 293] width 483 height 32
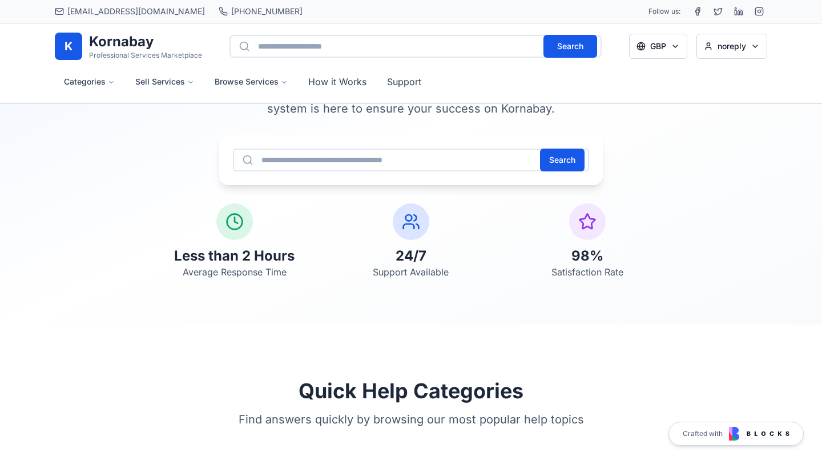
scroll to position [0, 0]
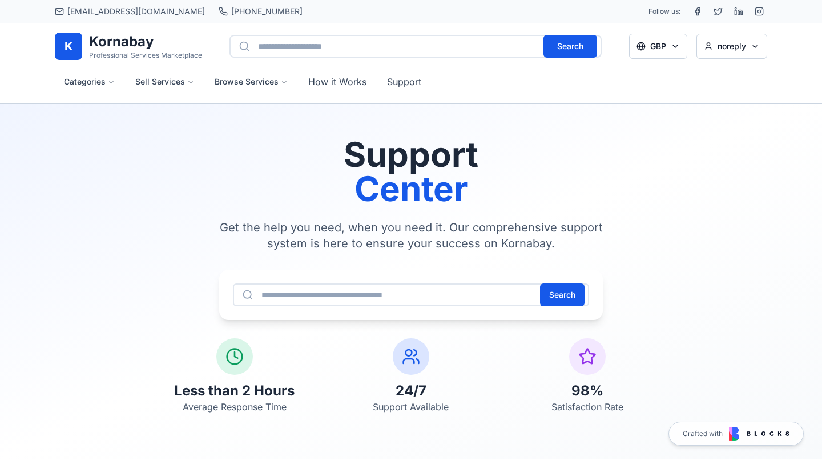
click at [103, 49] on h1 "Kornabay" at bounding box center [145, 42] width 113 height 18
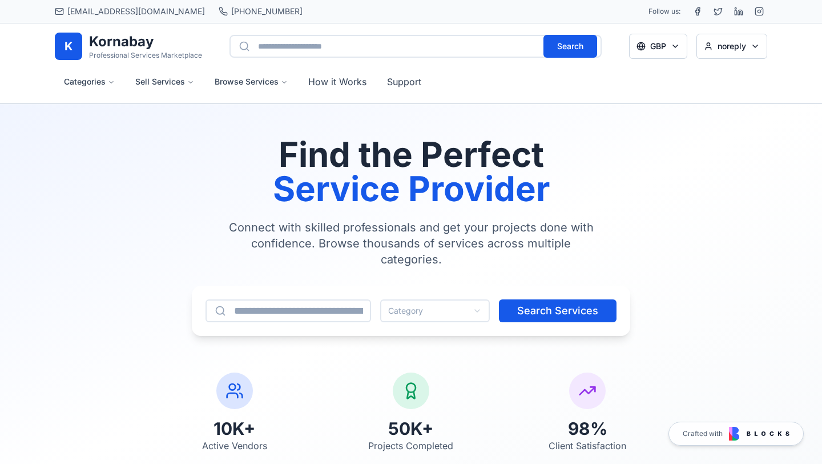
click at [122, 50] on h1 "Kornabay" at bounding box center [145, 42] width 113 height 18
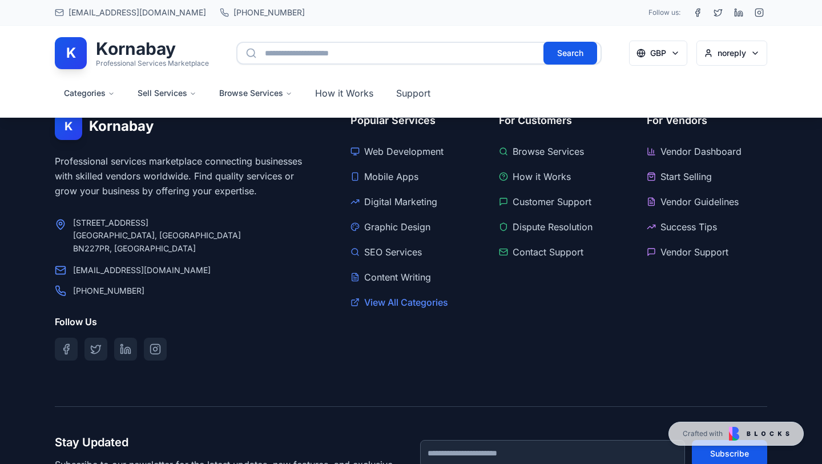
scroll to position [1781, 0]
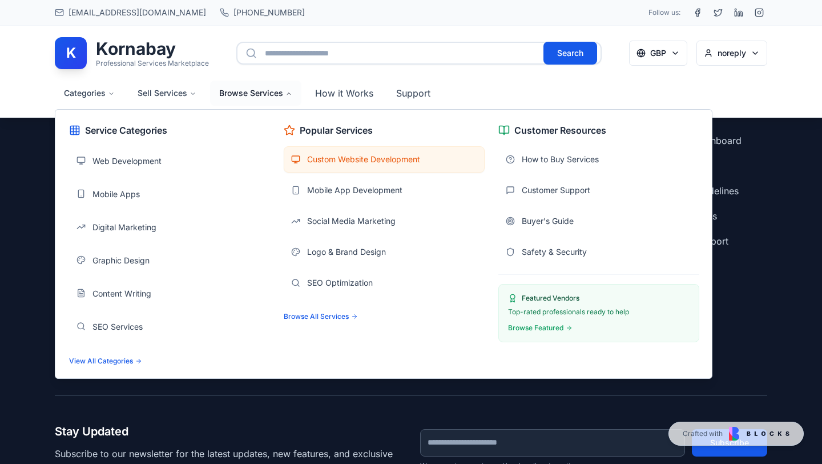
click at [343, 161] on span "Custom Website Development" at bounding box center [363, 159] width 113 height 11
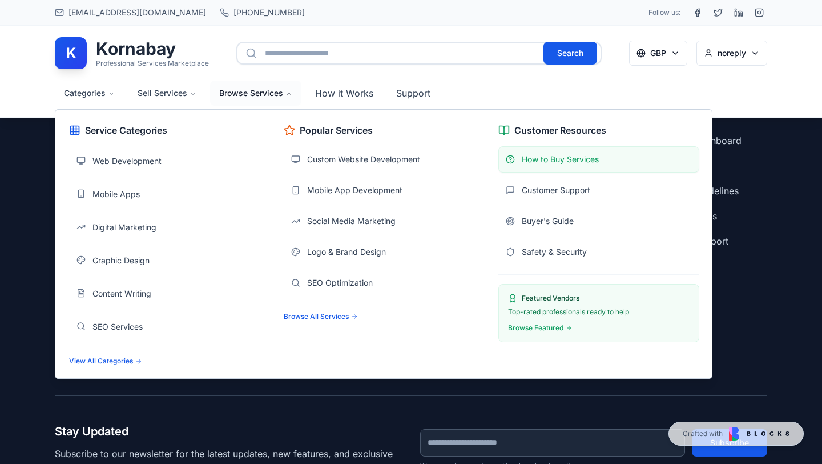
click at [535, 165] on div "How to Buy Services" at bounding box center [598, 159] width 201 height 26
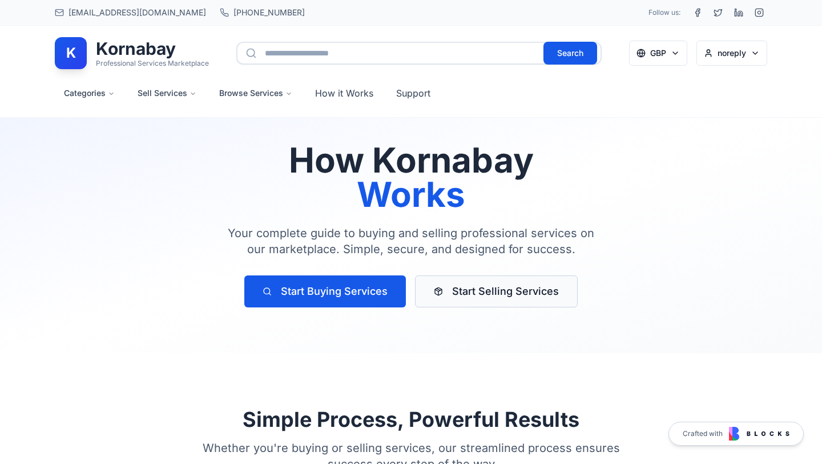
click at [493, 293] on button "Start Selling Services" at bounding box center [496, 291] width 163 height 32
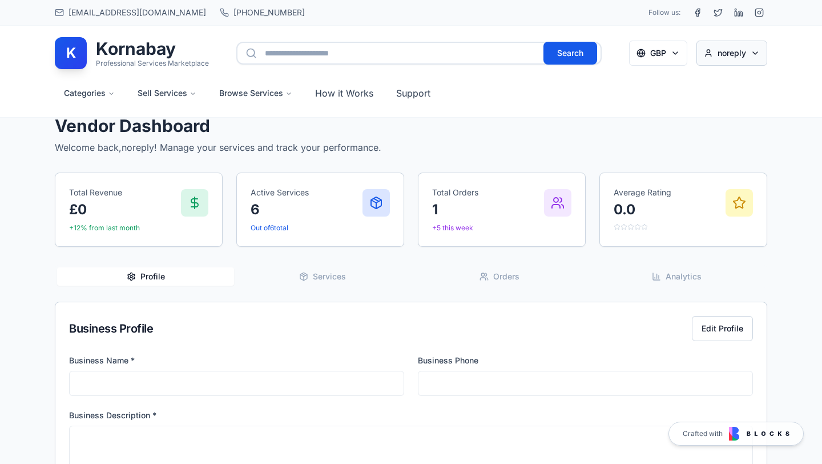
click at [723, 81] on link "Dashboard" at bounding box center [730, 83] width 67 height 25
click at [724, 116] on div "My Orders" at bounding box center [730, 108] width 67 height 25
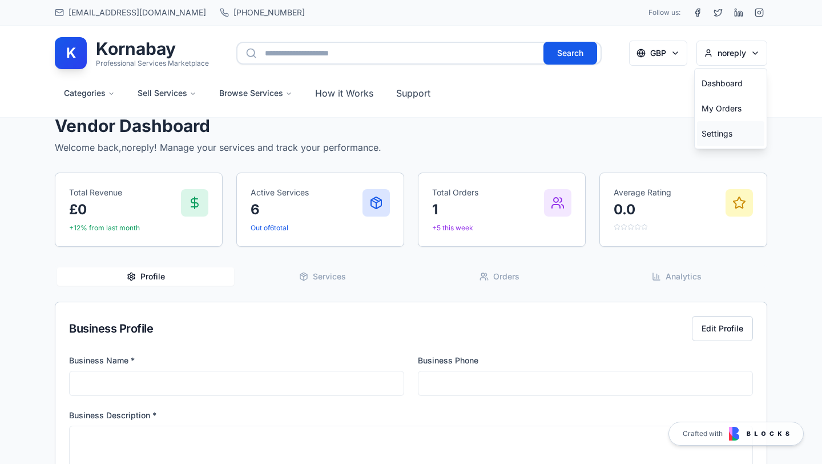
click at [721, 142] on div "Settings" at bounding box center [730, 133] width 67 height 25
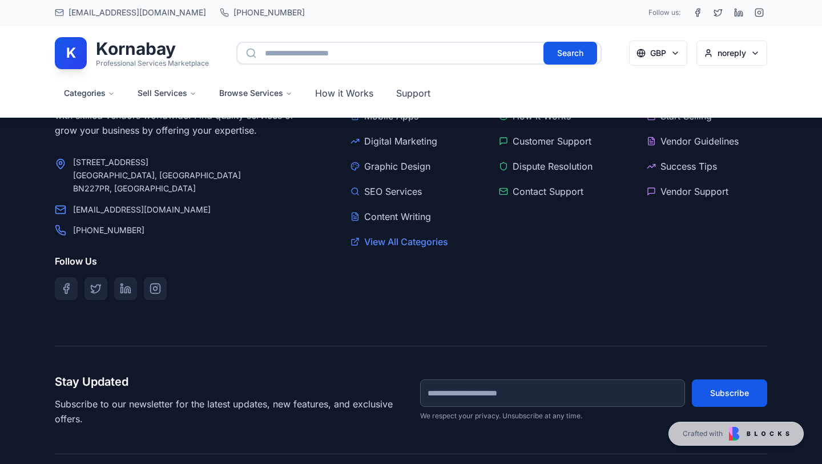
scroll to position [739, 0]
